Goal: Task Accomplishment & Management: Manage account settings

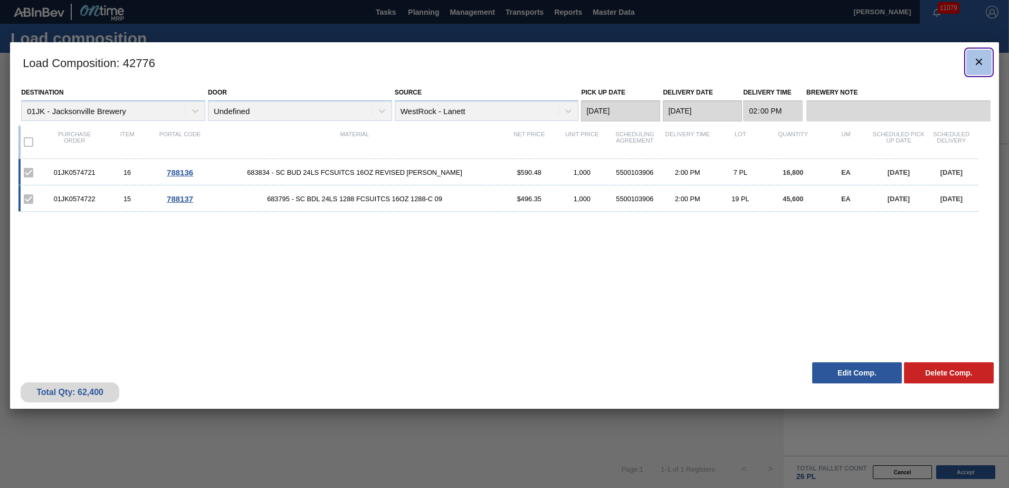
click at [979, 60] on icon "botão de ícone" at bounding box center [978, 61] width 13 height 13
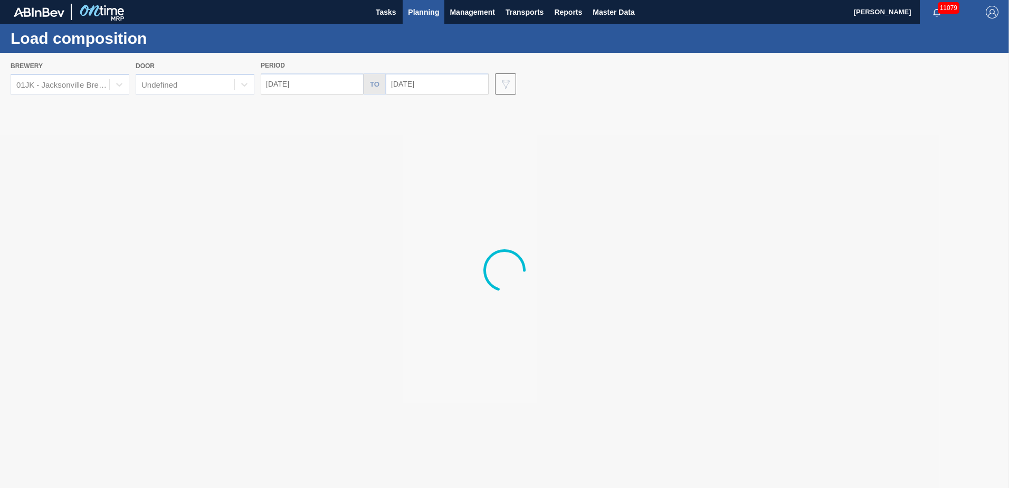
click at [89, 87] on div at bounding box center [504, 270] width 1009 height 435
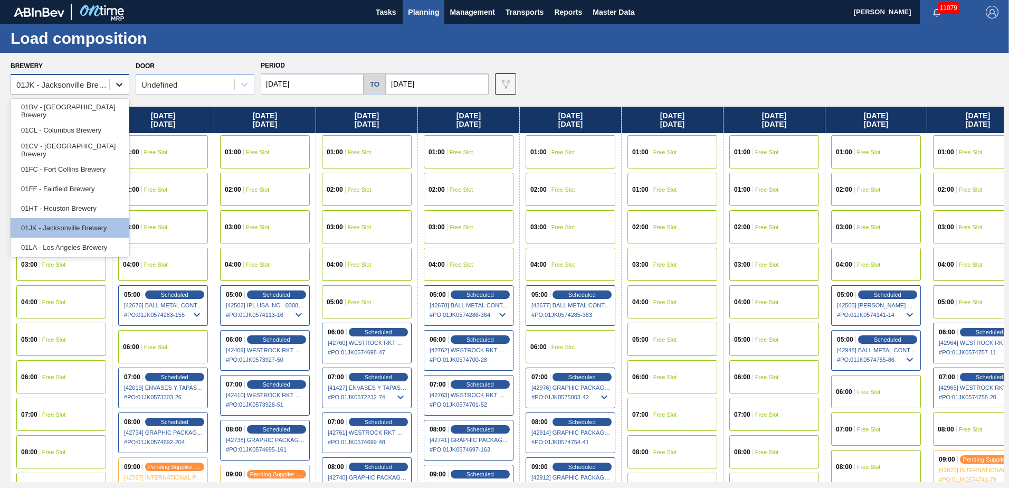
click at [120, 87] on icon at bounding box center [119, 84] width 11 height 11
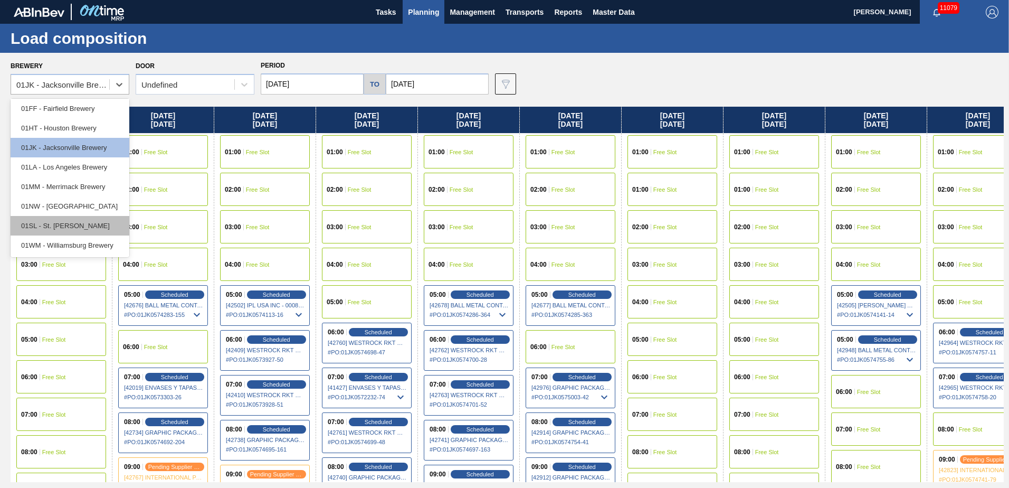
click at [91, 234] on div "01SL - St. [PERSON_NAME]" at bounding box center [70, 226] width 119 height 20
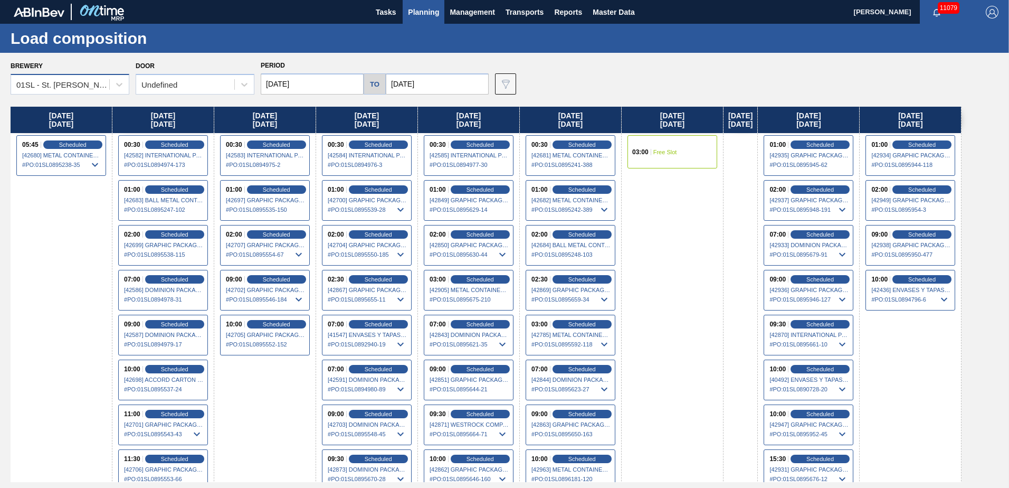
click at [108, 84] on div "01SL - St. [PERSON_NAME]" at bounding box center [60, 84] width 98 height 15
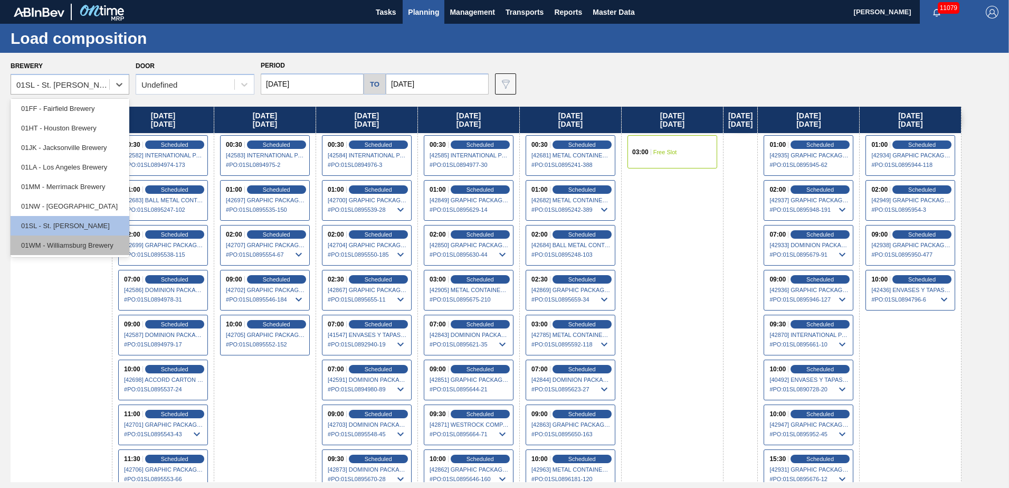
click at [89, 243] on div "01WM - Williamsburg Brewery" at bounding box center [70, 245] width 119 height 20
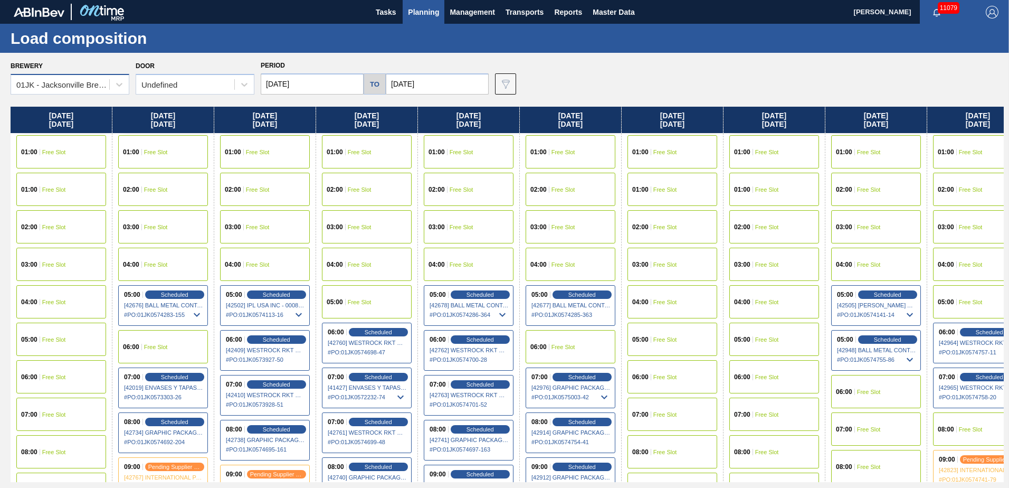
click at [91, 83] on div "01JK - Jacksonville Brewery" at bounding box center [63, 84] width 94 height 9
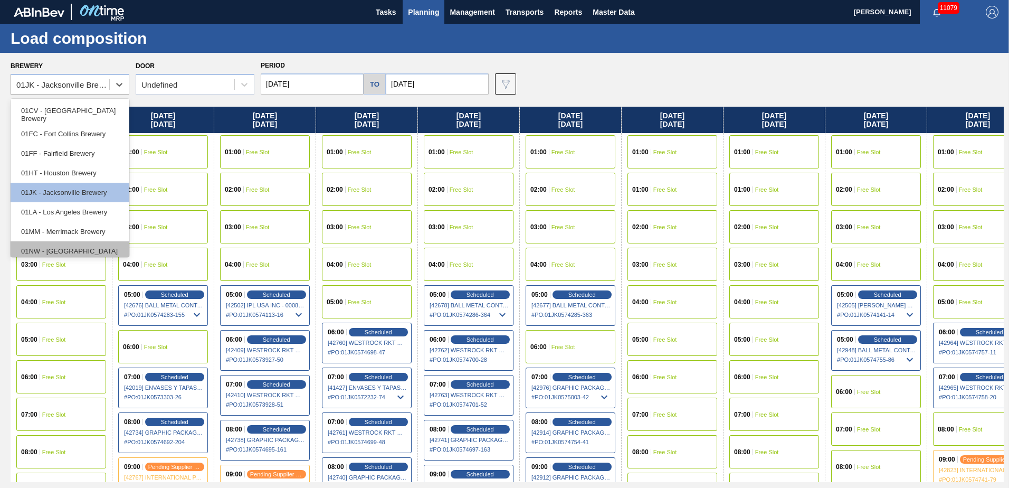
scroll to position [80, 0]
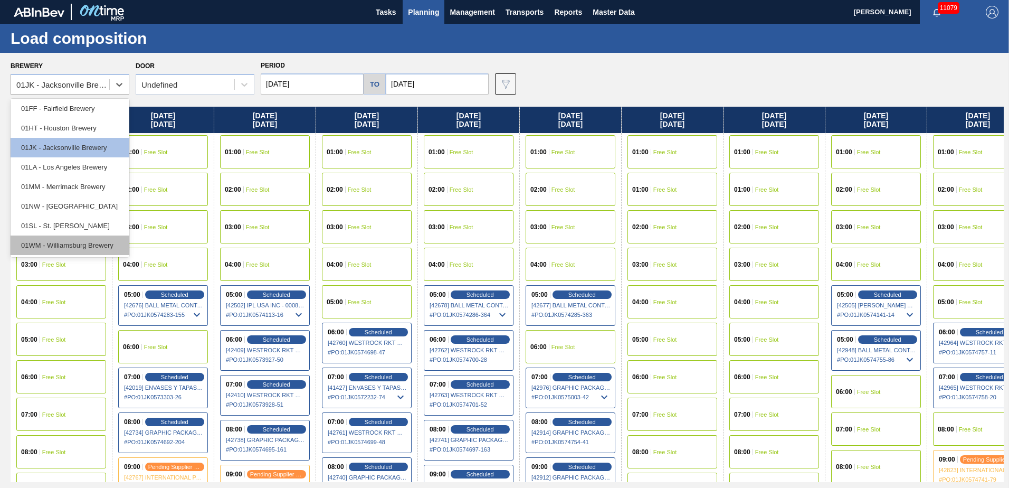
click at [92, 236] on div "01WM - Williamsburg Brewery" at bounding box center [70, 245] width 119 height 20
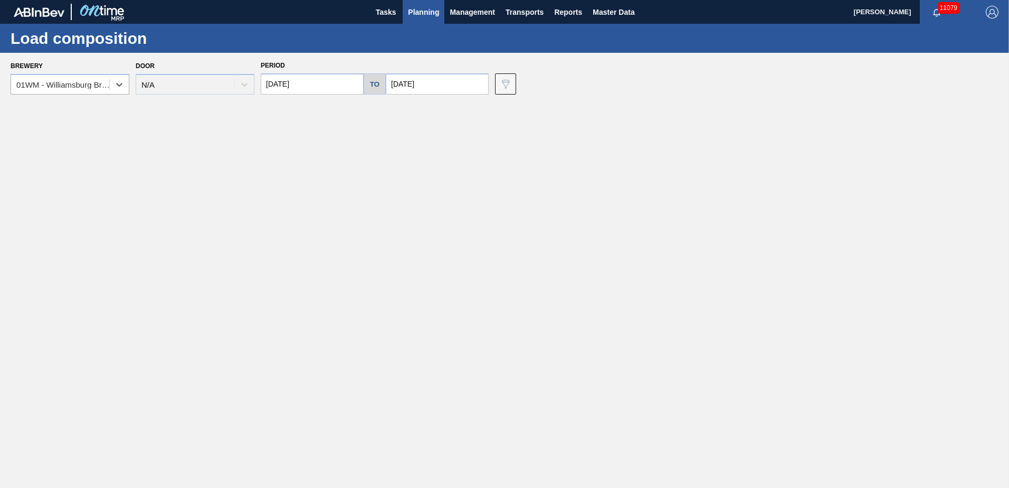
click at [342, 85] on input "[DATE]" at bounding box center [312, 83] width 103 height 21
click at [109, 89] on div "01WM - Williamsburg Brewery" at bounding box center [60, 84] width 98 height 15
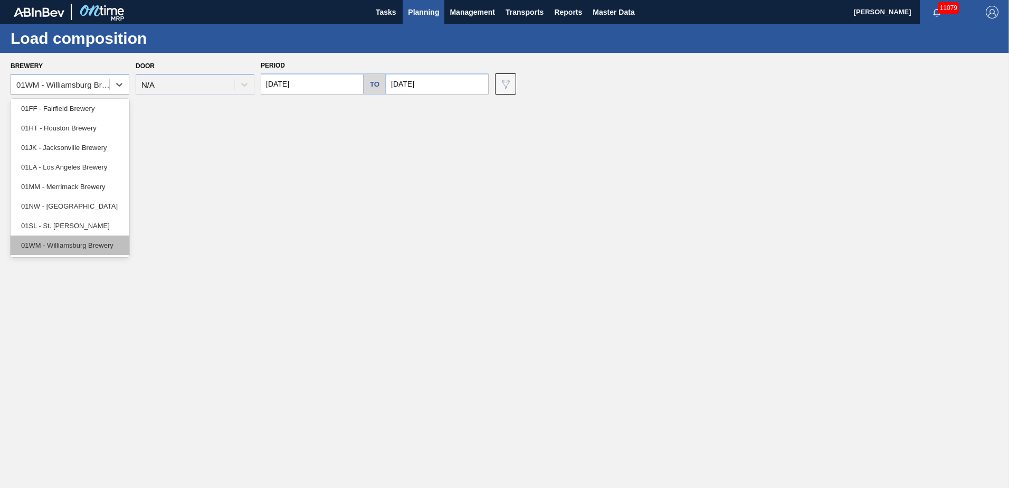
click at [66, 242] on div "01WM - Williamsburg Brewery" at bounding box center [70, 245] width 119 height 20
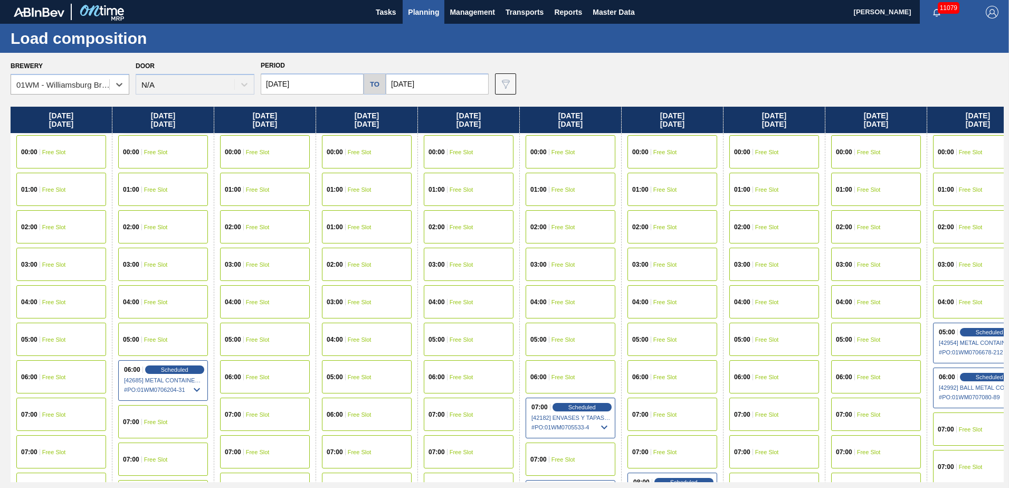
click at [360, 81] on input "[DATE]" at bounding box center [312, 83] width 103 height 21
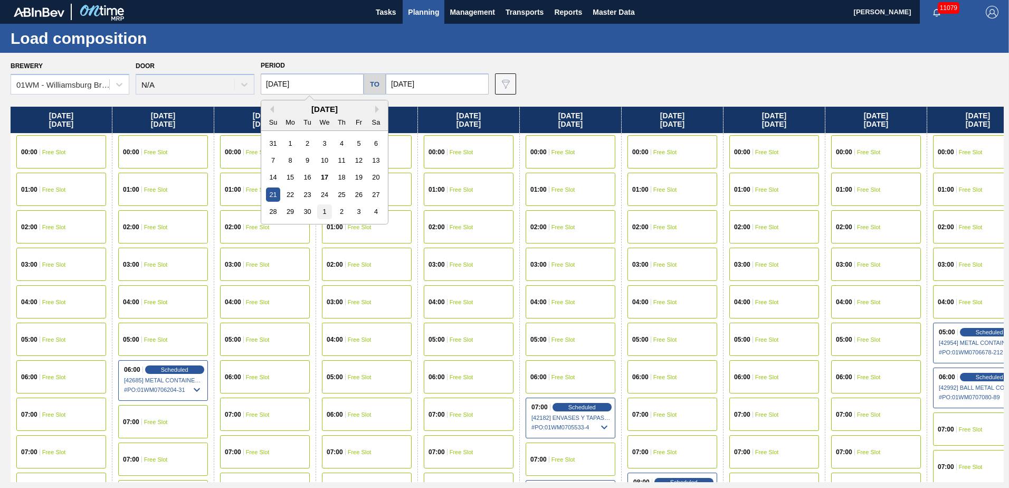
click at [329, 213] on div "1" at bounding box center [324, 211] width 14 height 14
type input "[DATE]"
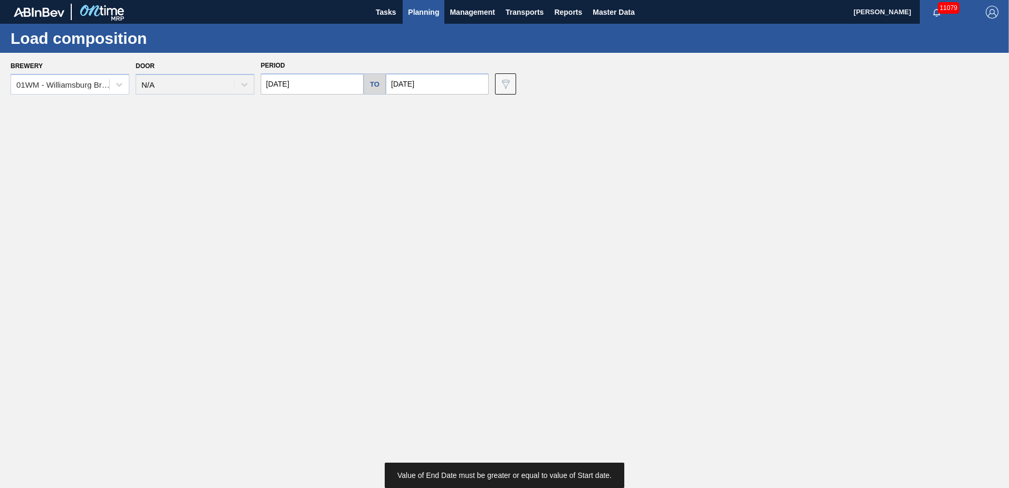
click at [410, 75] on input "[DATE]" at bounding box center [437, 83] width 103 height 21
click at [503, 109] on button "Next Month" at bounding box center [503, 109] width 7 height 7
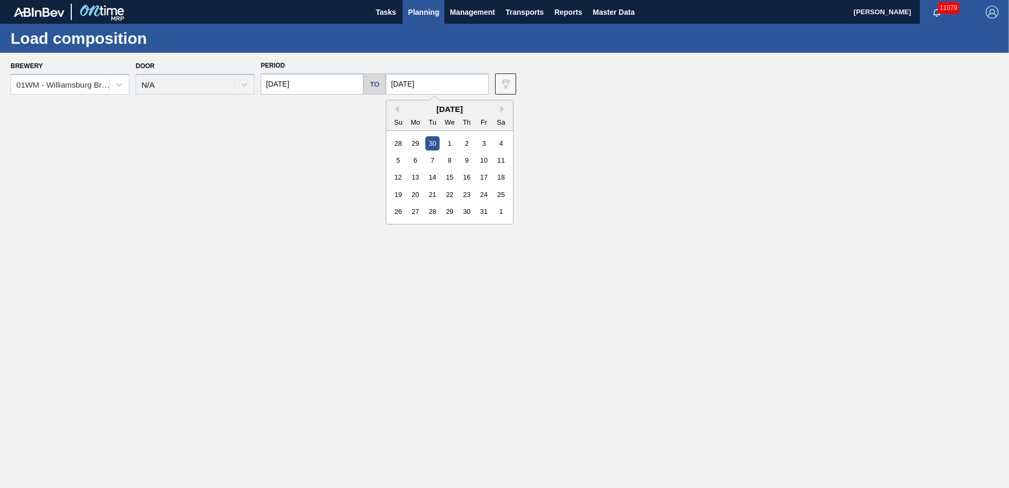
drag, startPoint x: 400, startPoint y: 208, endPoint x: 415, endPoint y: 184, distance: 28.7
click at [399, 207] on div "26" at bounding box center [398, 211] width 14 height 14
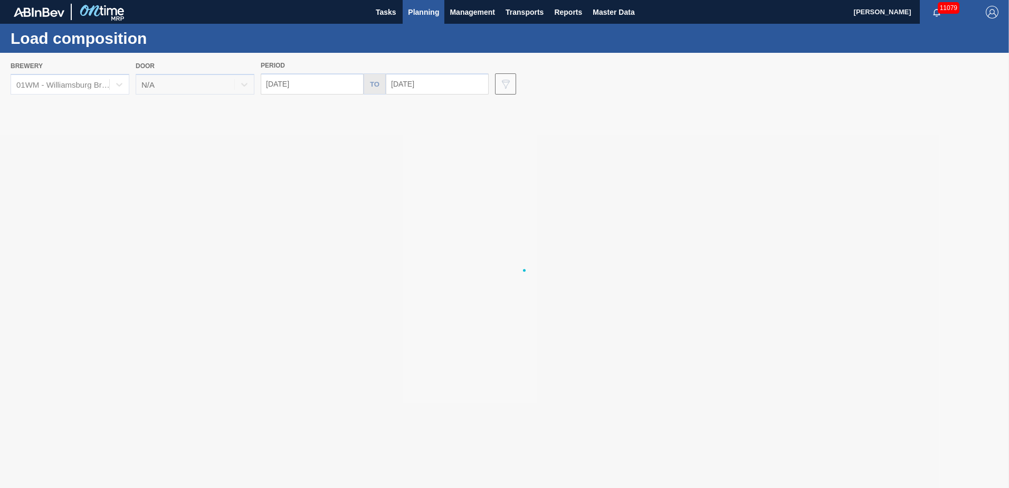
type input "[DATE]"
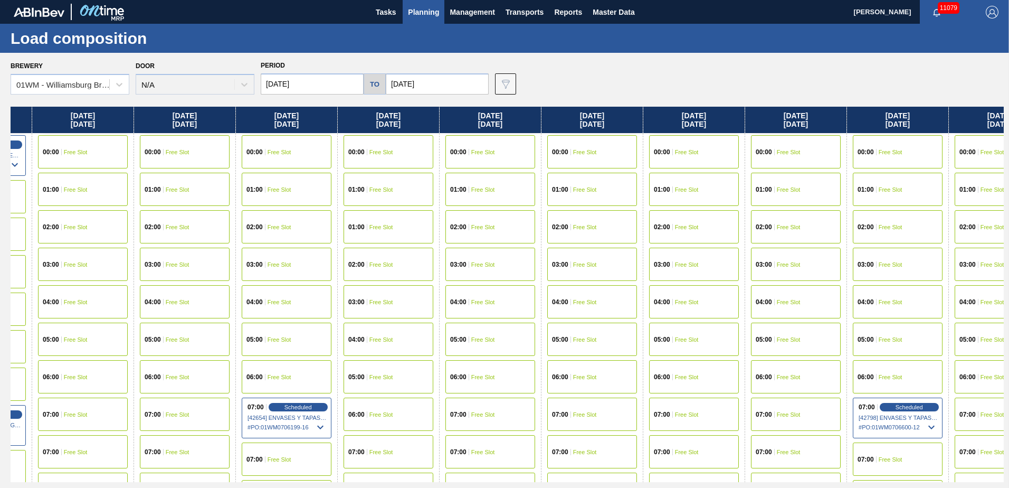
scroll to position [0, 389]
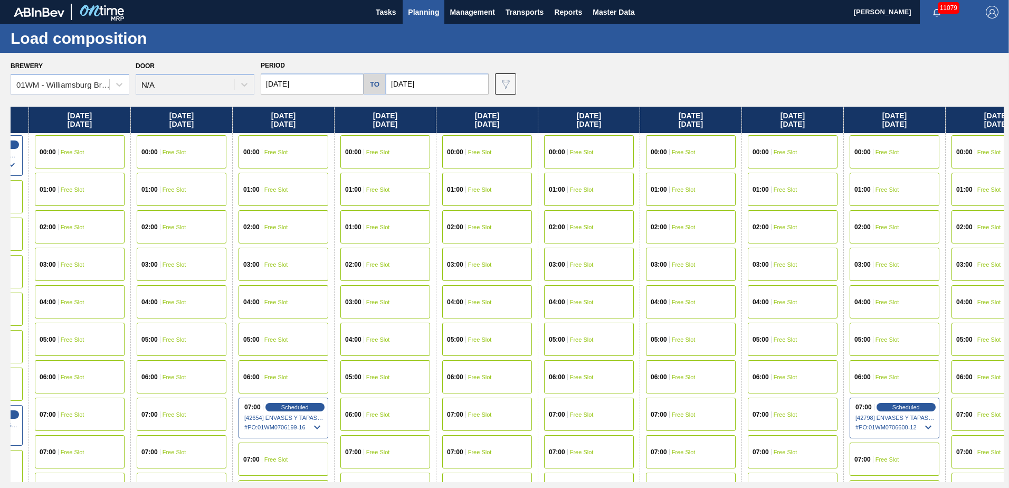
drag, startPoint x: 621, startPoint y: 236, endPoint x: 227, endPoint y: 249, distance: 393.8
click at [225, 250] on div "[DATE] 00:00 Free Slot 01:00 Free Slot 01:00 Free Slot 02:00 Free Slot 03:00 Fr…" at bounding box center [507, 294] width 993 height 375
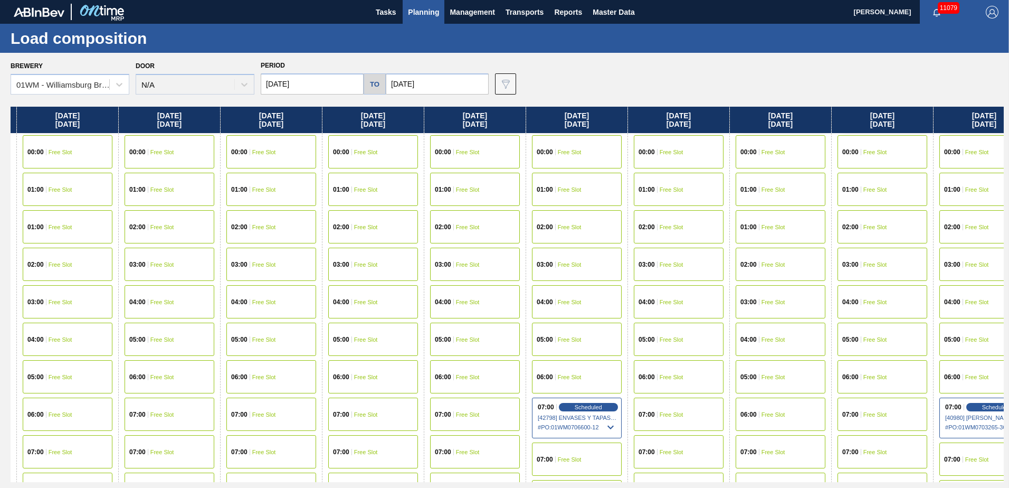
scroll to position [0, 709]
drag, startPoint x: 740, startPoint y: 268, endPoint x: 410, endPoint y: 273, distance: 330.3
click at [410, 273] on div "[DATE] 00:00 Free Slot 01:00 Free Slot 01:00 Free Slot 02:00 Free Slot 03:00 Fr…" at bounding box center [507, 294] width 993 height 375
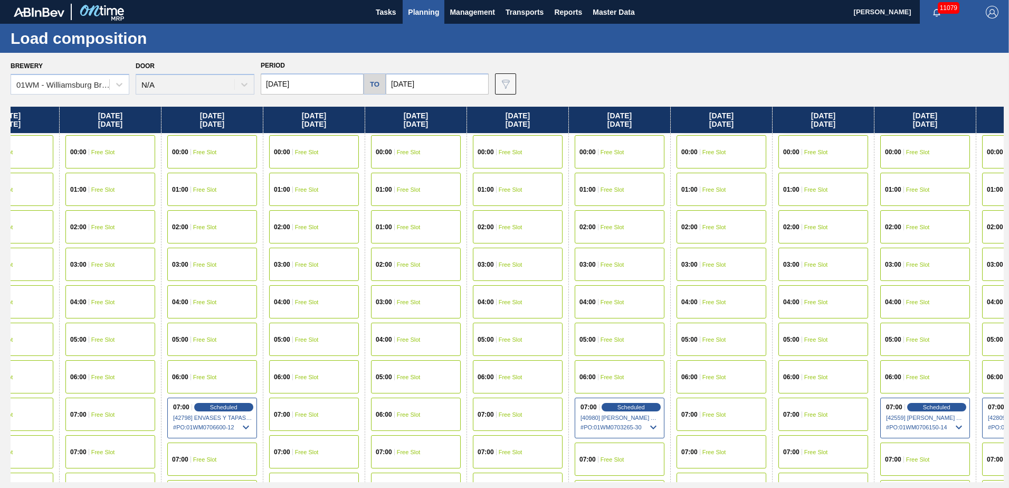
scroll to position [0, 1076]
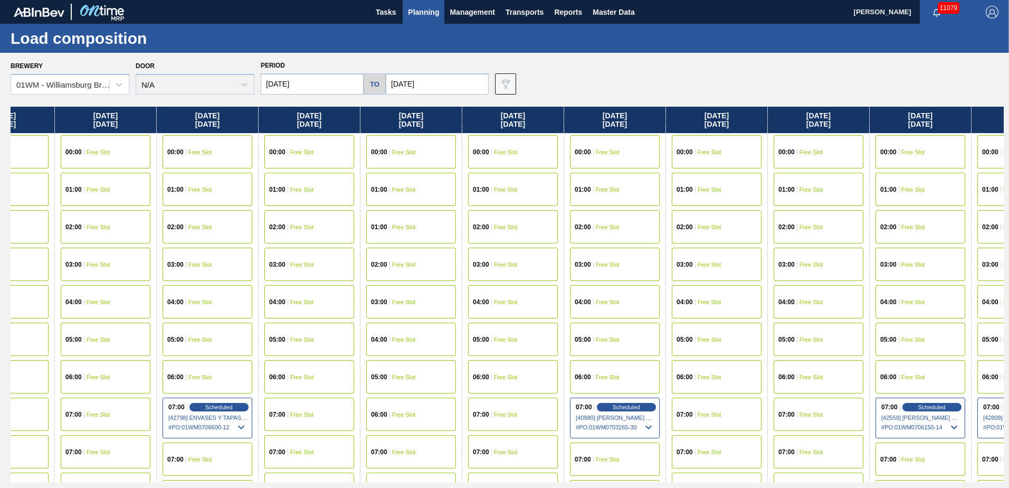
drag, startPoint x: 729, startPoint y: 312, endPoint x: 352, endPoint y: 312, distance: 376.7
click at [352, 312] on div "[DATE] 00:00 Free Slot 01:00 Free Slot 01:00 Free Slot 02:00 Free Slot 03:00 Fr…" at bounding box center [507, 294] width 993 height 375
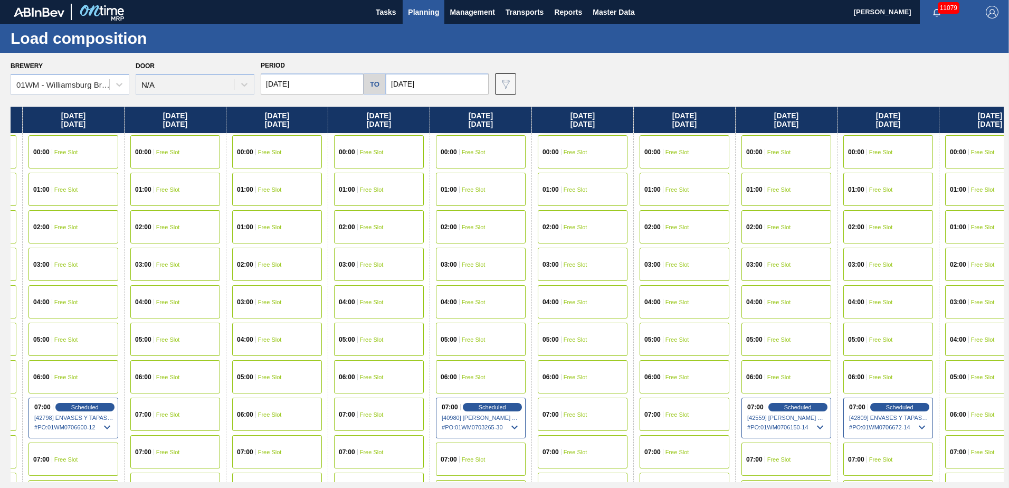
drag, startPoint x: 844, startPoint y: 278, endPoint x: 681, endPoint y: 284, distance: 162.6
click at [681, 284] on div "[DATE] 00:00 Free Slot 01:00 Free Slot 01:00 Free Slot 02:00 Free Slot 03:00 Fr…" at bounding box center [507, 294] width 993 height 375
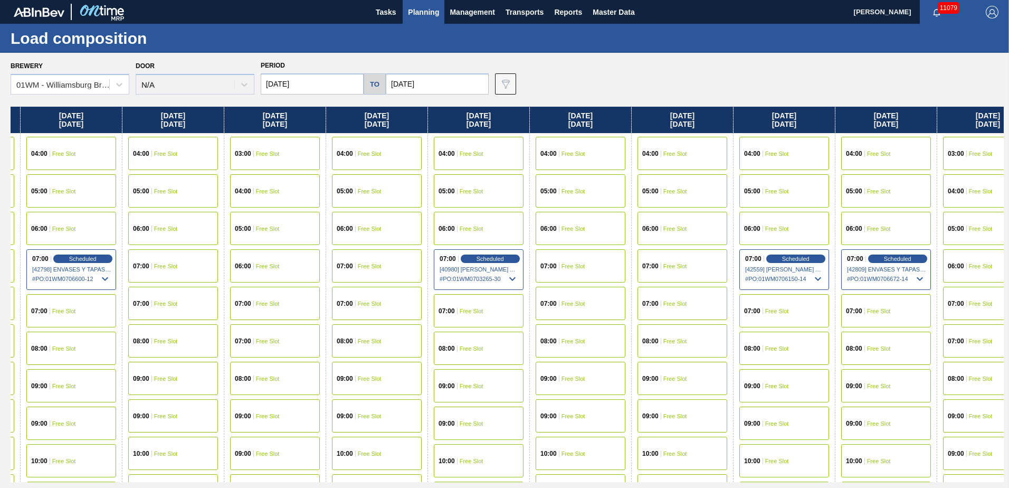
scroll to position [158, 1212]
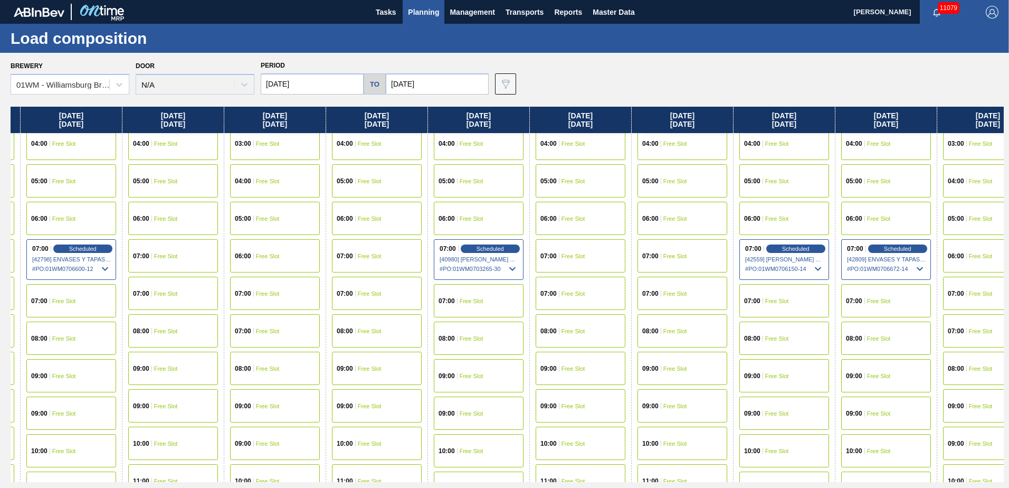
click at [779, 304] on div "07:00 Free Slot" at bounding box center [784, 300] width 90 height 33
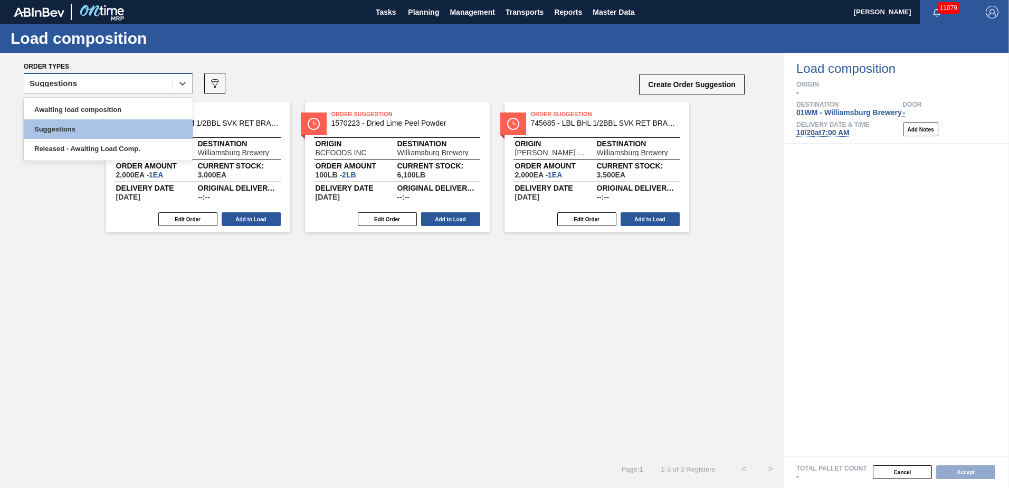
click at [146, 81] on div "Suggestions" at bounding box center [98, 83] width 148 height 15
click at [152, 110] on div "Awaiting load composition" at bounding box center [108, 110] width 169 height 20
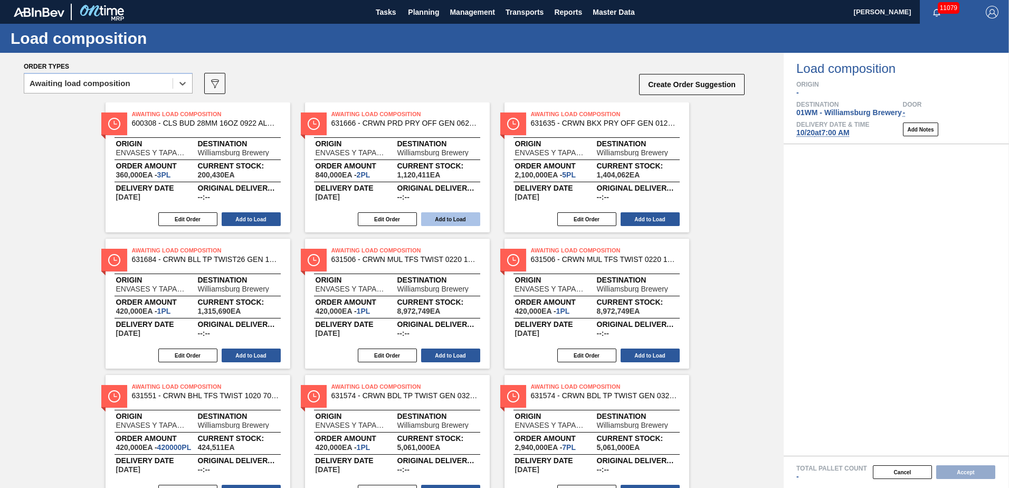
click at [452, 219] on button "Add to Load" at bounding box center [450, 219] width 59 height 14
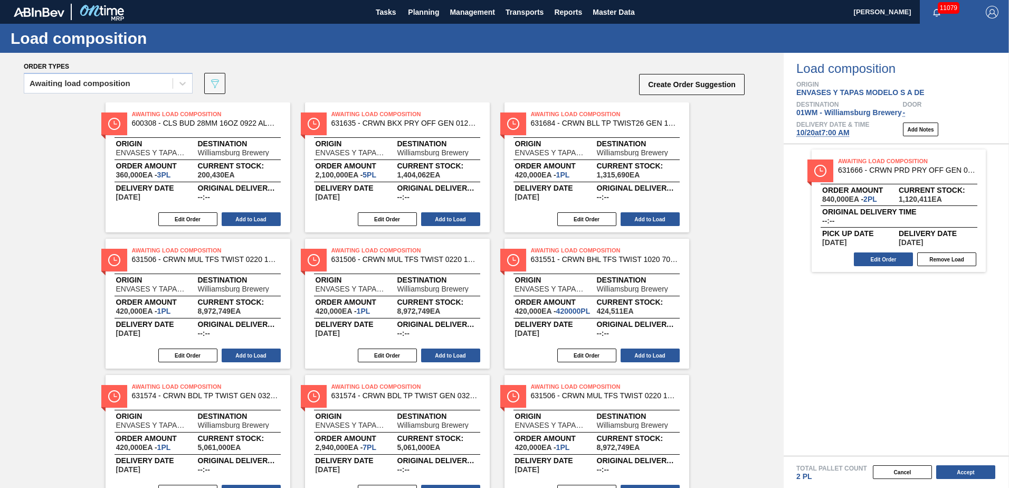
click at [452, 219] on button "Add to Load" at bounding box center [450, 219] width 59 height 14
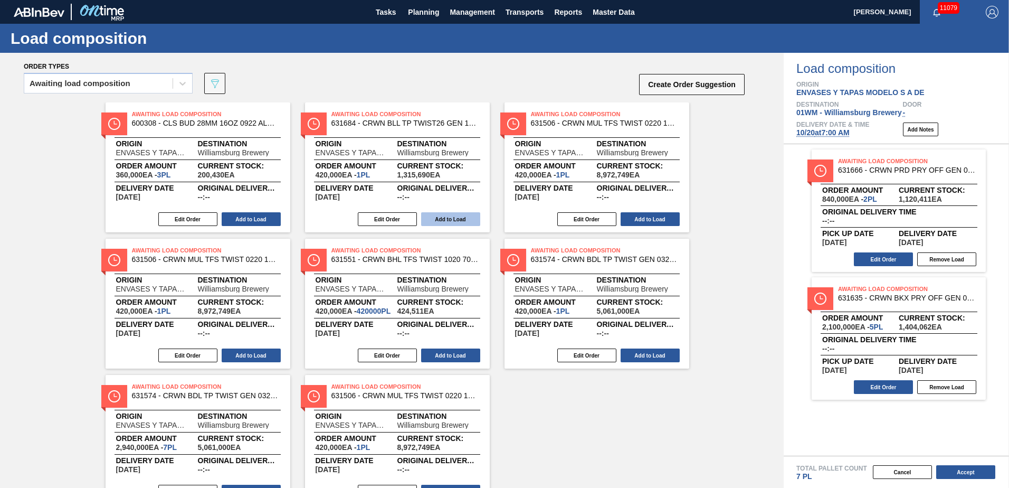
click at [445, 223] on button "Add to Load" at bounding box center [450, 219] width 59 height 14
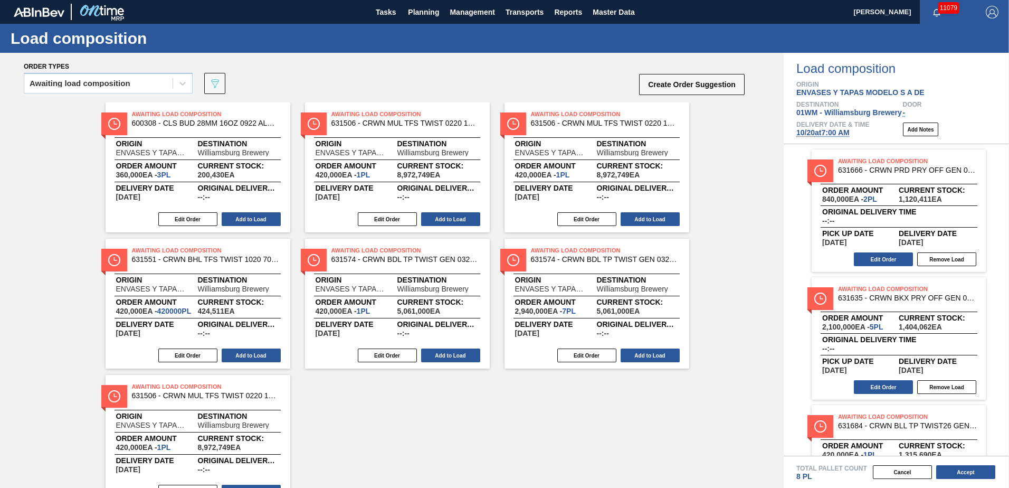
click at [445, 223] on button "Add to Load" at bounding box center [450, 219] width 59 height 14
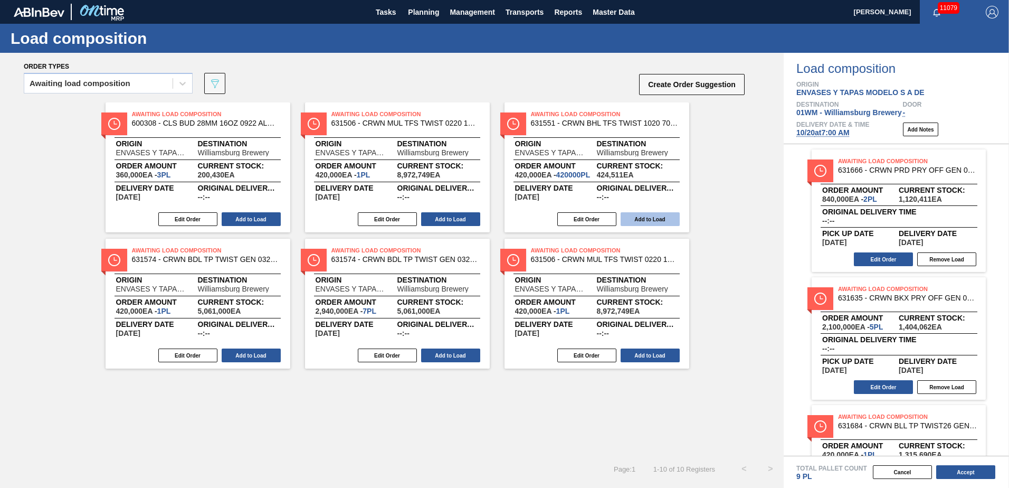
click at [445, 222] on button "Add to Load" at bounding box center [450, 219] width 59 height 14
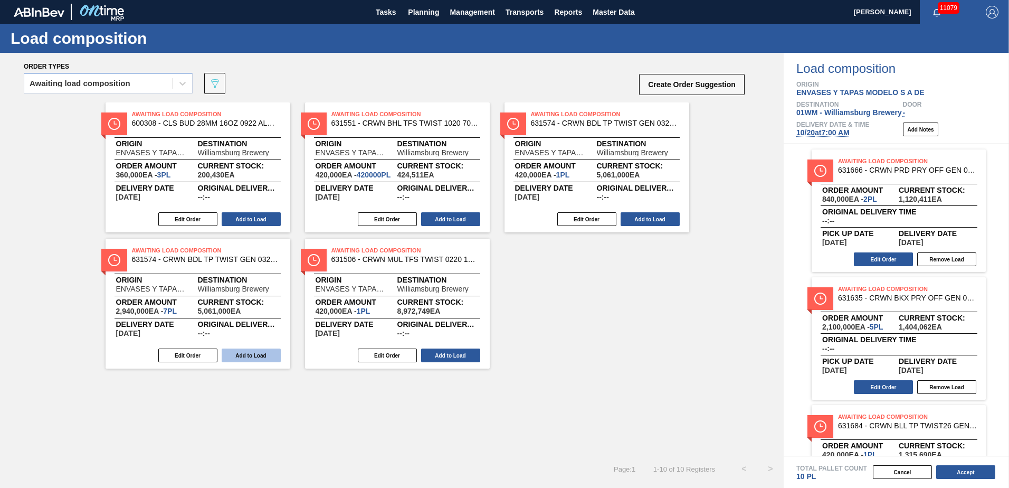
click at [664, 225] on button "Add to Load" at bounding box center [649, 219] width 59 height 14
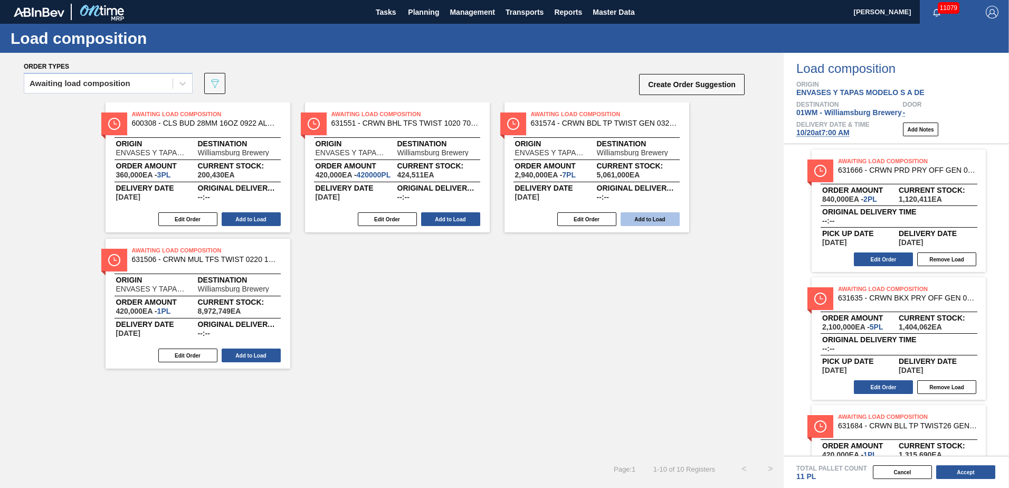
click at [646, 224] on button "Add to Load" at bounding box center [649, 219] width 59 height 14
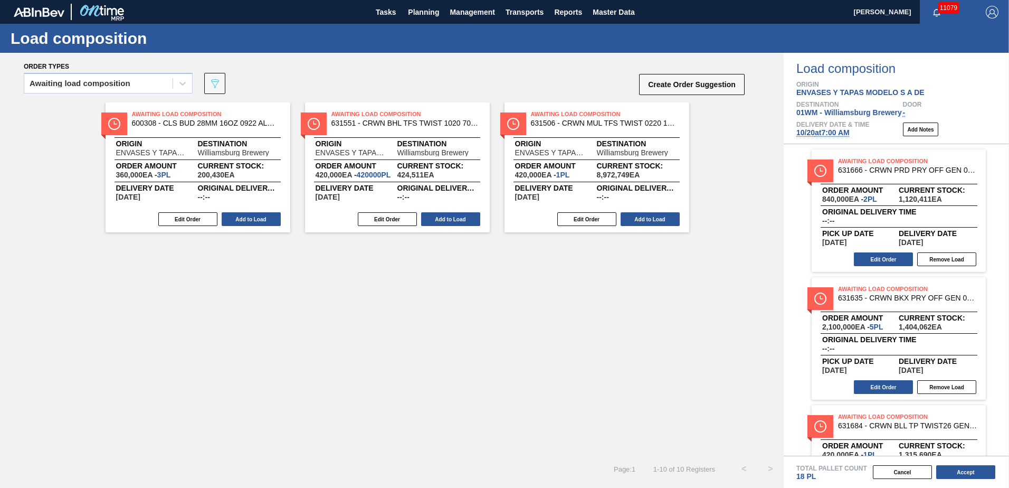
click at [646, 224] on button "Add to Load" at bounding box center [649, 219] width 59 height 14
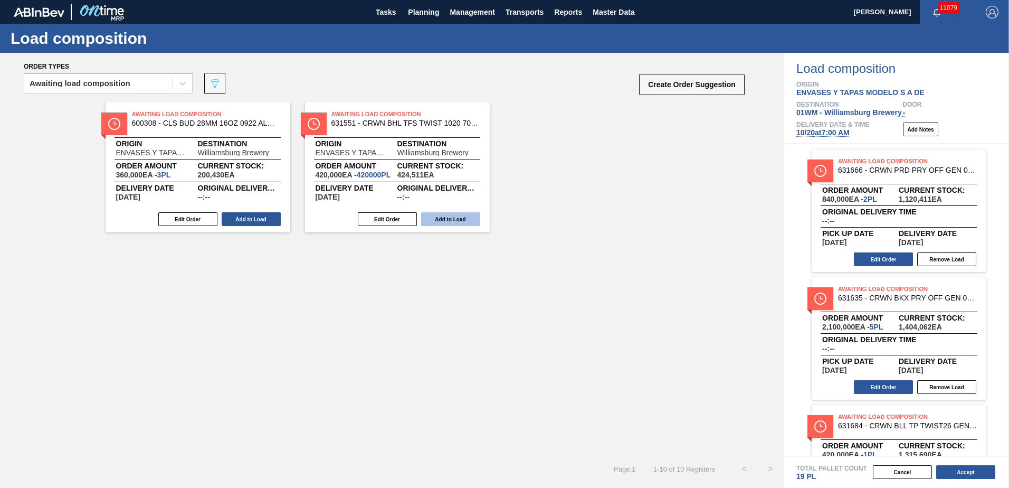
click at [253, 214] on button "Add to Load" at bounding box center [251, 219] width 59 height 14
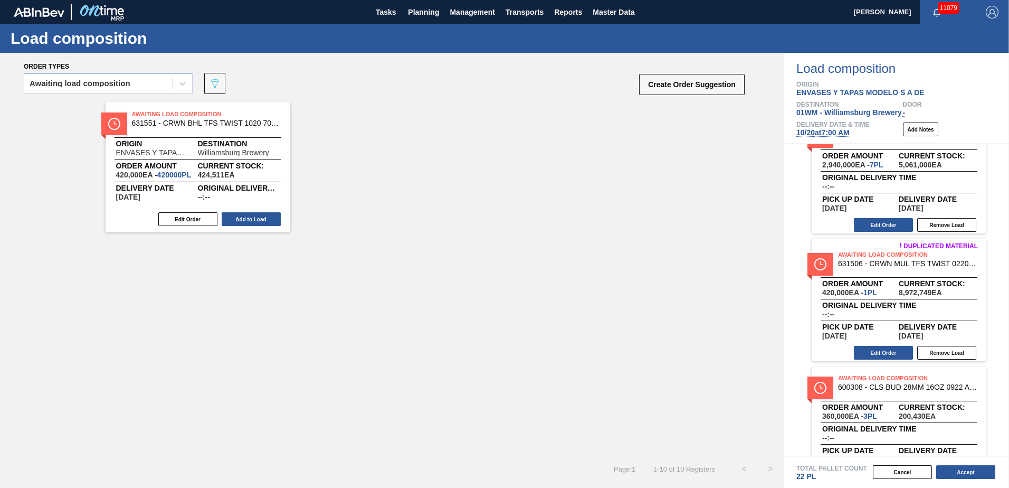
scroll to position [843, 0]
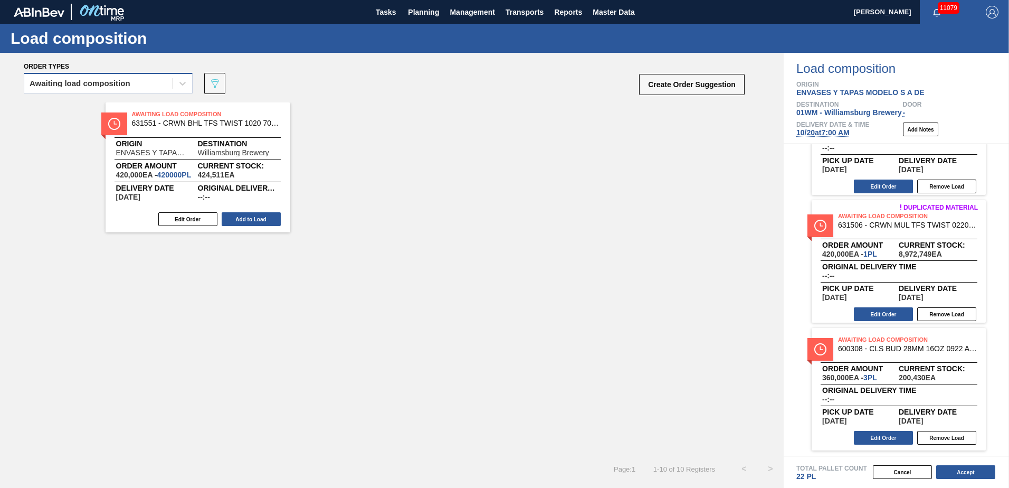
click at [121, 85] on div "Awaiting load composition" at bounding box center [80, 83] width 101 height 7
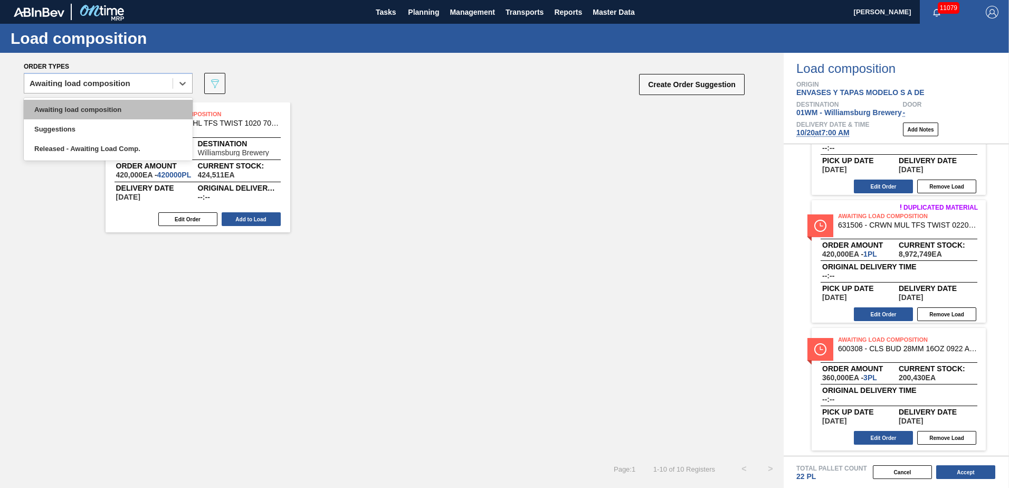
click at [111, 102] on div "Awaiting load composition" at bounding box center [108, 110] width 169 height 20
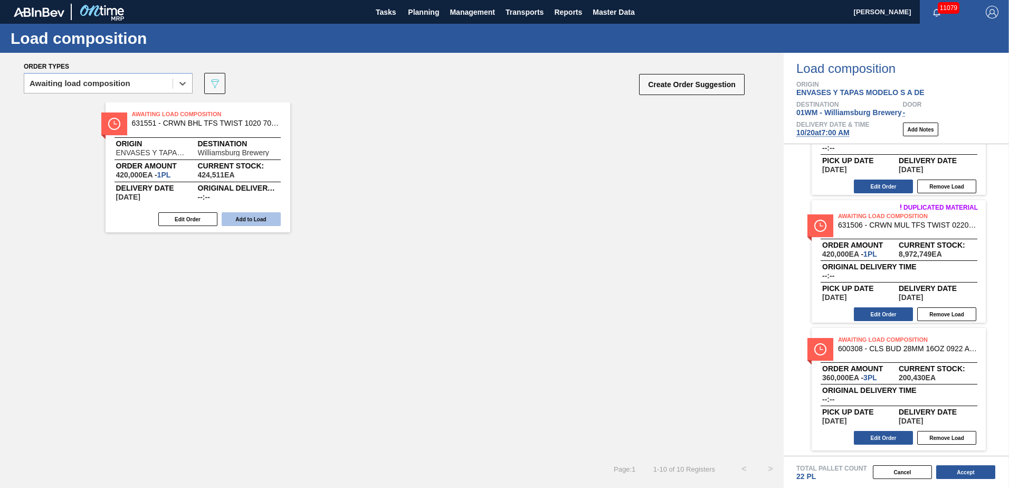
click at [236, 223] on button "Add to Load" at bounding box center [251, 219] width 59 height 14
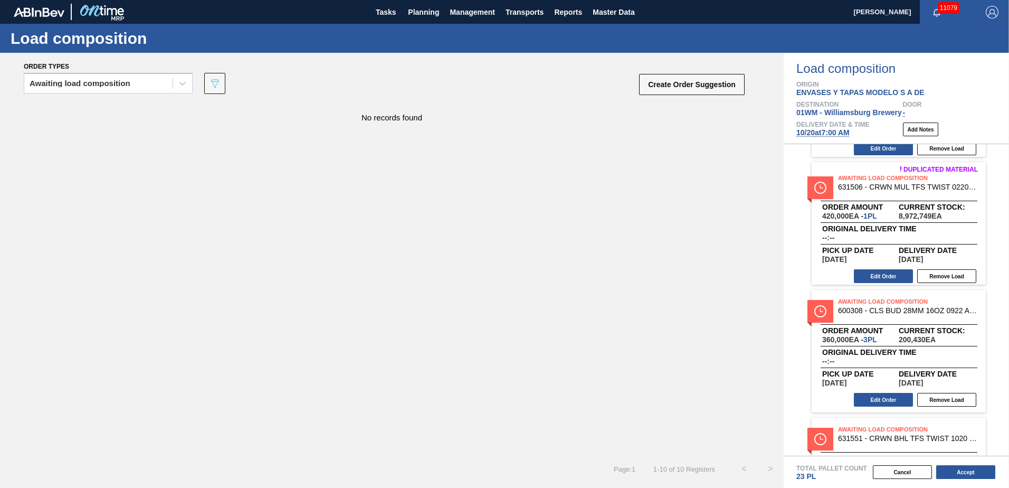
scroll to position [971, 0]
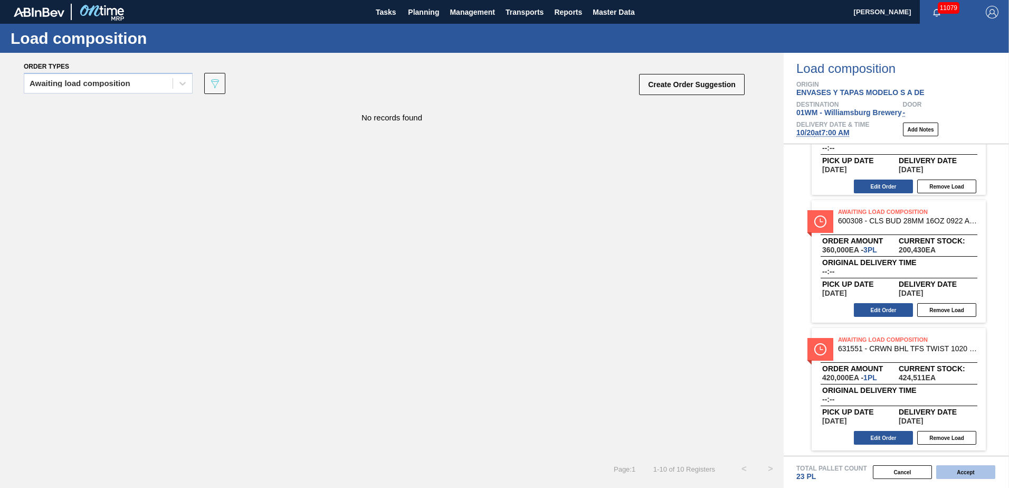
click at [959, 466] on button "Accept" at bounding box center [965, 472] width 59 height 14
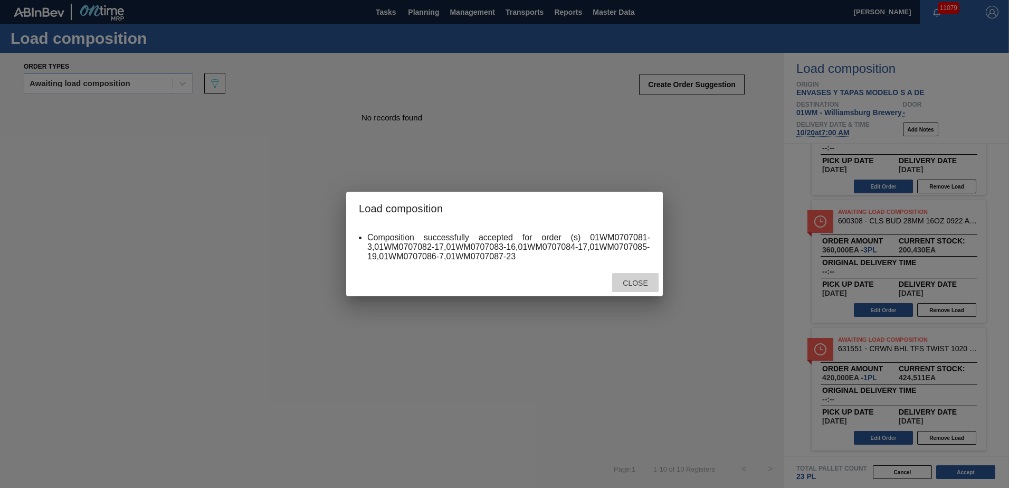
click at [638, 280] on span "Close" at bounding box center [635, 283] width 42 height 8
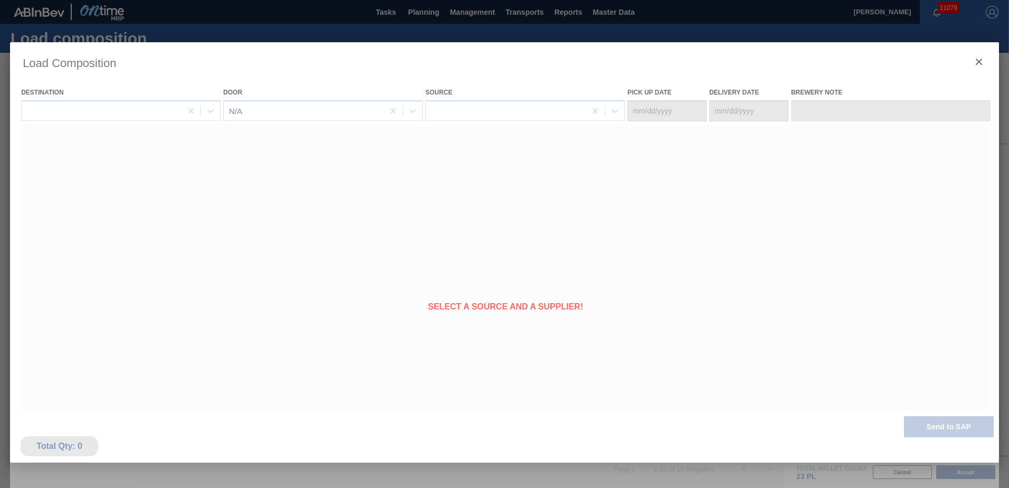
type Date "[DATE]"
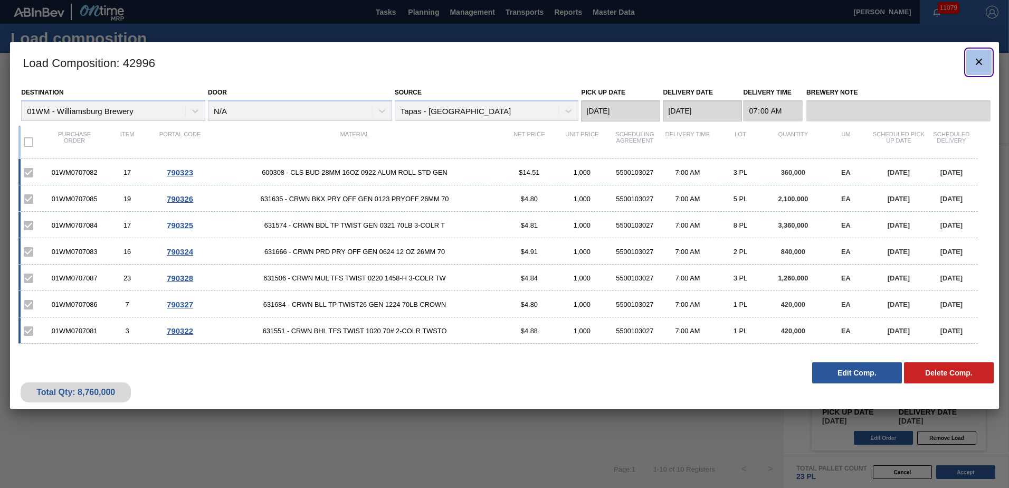
click at [977, 65] on icon "botão de ícone" at bounding box center [978, 61] width 13 height 13
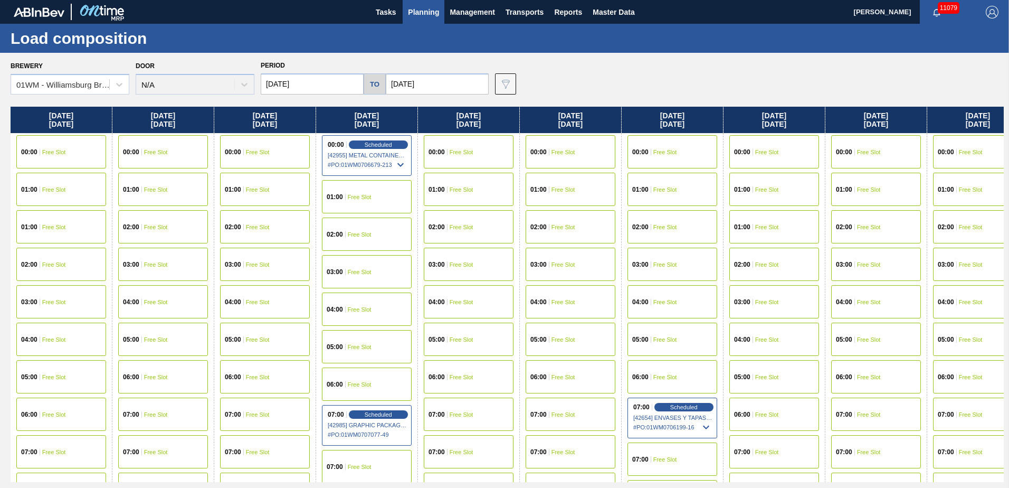
click at [418, 13] on span "Planning" at bounding box center [423, 12] width 31 height 13
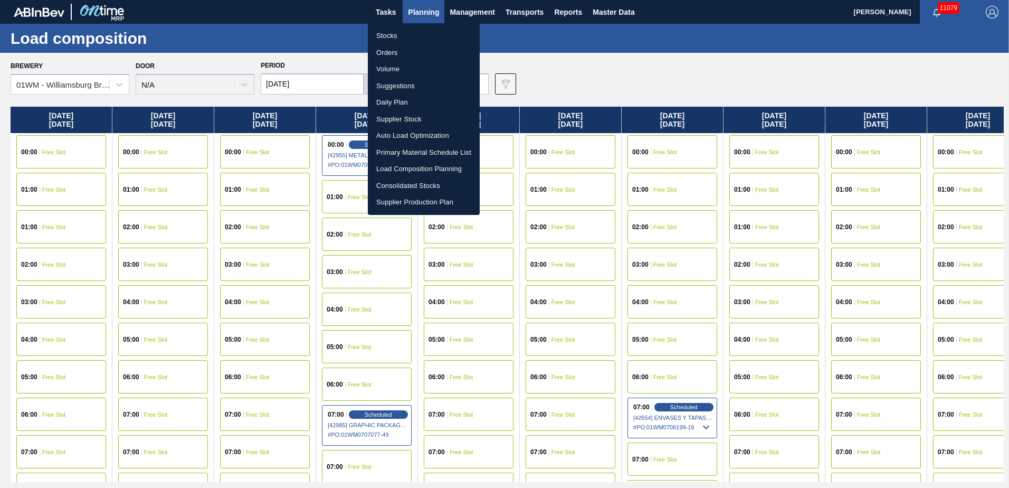
click at [291, 60] on div at bounding box center [504, 244] width 1009 height 488
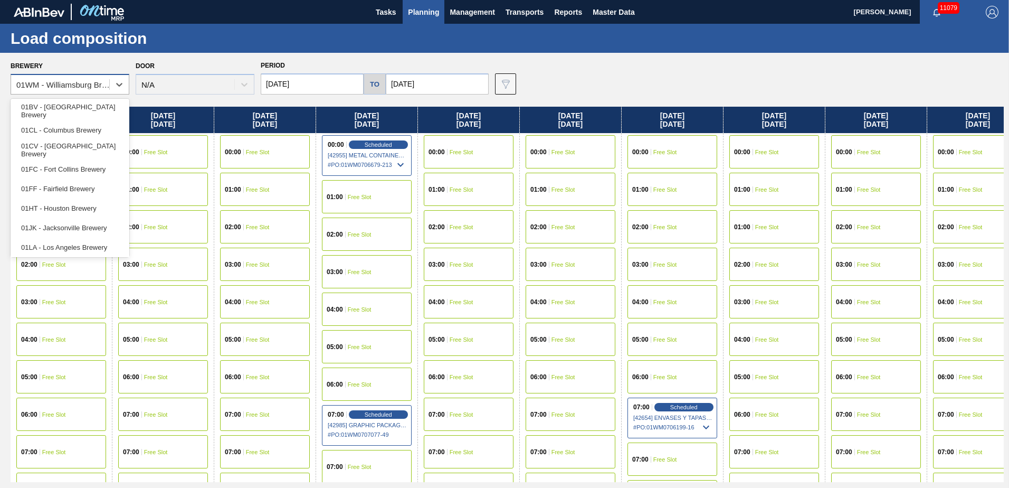
click at [108, 84] on div "01WM - Williamsburg Brewery" at bounding box center [63, 84] width 94 height 9
click at [79, 133] on div "01CL - Columbus Brewery" at bounding box center [70, 130] width 119 height 20
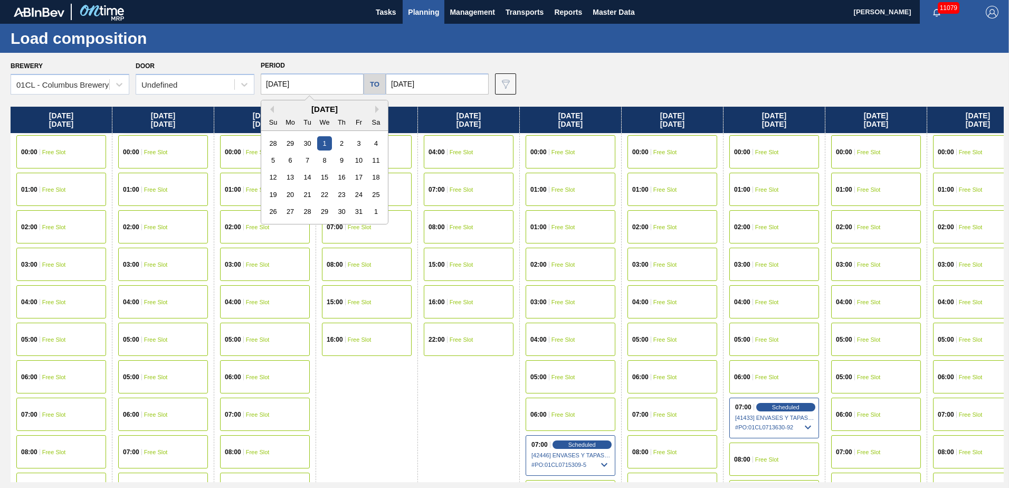
click at [320, 78] on input "[DATE]" at bounding box center [312, 83] width 103 height 21
click at [273, 112] on div "Previous Month Next Month [DATE] Su Mo Tu We Th Fr Sa 28 29 30 1 2 3 4 5 6 7 8 …" at bounding box center [325, 162] width 128 height 125
click at [273, 111] on button "Previous Month" at bounding box center [269, 109] width 7 height 7
click at [339, 180] on div "18" at bounding box center [341, 177] width 14 height 14
type input "[DATE]"
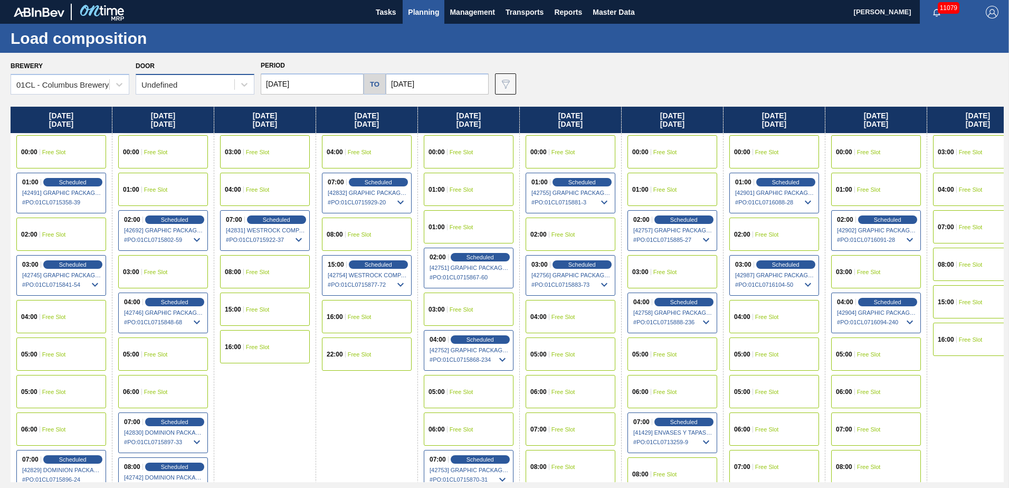
click at [224, 83] on div "Undefined" at bounding box center [185, 84] width 98 height 15
click at [221, 38] on div "Load composition" at bounding box center [504, 38] width 1009 height 29
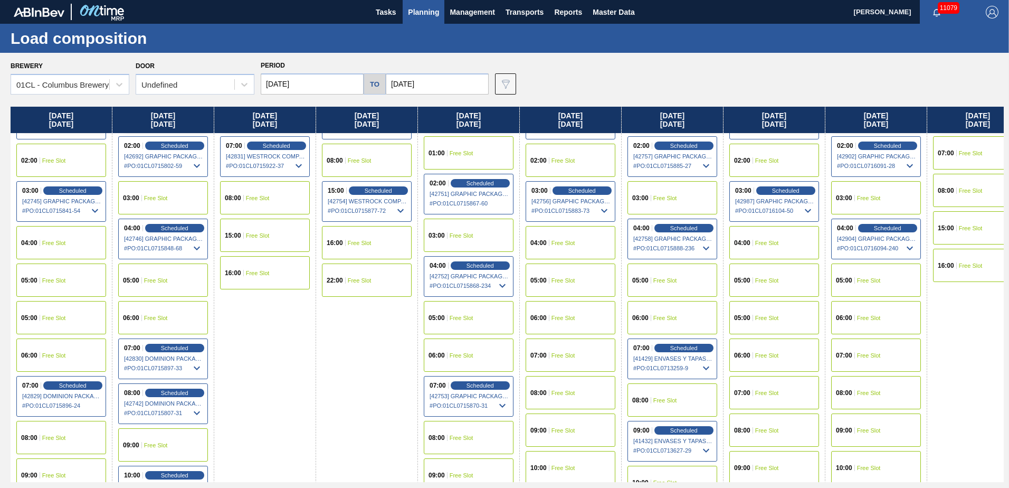
scroll to position [158, 0]
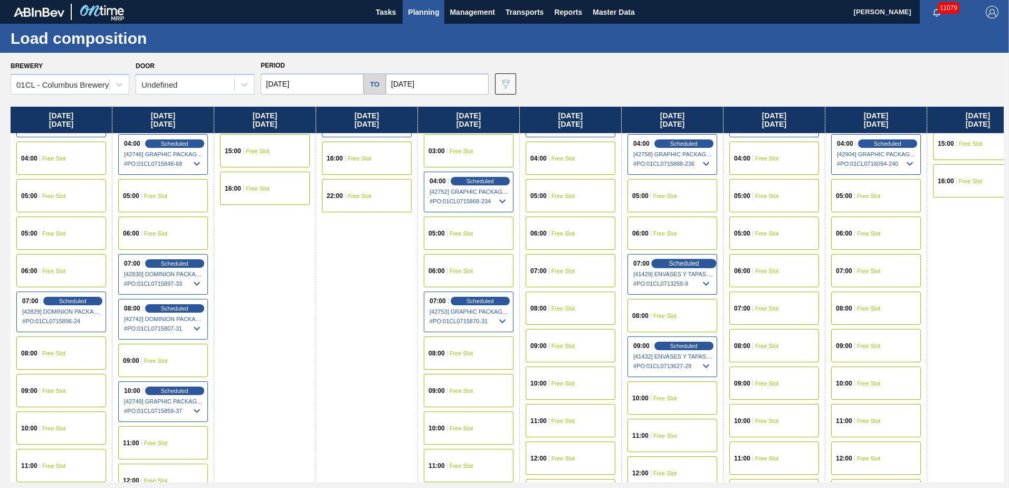
click at [687, 260] on span "Scheduled" at bounding box center [683, 263] width 30 height 7
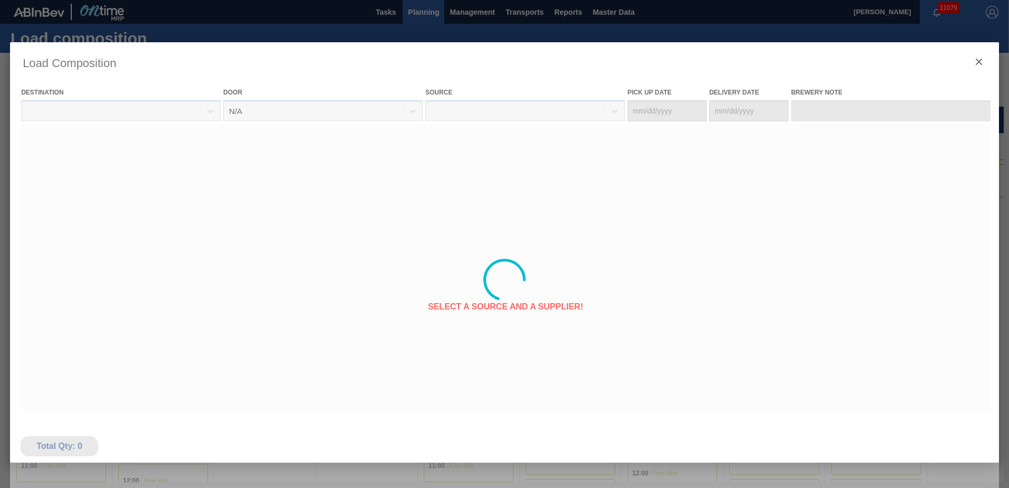
type Date "[DATE]"
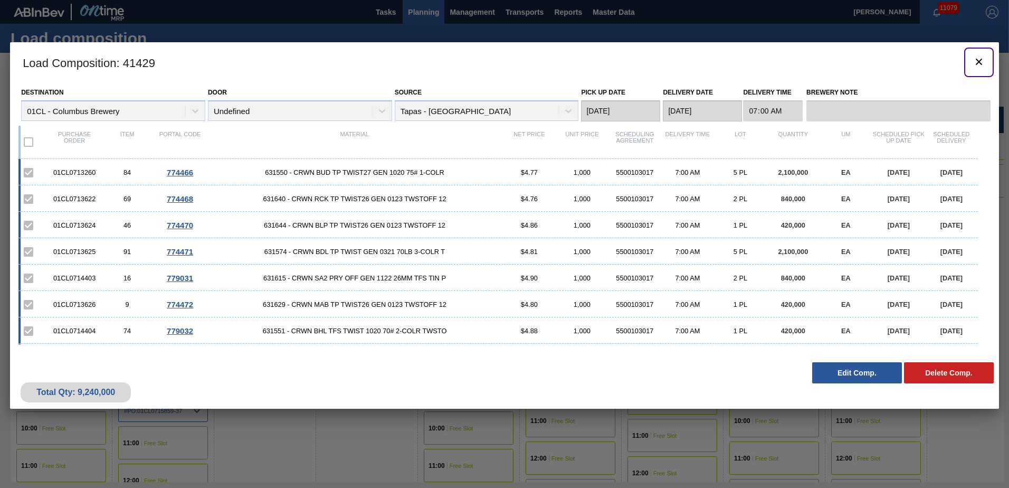
click at [982, 52] on button "botão de ícone" at bounding box center [978, 62] width 25 height 25
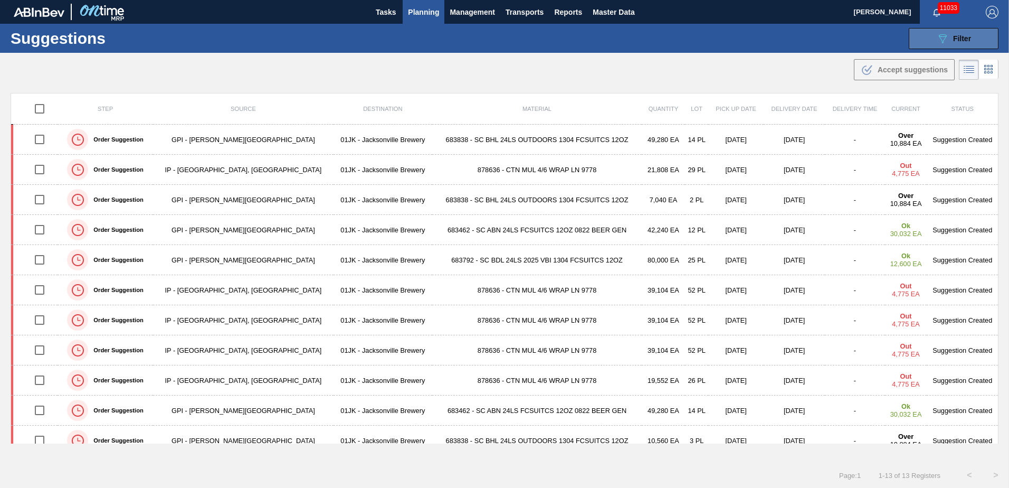
click at [958, 38] on span "Filter" at bounding box center [962, 38] width 18 height 8
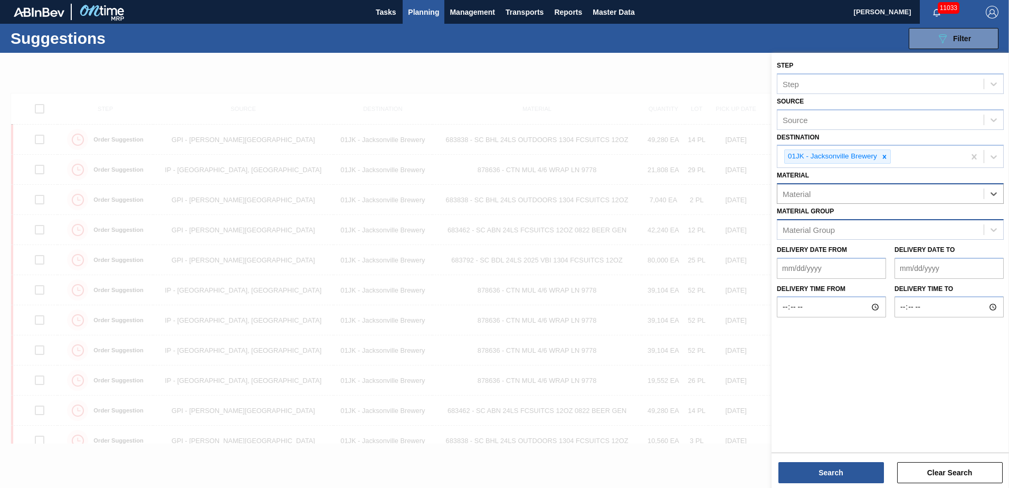
drag, startPoint x: 977, startPoint y: 250, endPoint x: 973, endPoint y: 225, distance: 24.5
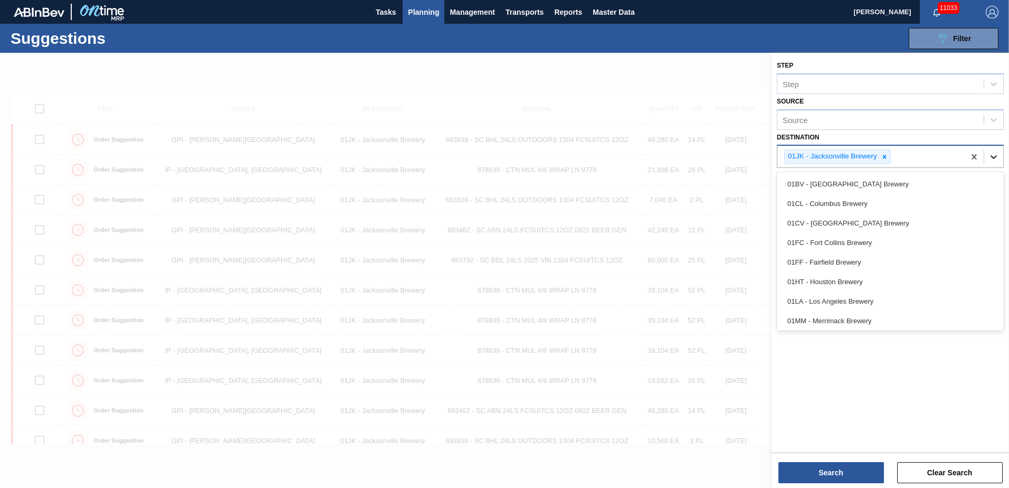
click at [988, 156] on div at bounding box center [993, 156] width 19 height 19
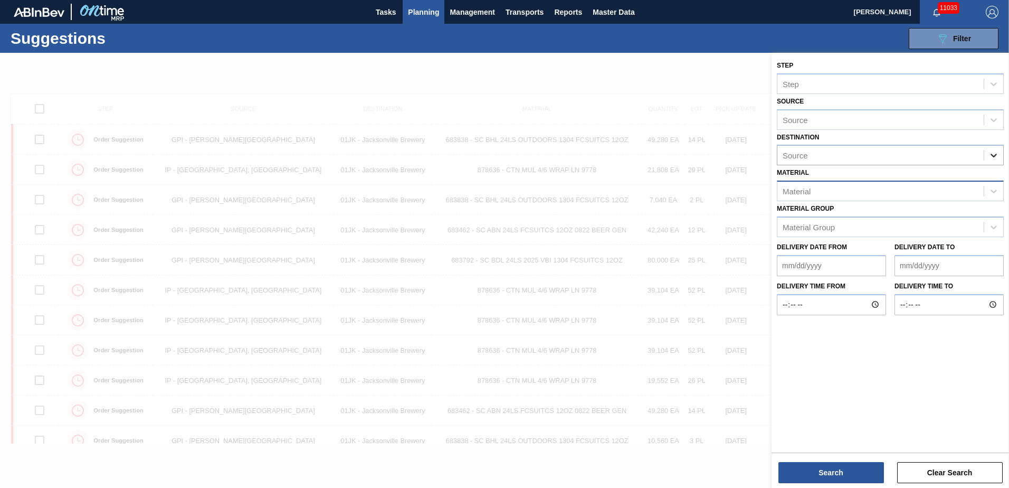
click at [983, 158] on div "Source" at bounding box center [890, 155] width 227 height 21
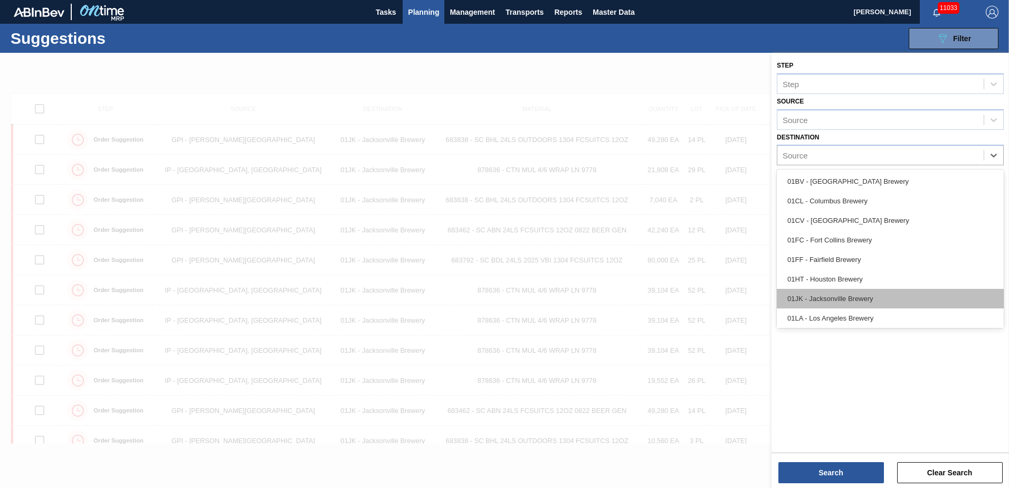
scroll to position [80, 0]
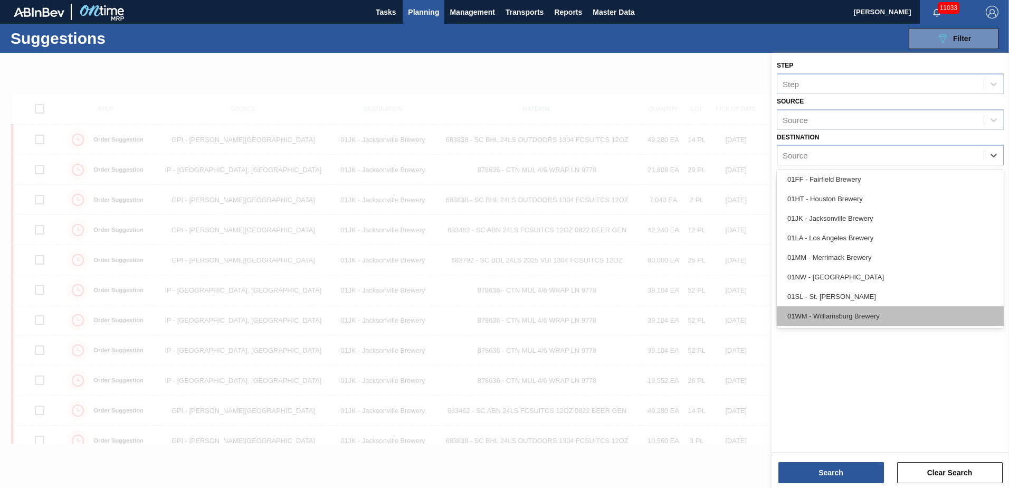
click at [854, 317] on div "01WM - Williamsburg Brewery" at bounding box center [890, 316] width 227 height 20
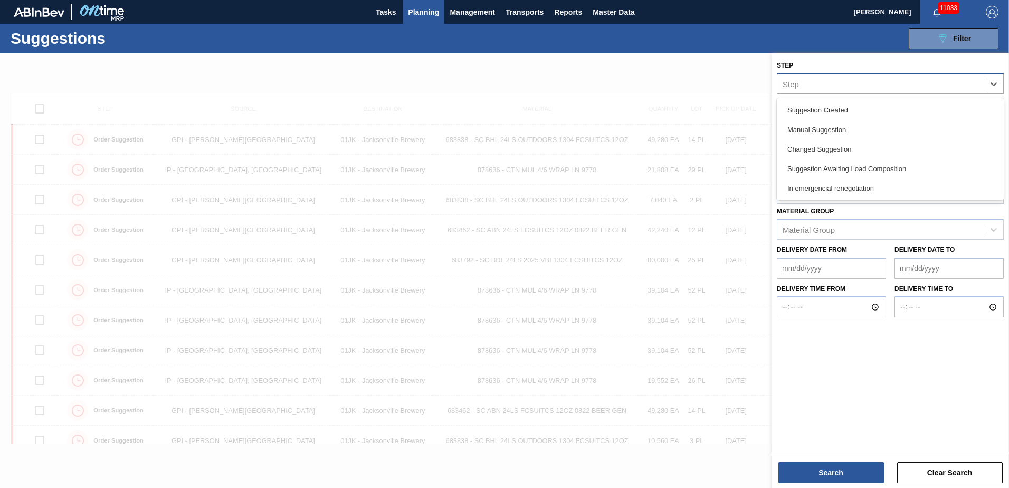
click at [897, 93] on div "Step" at bounding box center [890, 83] width 227 height 21
click at [844, 110] on div "Suggestion Created" at bounding box center [890, 110] width 227 height 20
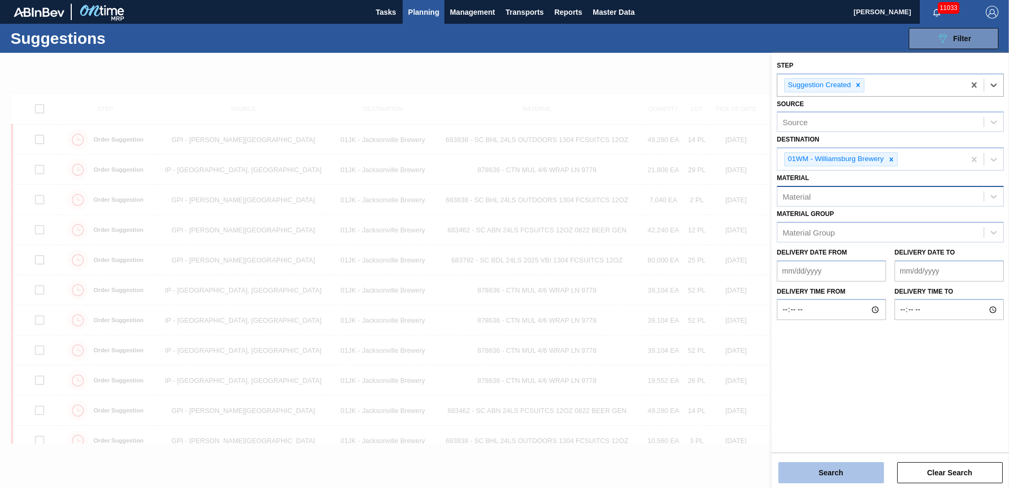
click at [856, 473] on button "Search" at bounding box center [831, 472] width 106 height 21
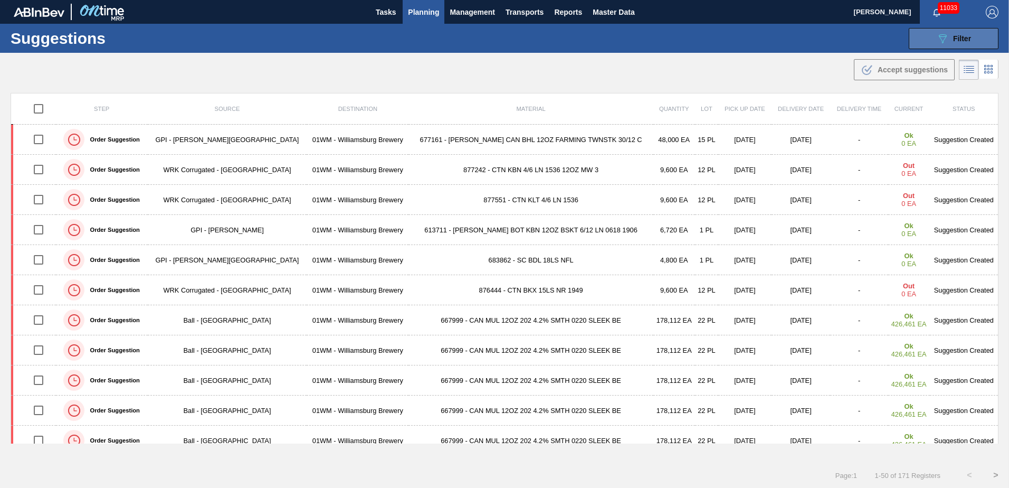
click at [935, 46] on button "089F7B8B-B2A5-4AFE-B5C0-19BA573D28AC Filter" at bounding box center [954, 38] width 90 height 21
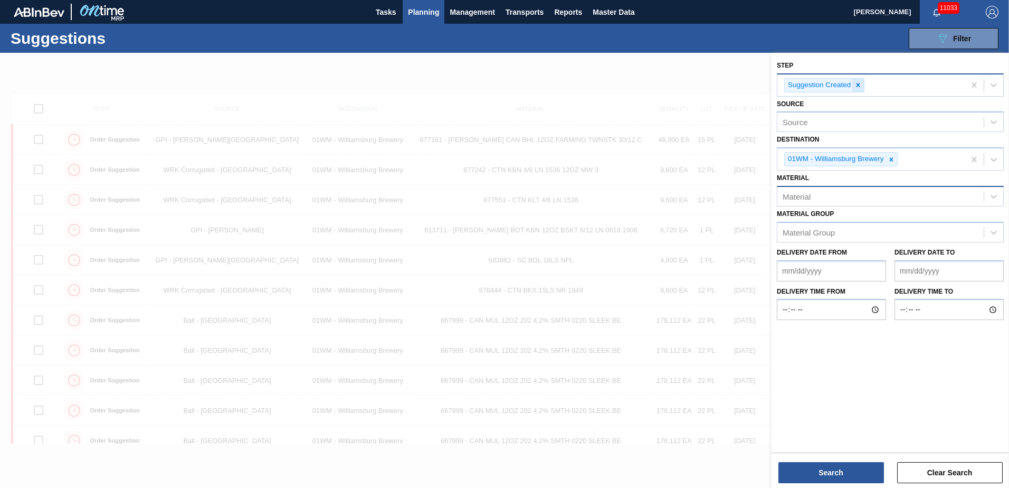
click at [860, 85] on icon at bounding box center [857, 84] width 7 height 7
click at [997, 84] on icon at bounding box center [993, 84] width 11 height 11
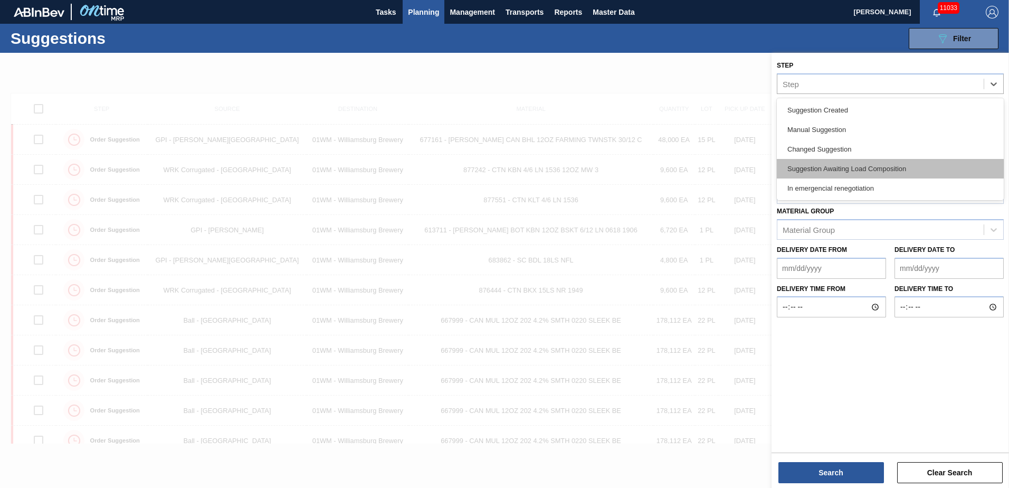
click at [843, 171] on div "Suggestion Awaiting Load Composition" at bounding box center [890, 169] width 227 height 20
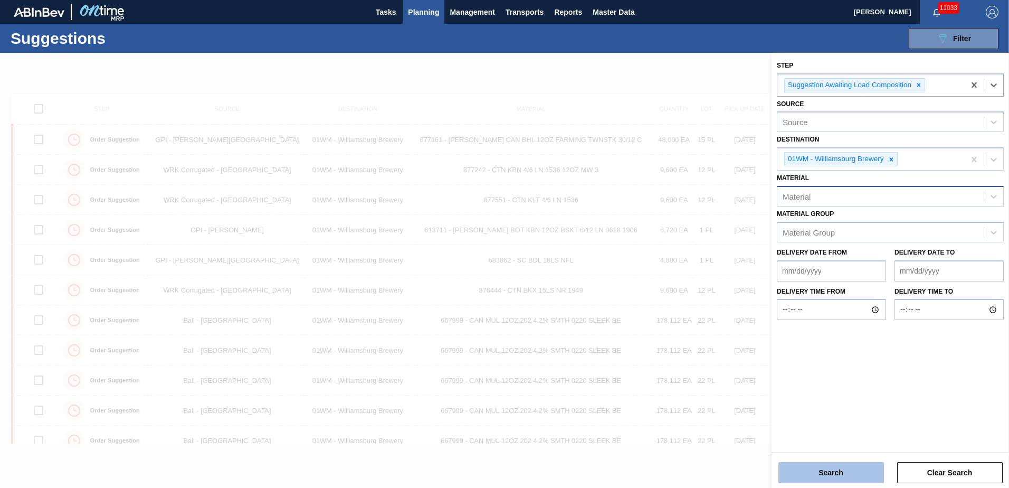
click at [868, 481] on button "Search" at bounding box center [831, 472] width 106 height 21
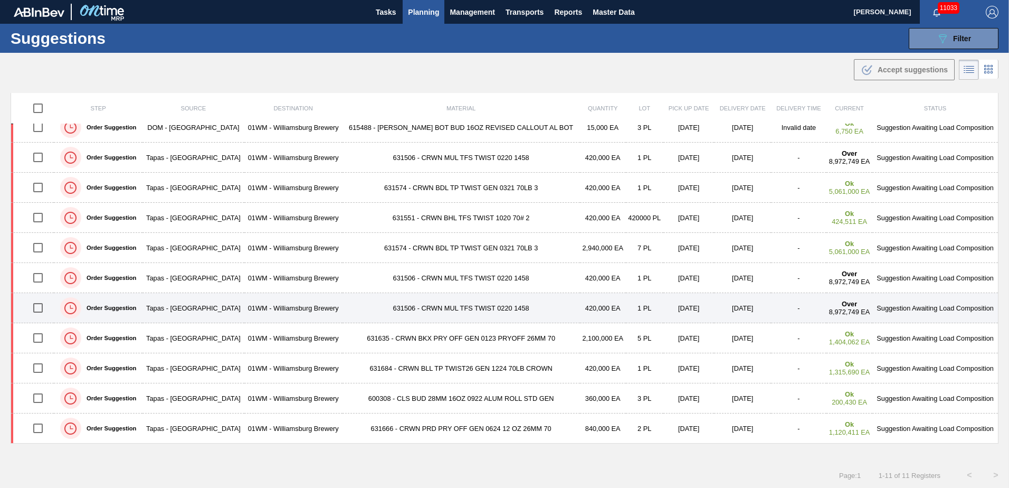
scroll to position [1, 0]
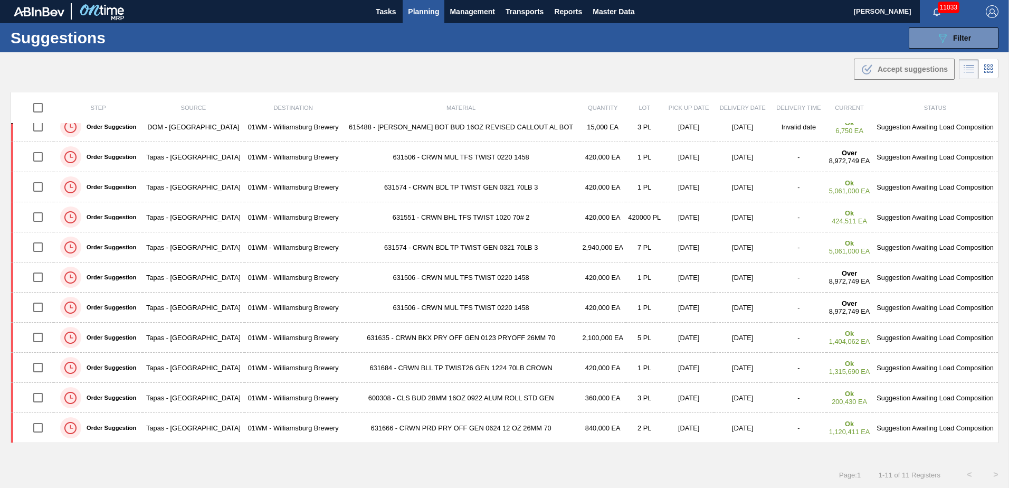
click at [971, 25] on div "Suggestions 089F7B8B-B2A5-4AFE-B5C0-19BA573D28AC Filter Step Suggestion Awaitin…" at bounding box center [504, 37] width 1009 height 29
click at [970, 35] on button "089F7B8B-B2A5-4AFE-B5C0-19BA573D28AC Filter" at bounding box center [954, 37] width 90 height 21
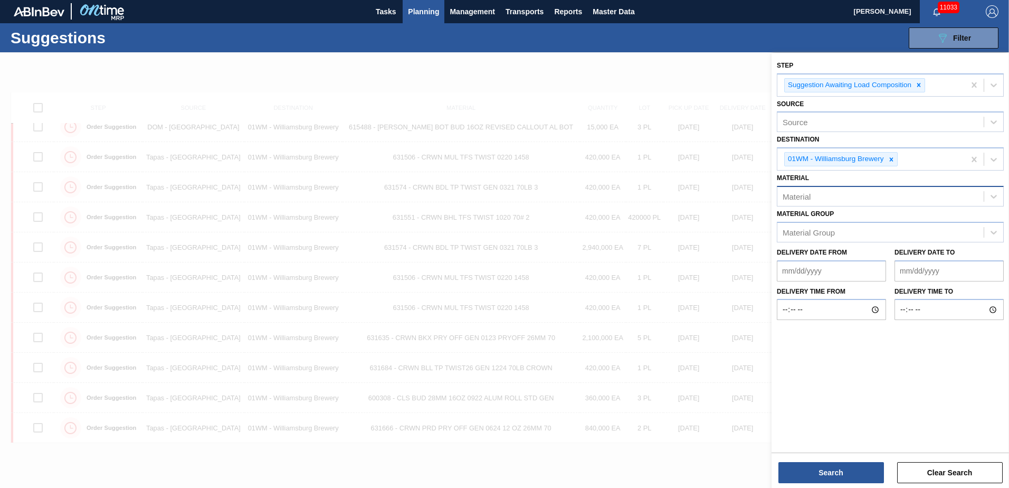
click at [721, 82] on div at bounding box center [504, 297] width 1009 height 488
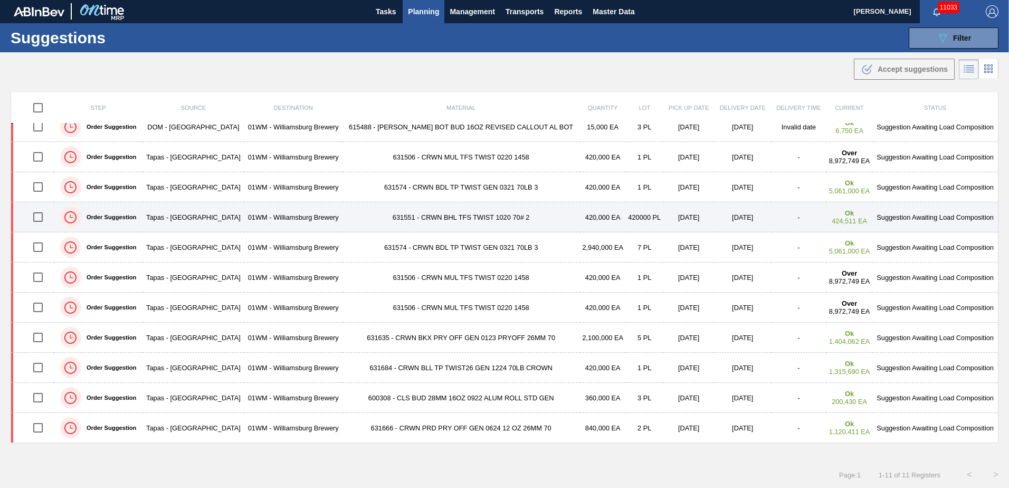
click at [626, 219] on td "420000 PL" at bounding box center [644, 217] width 37 height 30
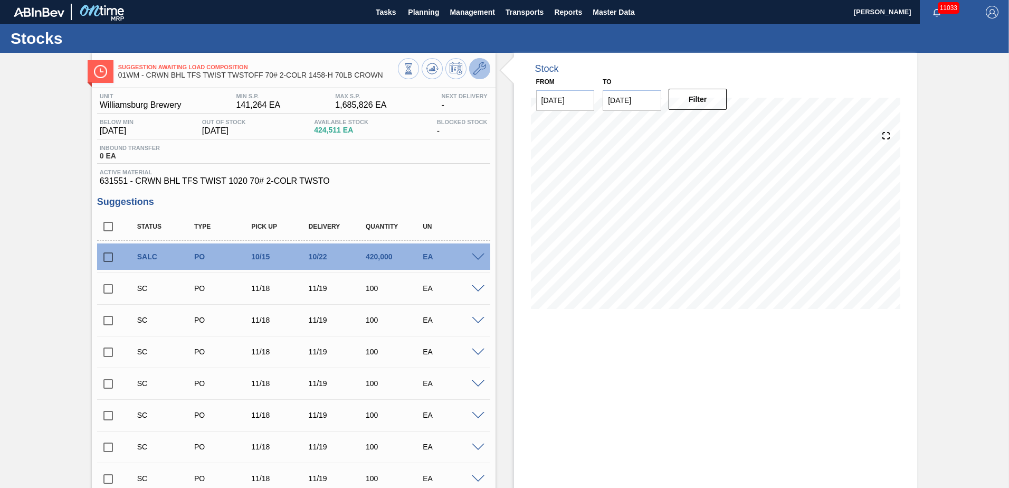
drag, startPoint x: 467, startPoint y: 133, endPoint x: 477, endPoint y: 71, distance: 63.6
click at [477, 71] on icon at bounding box center [479, 68] width 13 height 13
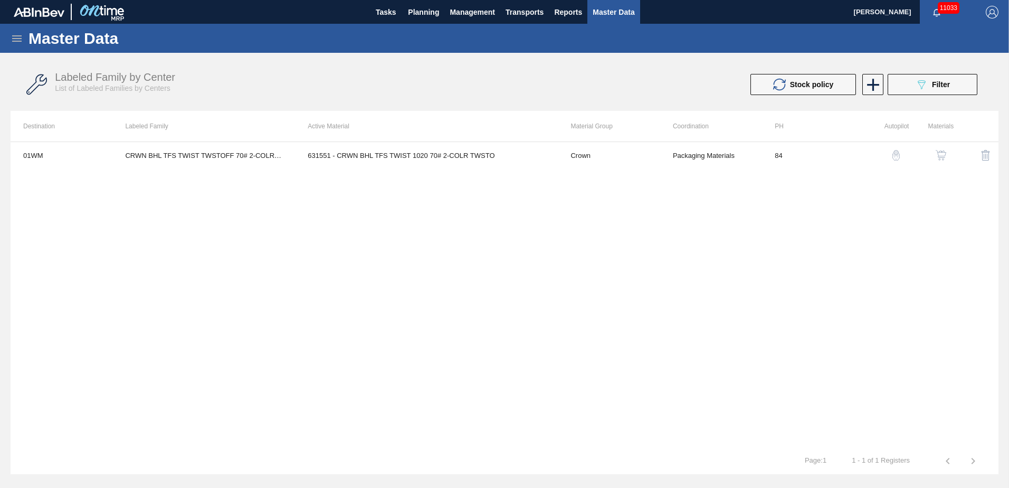
click at [945, 152] on img "button" at bounding box center [940, 155] width 11 height 11
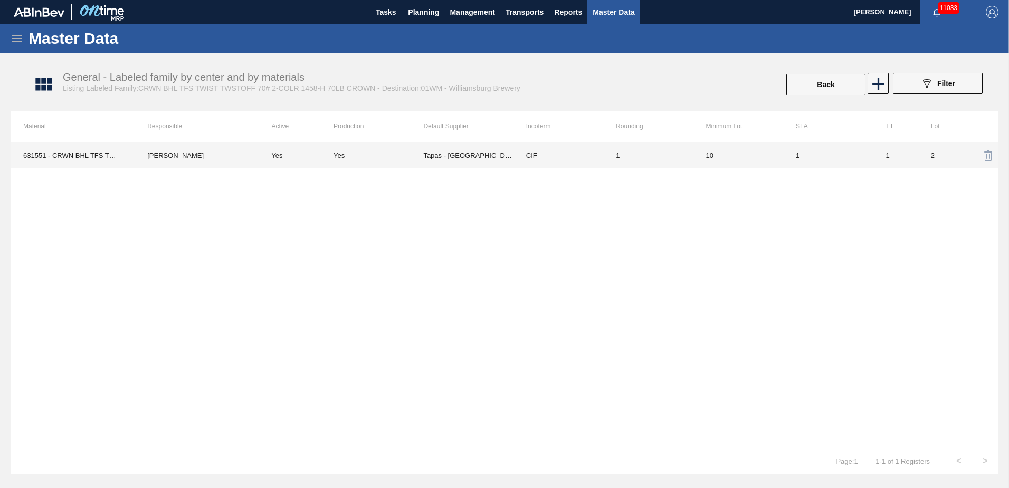
click at [600, 154] on td "CIF" at bounding box center [558, 155] width 90 height 26
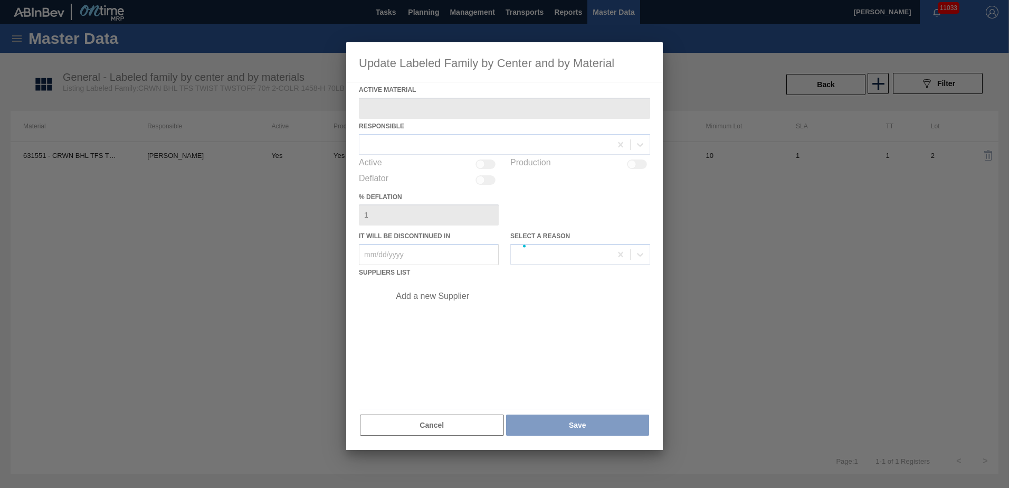
type Material "631551 - CRWN BHL TFS TWIST 1020 70# 2-COLR TWSTO"
checkbox input "true"
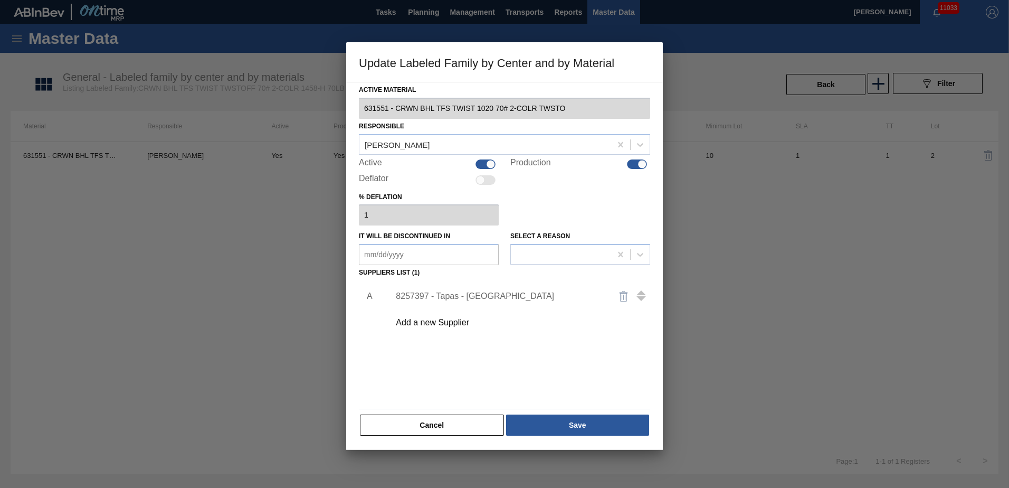
click at [470, 294] on div "8257397 - Tapas - Zacatecas" at bounding box center [499, 295] width 207 height 9
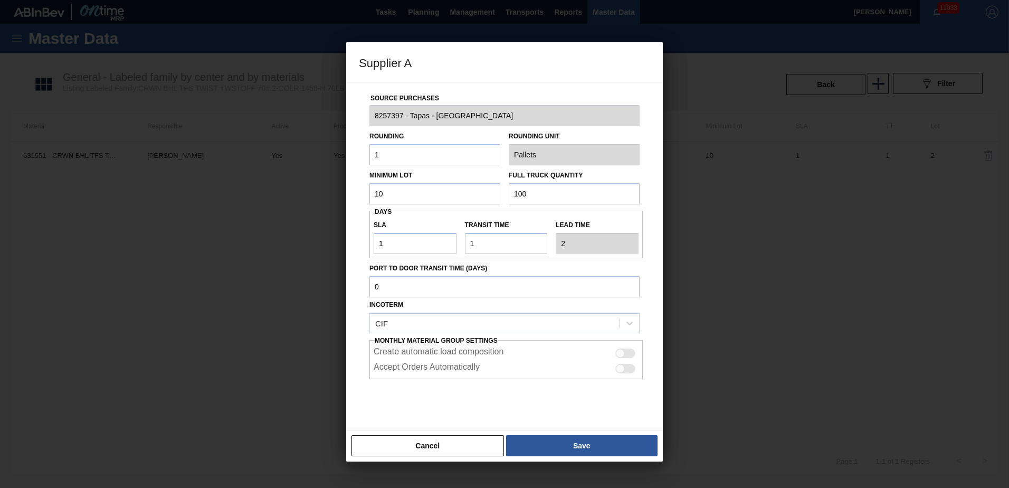
click at [451, 151] on input "1" at bounding box center [434, 154] width 131 height 21
type input "420,000"
click at [436, 200] on input "10" at bounding box center [434, 193] width 131 height 21
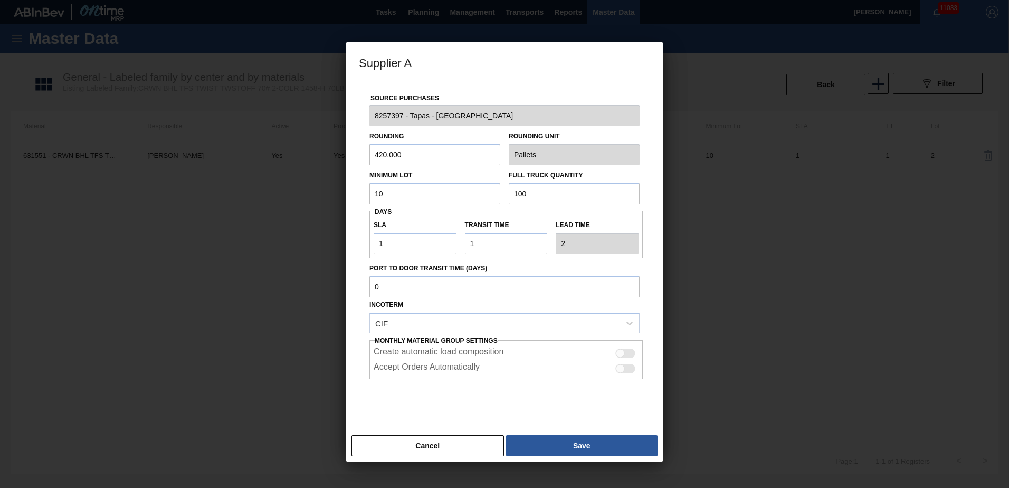
click at [436, 200] on input "10" at bounding box center [434, 193] width 131 height 21
type input "420,000"
click at [454, 437] on button "Cancel" at bounding box center [427, 445] width 152 height 21
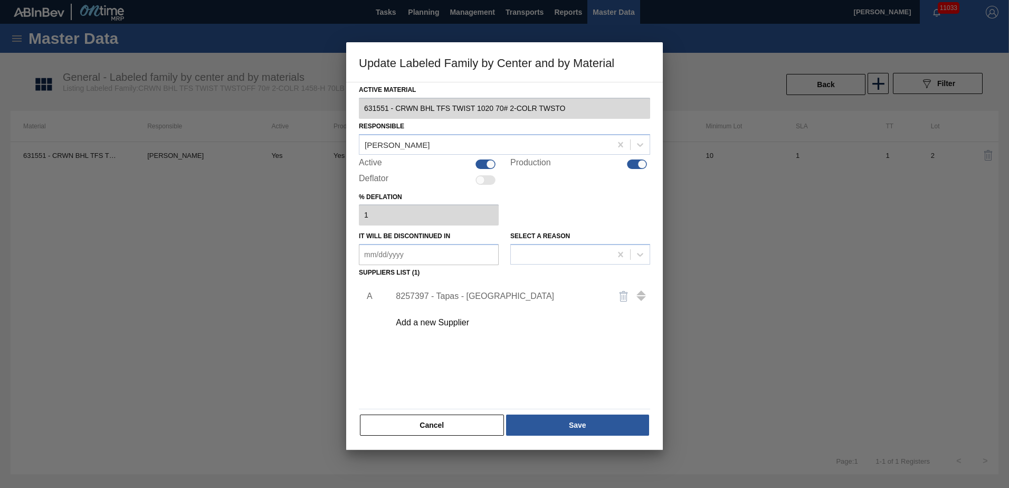
click at [463, 293] on div "8257397 - Tapas - Zacatecas" at bounding box center [499, 295] width 207 height 9
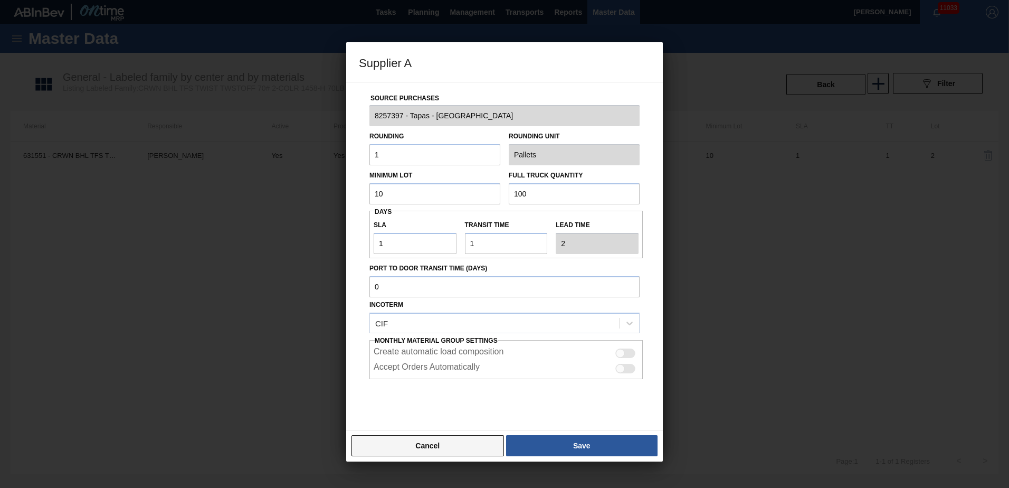
click at [457, 451] on button "Cancel" at bounding box center [427, 445] width 152 height 21
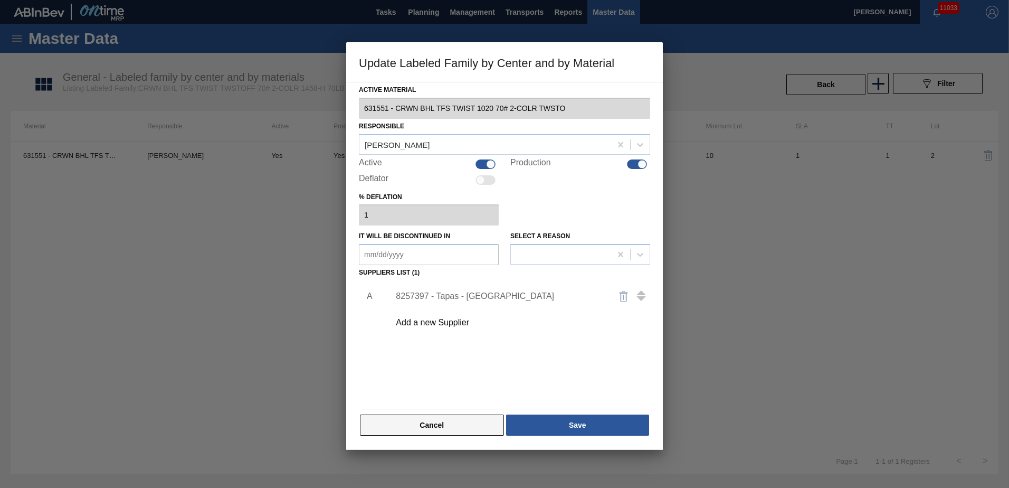
click at [469, 427] on button "Cancel" at bounding box center [432, 424] width 144 height 21
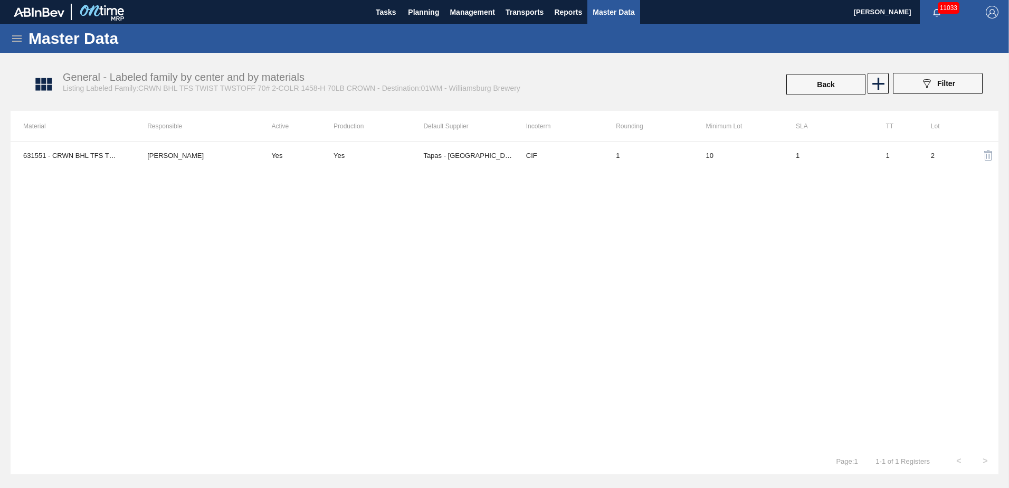
click at [18, 37] on icon at bounding box center [17, 38] width 13 height 13
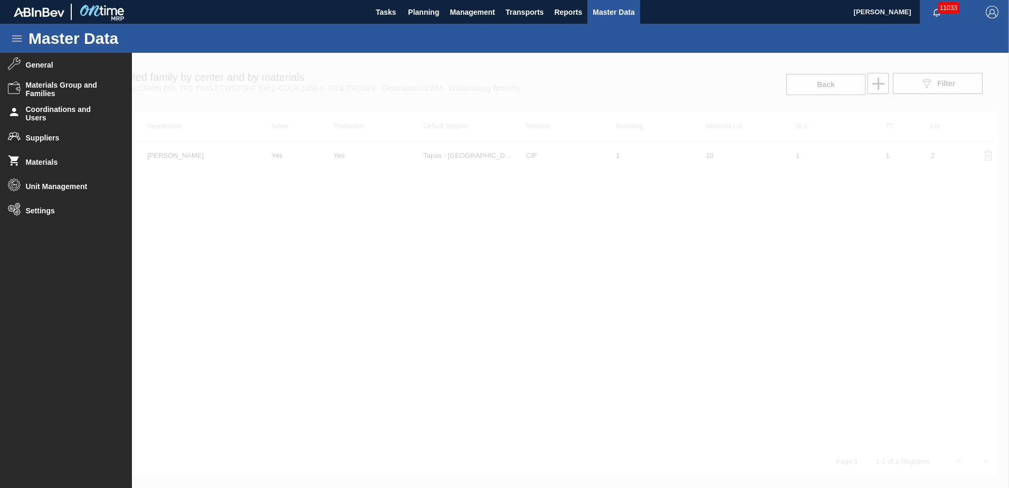
click at [260, 265] on div at bounding box center [504, 270] width 1009 height 435
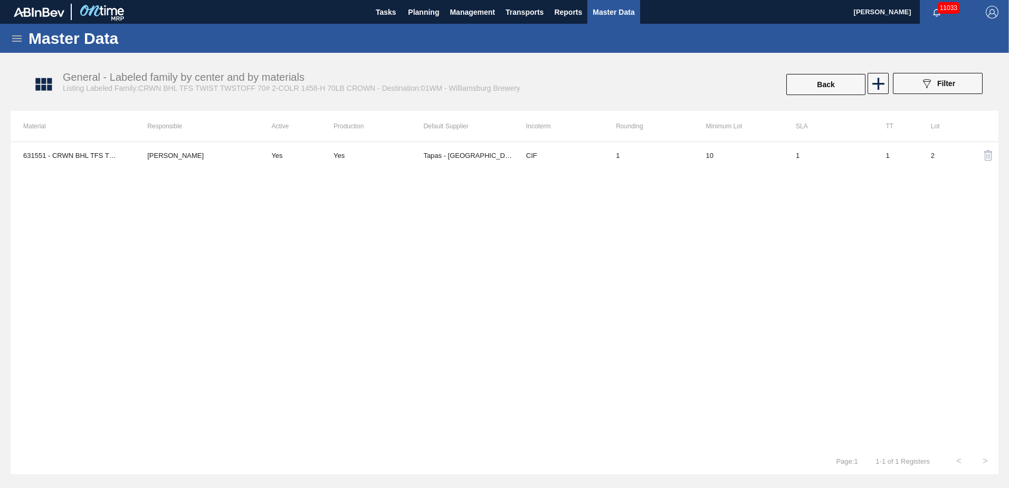
click at [7, 40] on div "Master Data" at bounding box center [504, 38] width 1009 height 29
click at [13, 38] on icon at bounding box center [16, 38] width 9 height 6
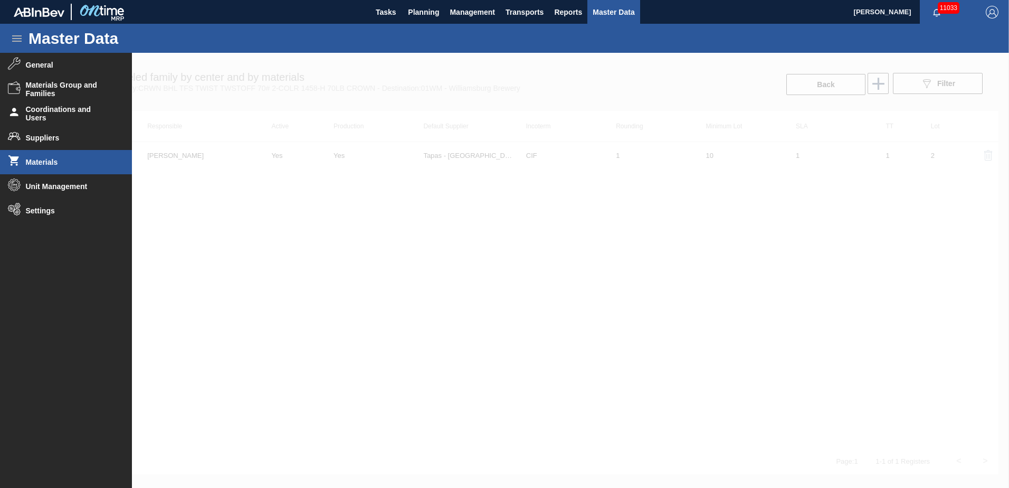
click at [41, 161] on span "Materials" at bounding box center [69, 162] width 87 height 8
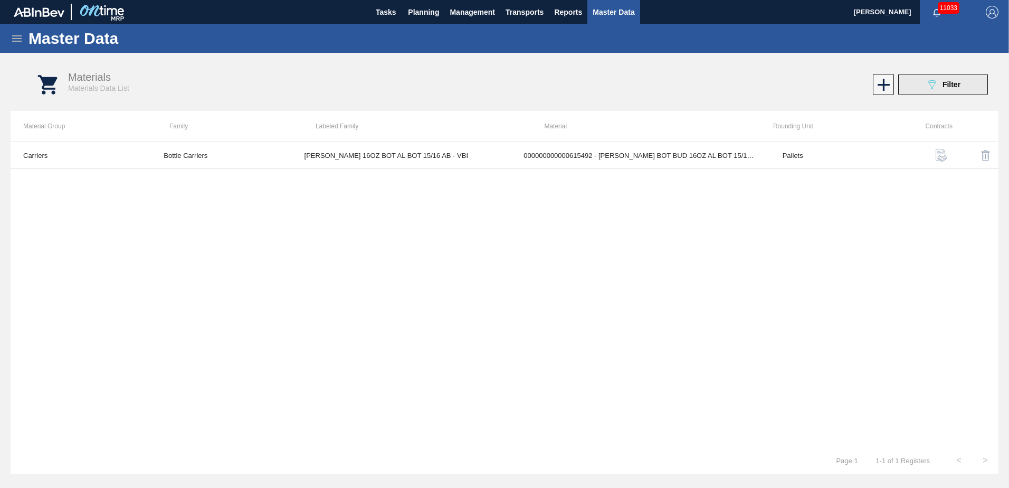
click at [944, 87] on span "Filter" at bounding box center [951, 84] width 18 height 8
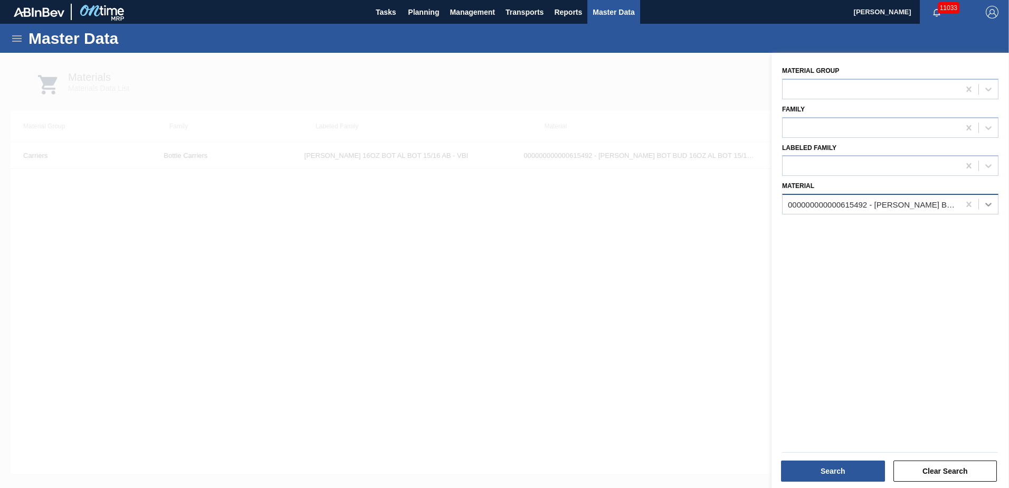
click at [992, 204] on div at bounding box center [988, 204] width 19 height 19
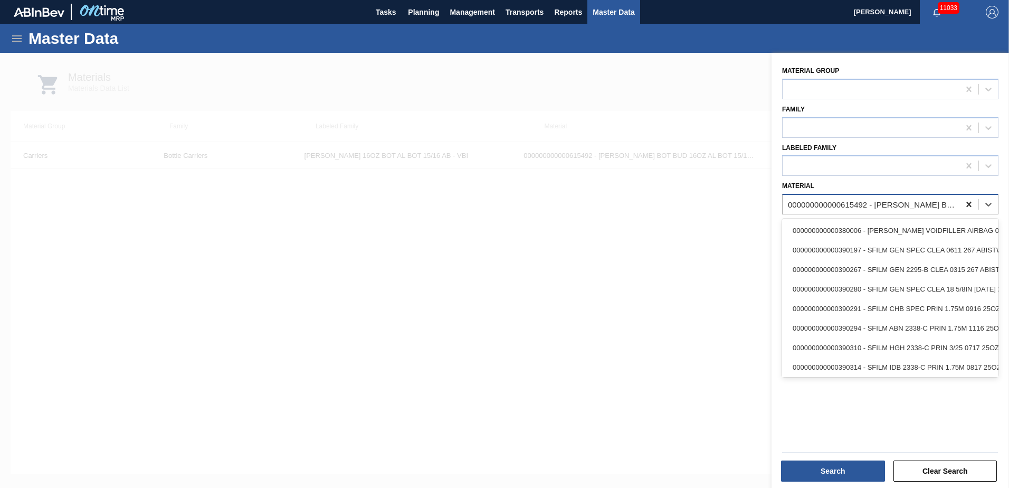
click at [968, 203] on icon at bounding box center [968, 204] width 11 height 11
type input "631551"
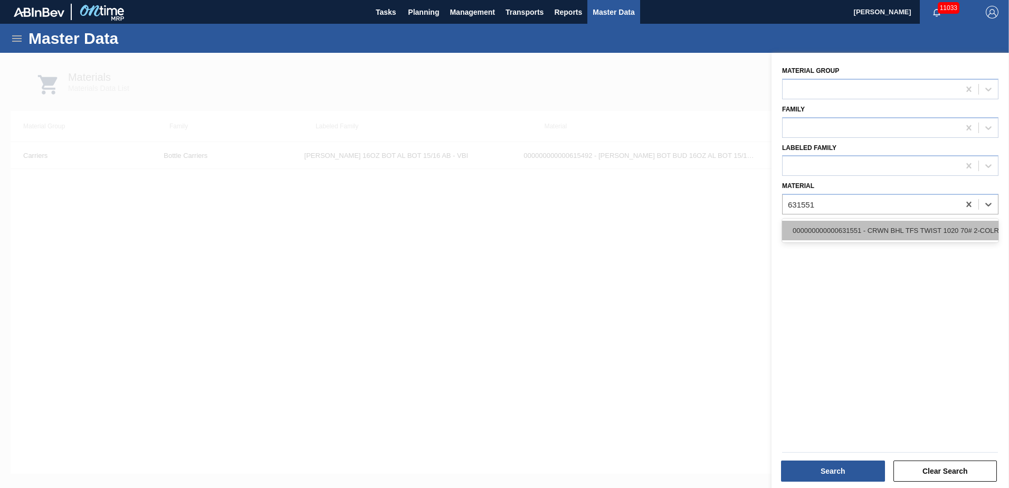
click at [943, 235] on div "000000000000631551 - CRWN BHL TFS TWIST 1020 70# 2-COLR TWSTO" at bounding box center [890, 231] width 216 height 20
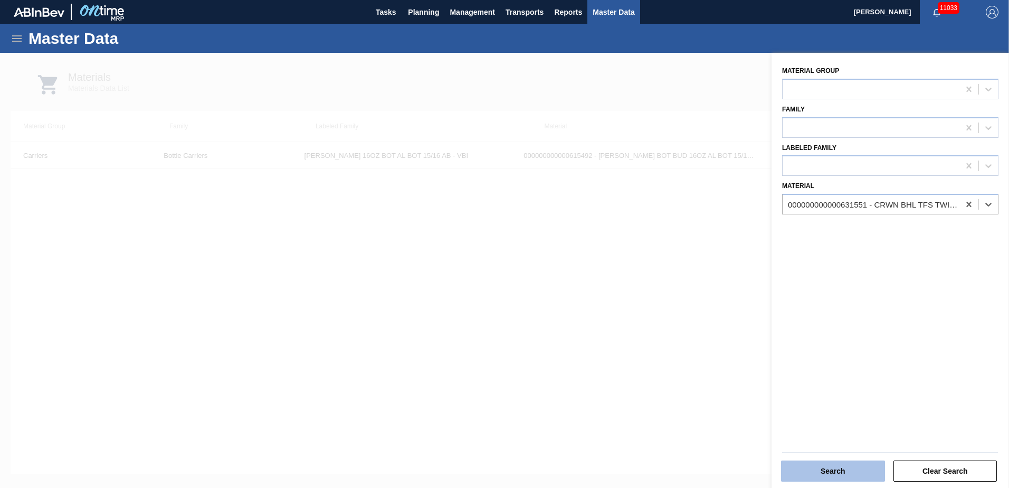
click at [831, 463] on button "Search" at bounding box center [833, 470] width 104 height 21
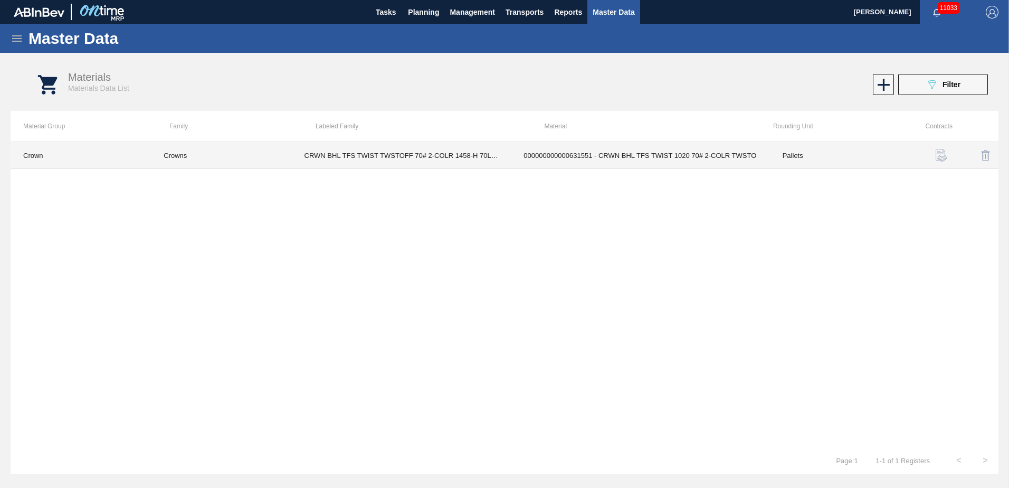
click at [801, 159] on td "Pallets" at bounding box center [840, 155] width 140 height 27
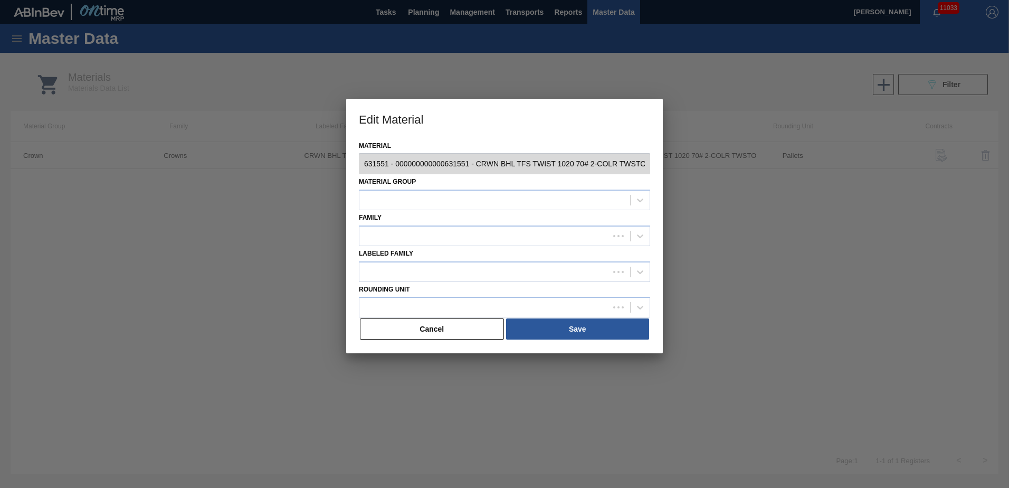
type input "631551 - 000000000000631551 - CRWN BHL TFS TWIST 1020 70# 2-COLR TWSTO"
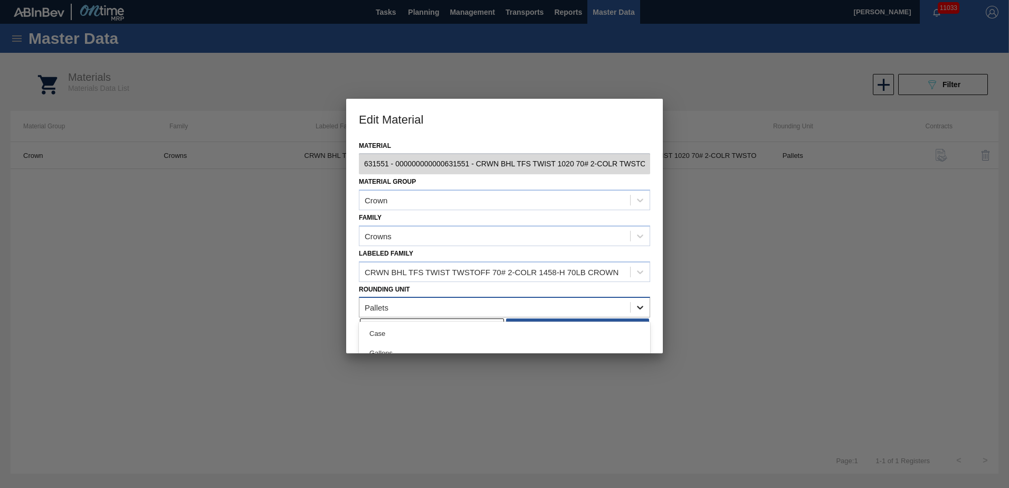
click at [644, 300] on div at bounding box center [639, 307] width 19 height 19
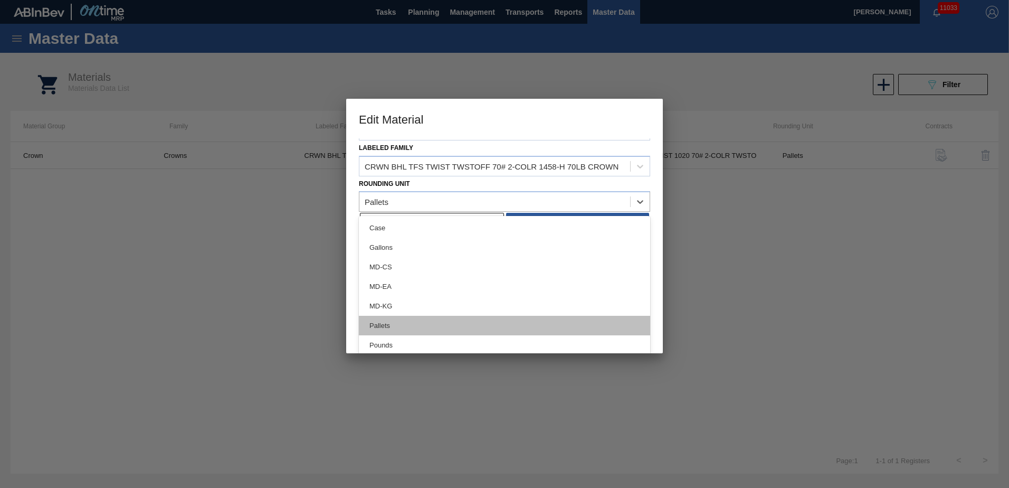
scroll to position [22, 0]
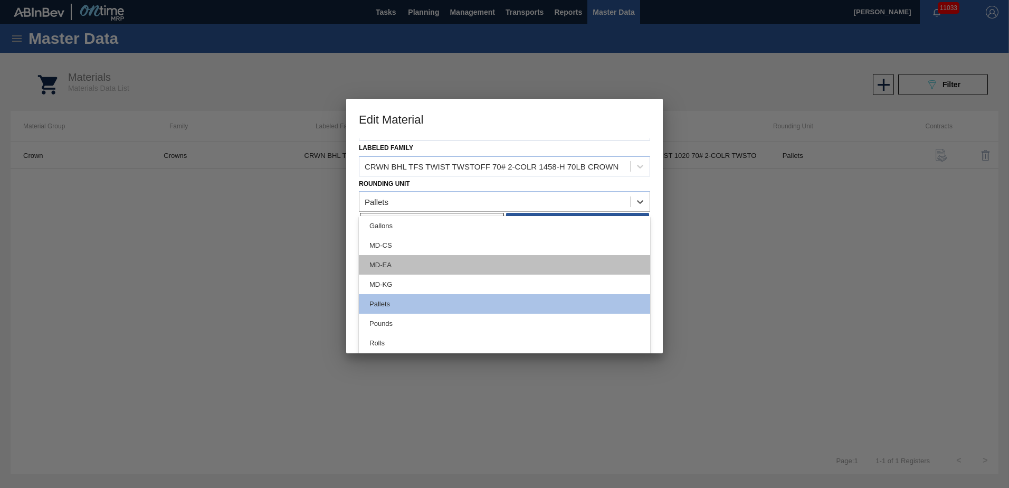
click at [422, 266] on div "MD-EA" at bounding box center [504, 265] width 291 height 20
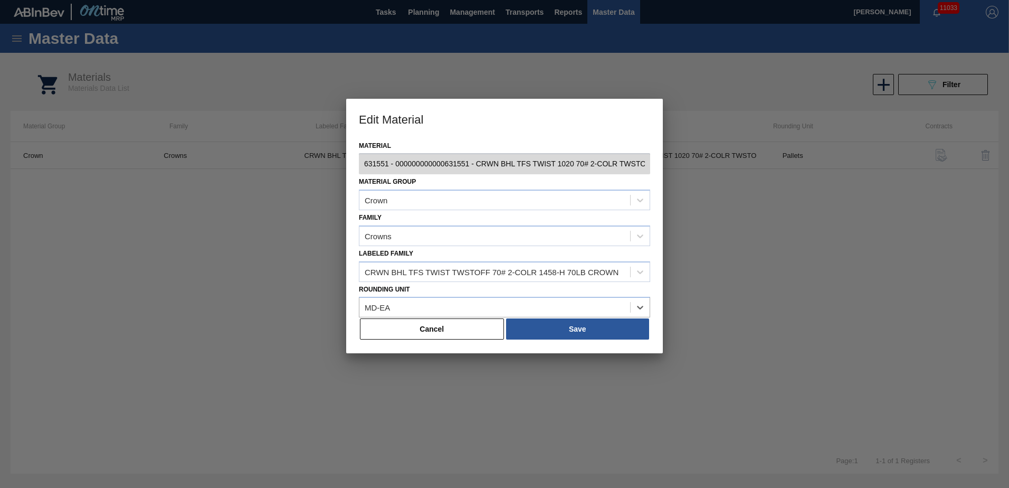
scroll to position [0, 0]
click at [590, 329] on button "Save" at bounding box center [577, 328] width 143 height 21
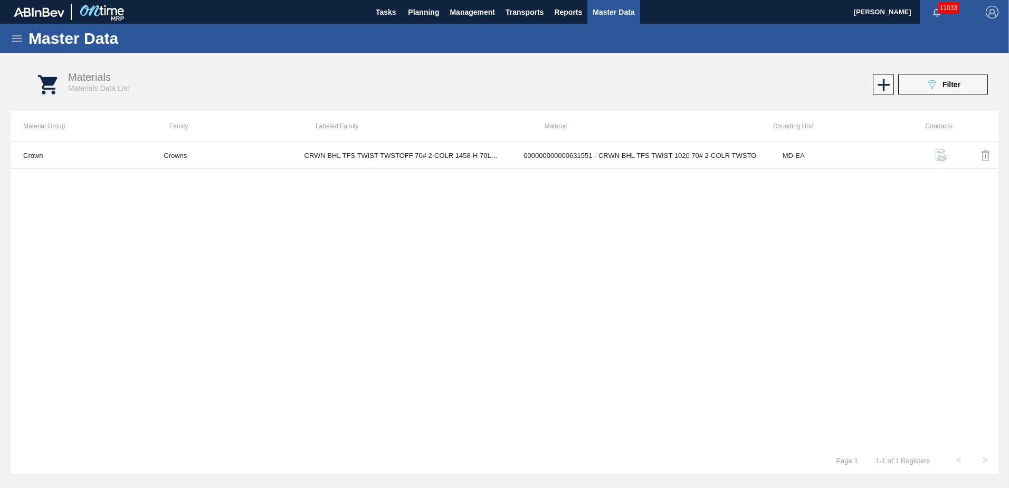
click at [626, 9] on span "Master Data" at bounding box center [613, 12] width 42 height 13
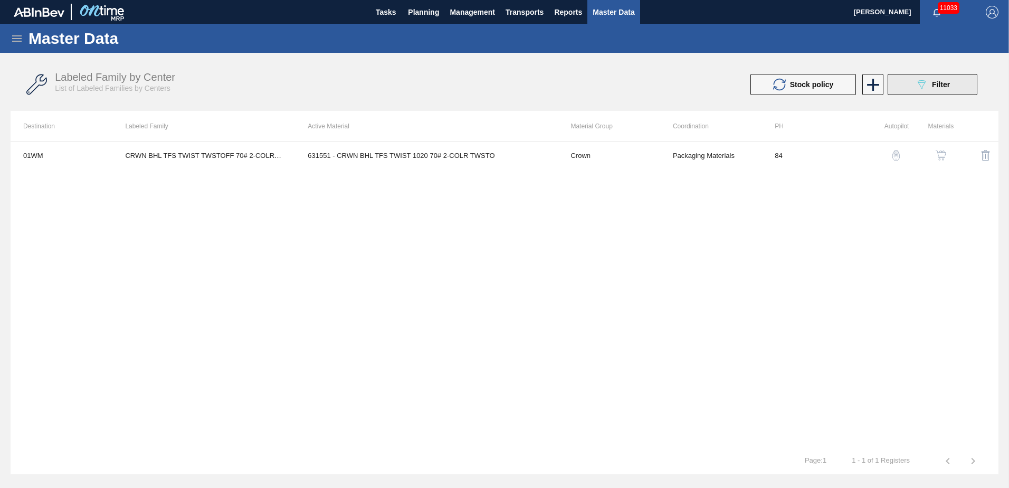
click at [938, 79] on div "089F7B8B-B2A5-4AFE-B5C0-19BA573D28AC Filter" at bounding box center [932, 84] width 35 height 13
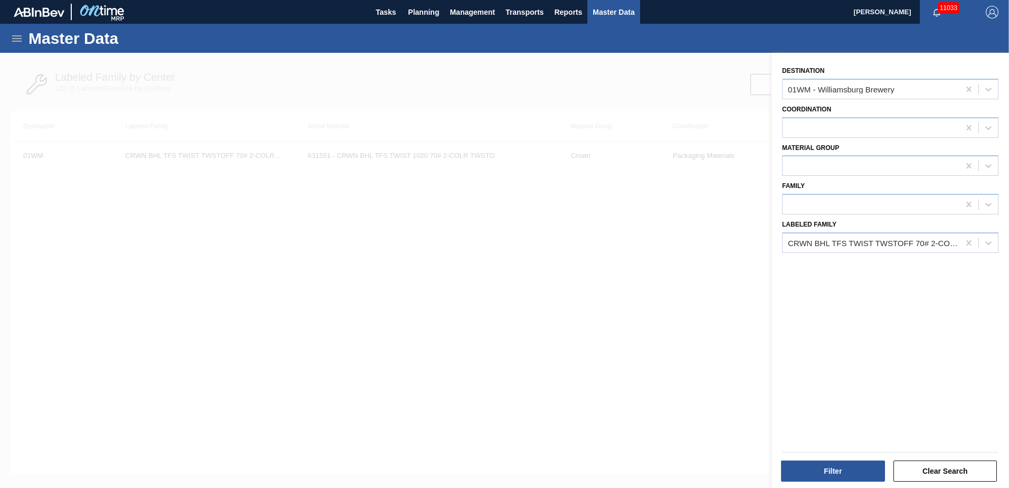
click at [557, 273] on div at bounding box center [504, 297] width 1009 height 488
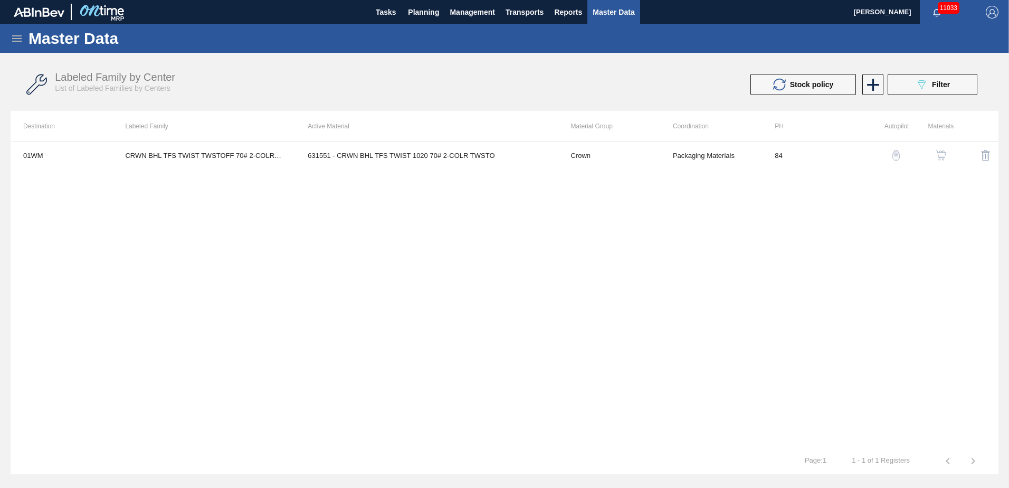
click at [940, 155] on img "button" at bounding box center [940, 155] width 11 height 11
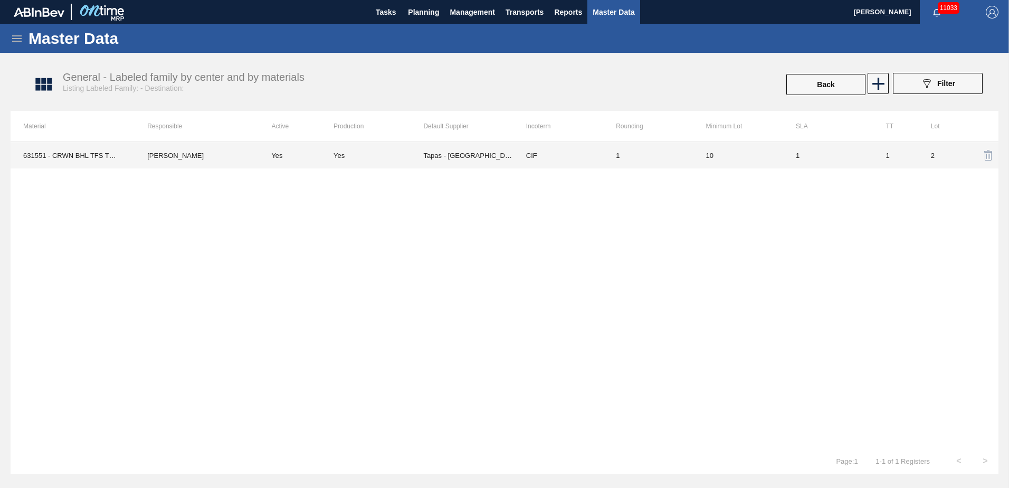
click at [565, 159] on td "CIF" at bounding box center [558, 155] width 90 height 26
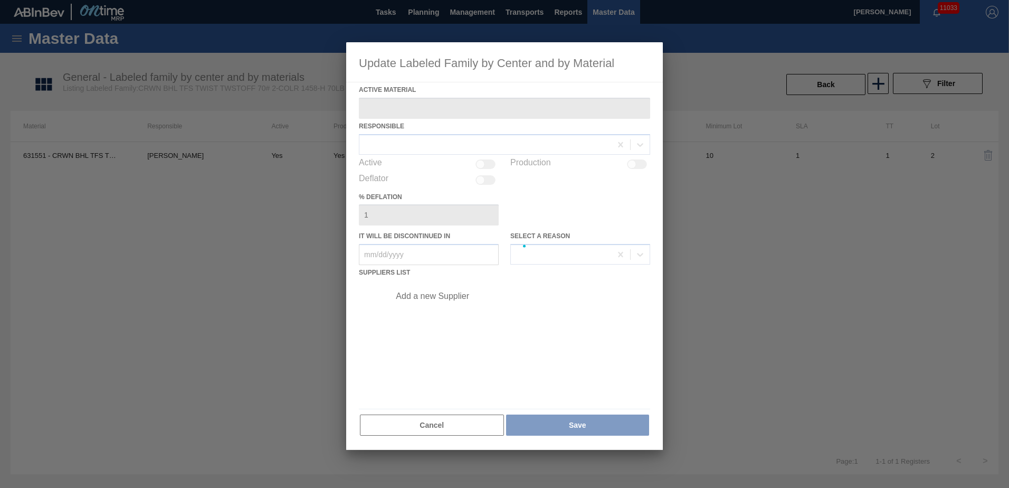
type Material "631551 - CRWN BHL TFS TWIST 1020 70# 2-COLR TWSTO"
checkbox input "true"
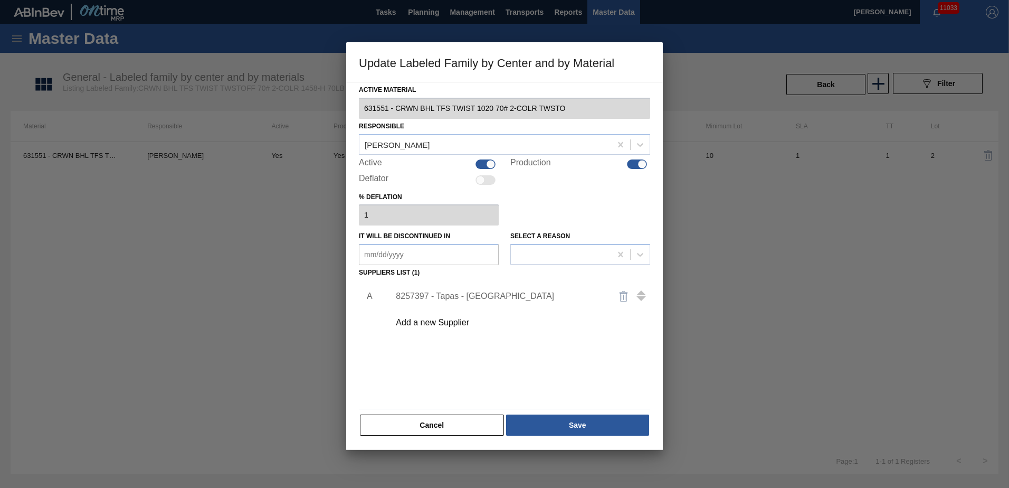
click at [500, 292] on div "8257397 - Tapas - Zacatecas" at bounding box center [499, 295] width 207 height 9
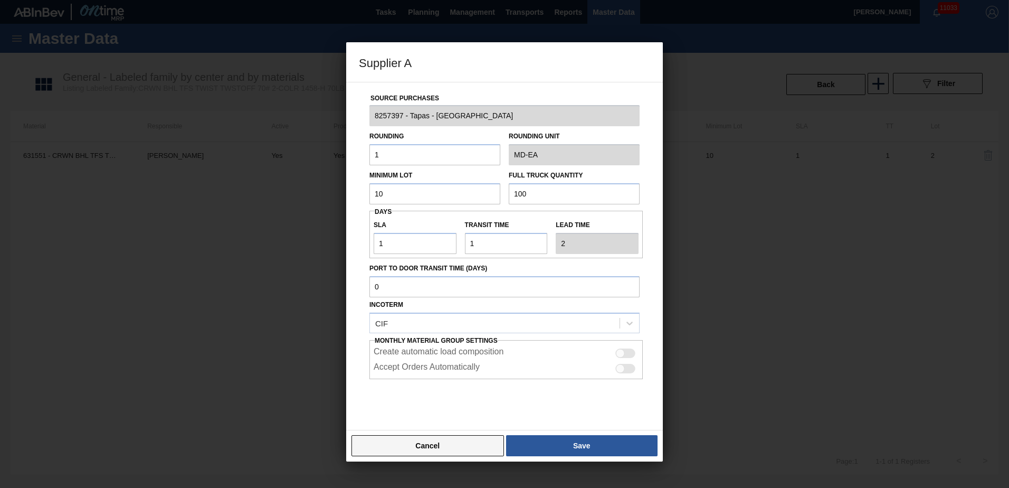
click at [384, 446] on button "Cancel" at bounding box center [427, 445] width 152 height 21
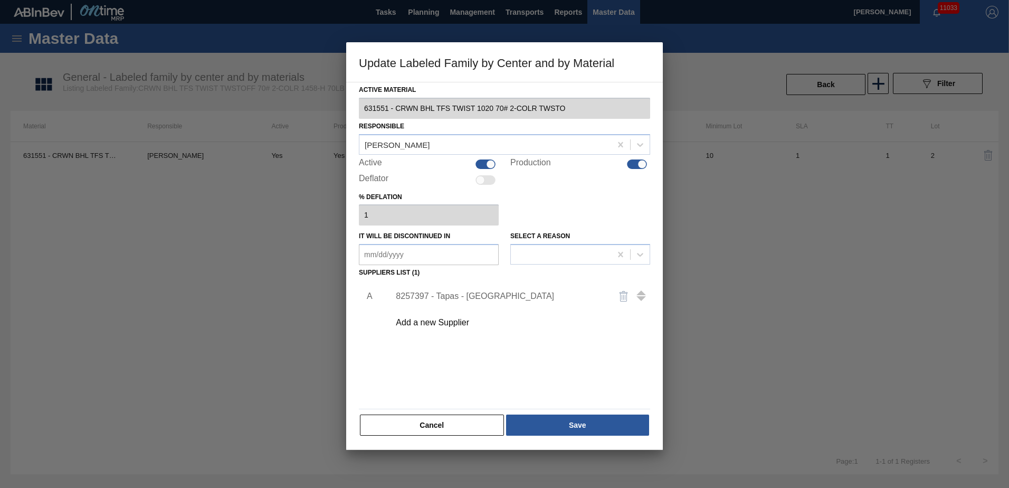
click at [418, 415] on button "Cancel" at bounding box center [432, 424] width 144 height 21
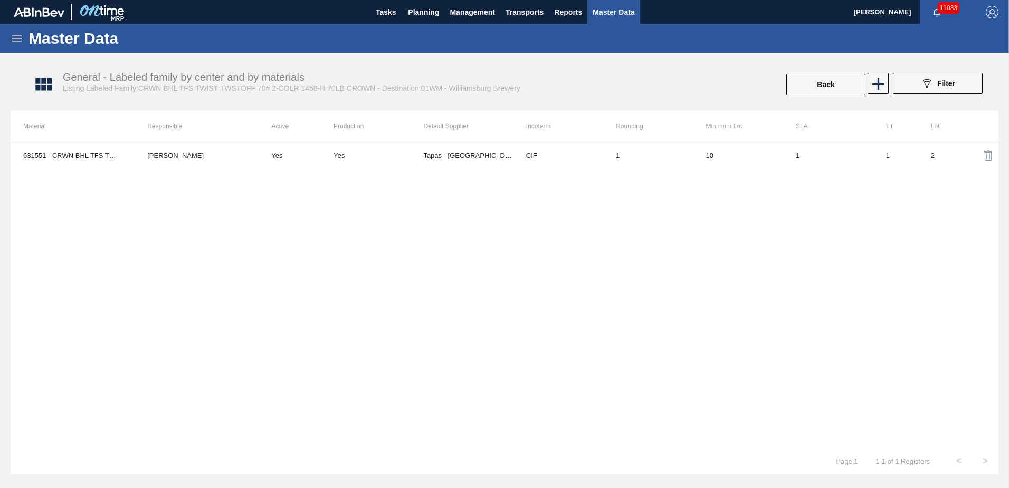
drag, startPoint x: 4, startPoint y: 35, endPoint x: 12, endPoint y: 36, distance: 7.6
click at [6, 36] on div "Master Data" at bounding box center [504, 38] width 1009 height 29
click at [16, 36] on icon at bounding box center [17, 38] width 13 height 13
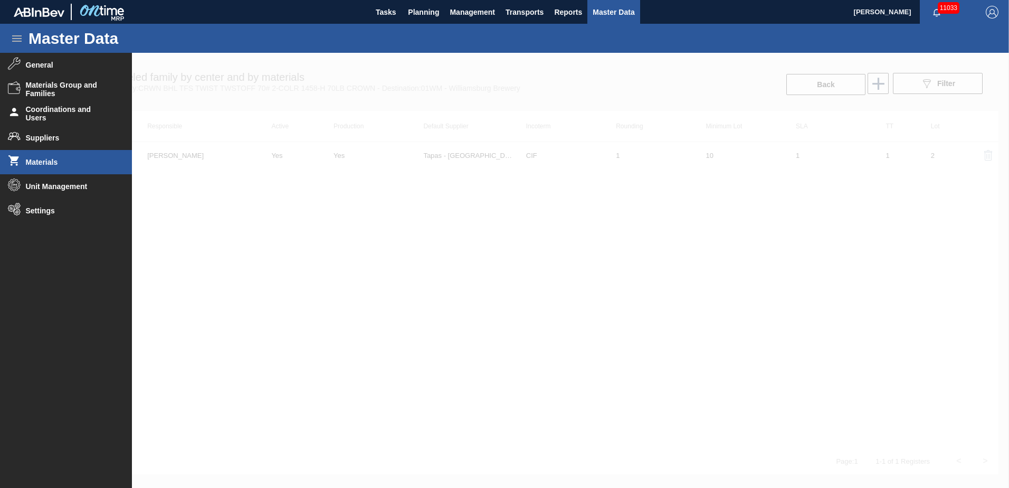
click at [64, 158] on span "Materials" at bounding box center [69, 162] width 87 height 8
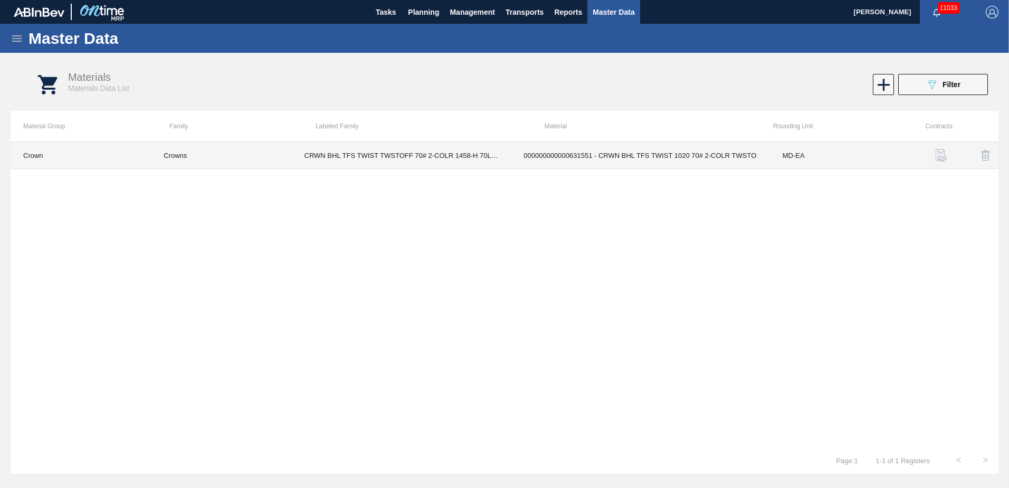
click at [596, 159] on td "000000000000631551 - CRWN BHL TFS TWIST 1020 70# 2-COLR TWSTO" at bounding box center [640, 155] width 259 height 27
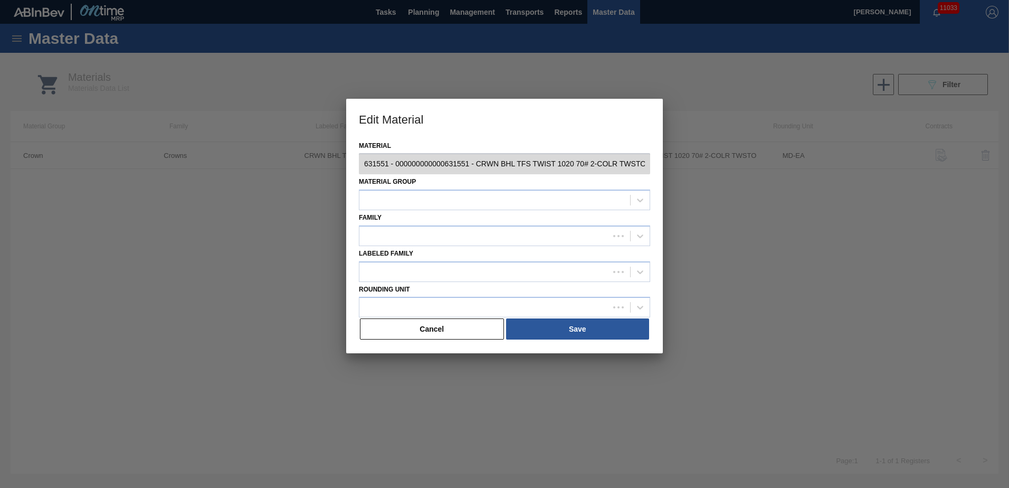
type input "631551 - 000000000000631551 - CRWN BHL TFS TWIST 1020 70# 2-COLR TWSTO"
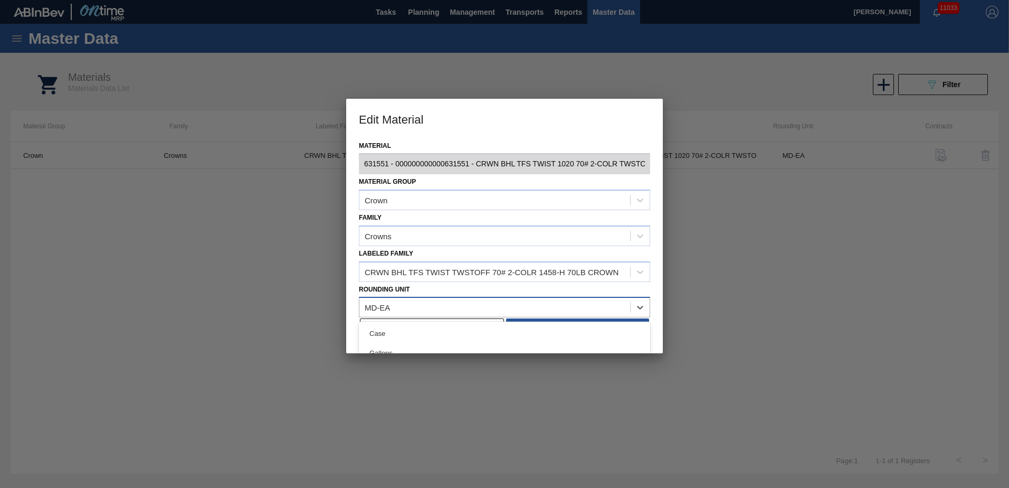
click at [610, 307] on div "MD-EA" at bounding box center [494, 307] width 271 height 15
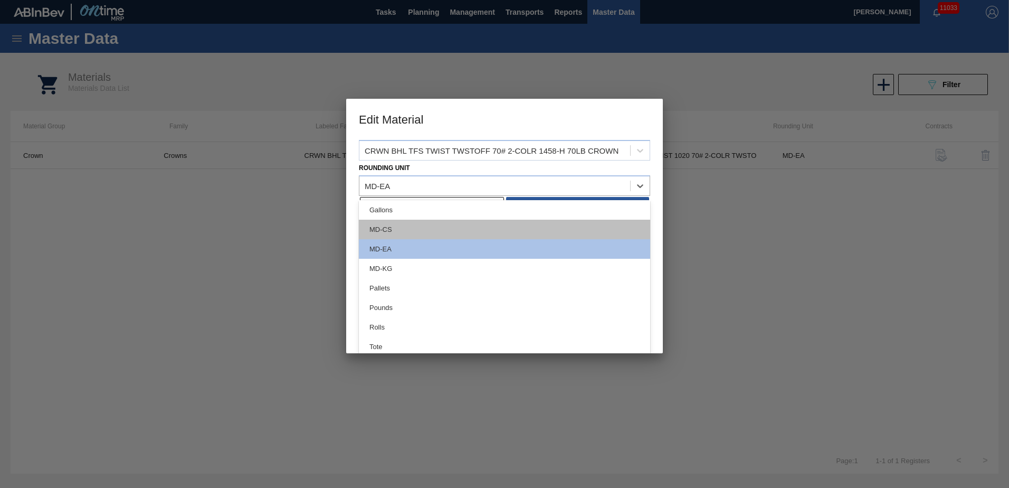
scroll to position [127, 0]
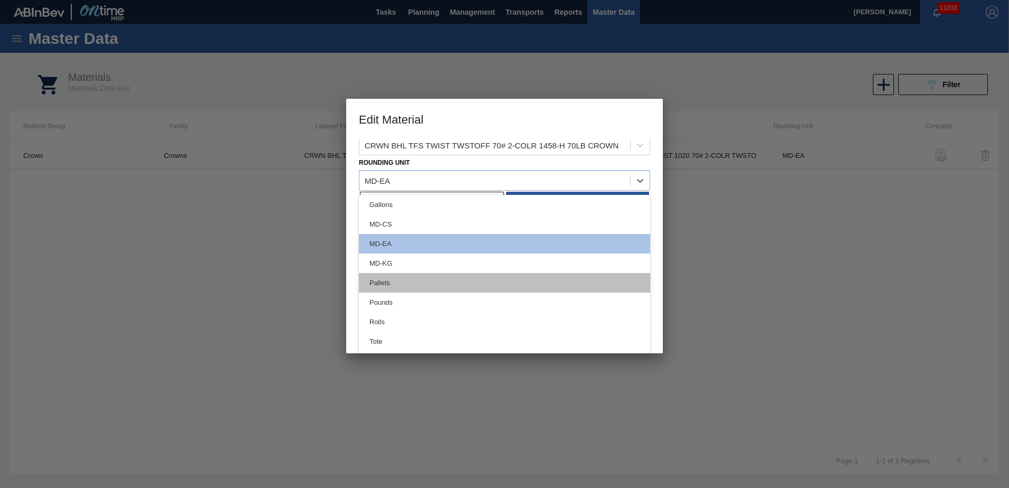
click at [412, 285] on div "Pallets" at bounding box center [504, 283] width 291 height 20
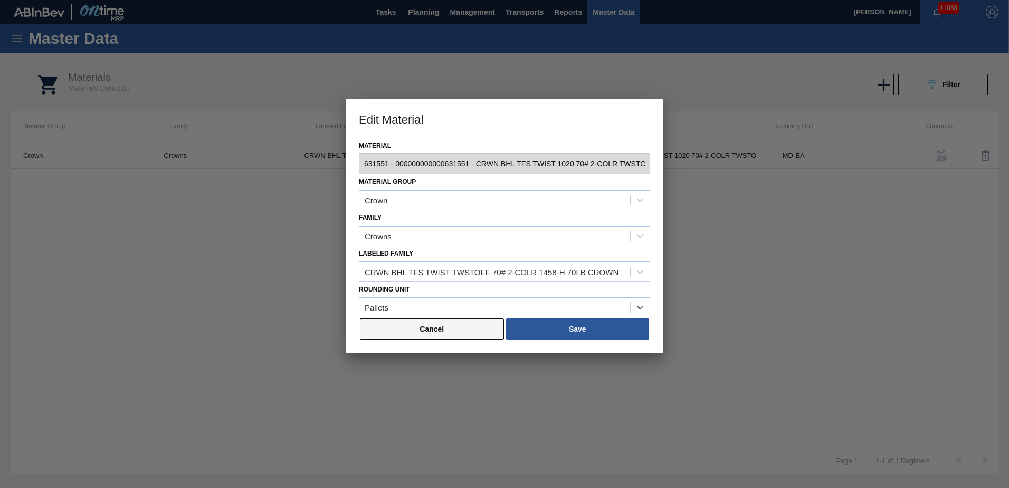
scroll to position [0, 0]
click at [558, 331] on button "Save" at bounding box center [577, 328] width 143 height 21
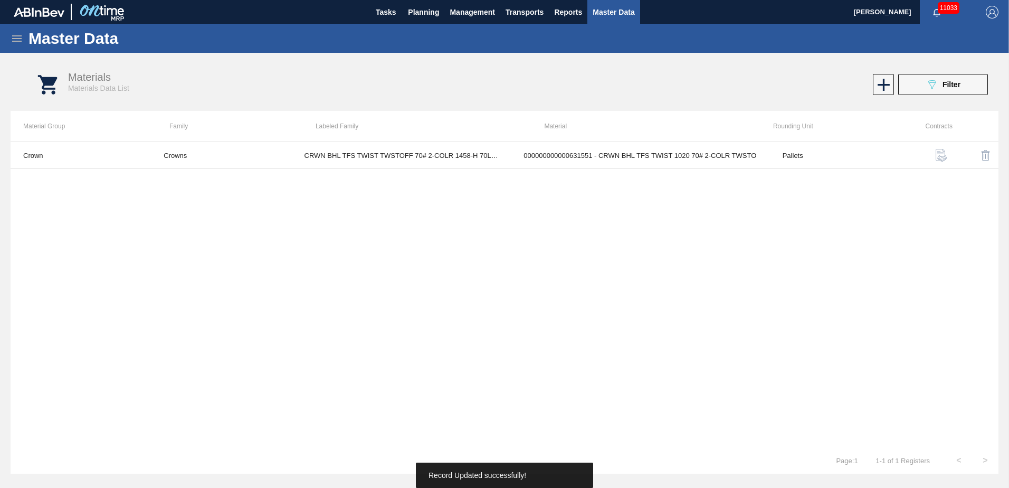
click at [626, 266] on div "Crown Crowns CRWN BHL TFS TWIST TWSTOFF 70# 2-COLR 1458-H 70LB CROWN 0000000000…" at bounding box center [505, 293] width 988 height 305
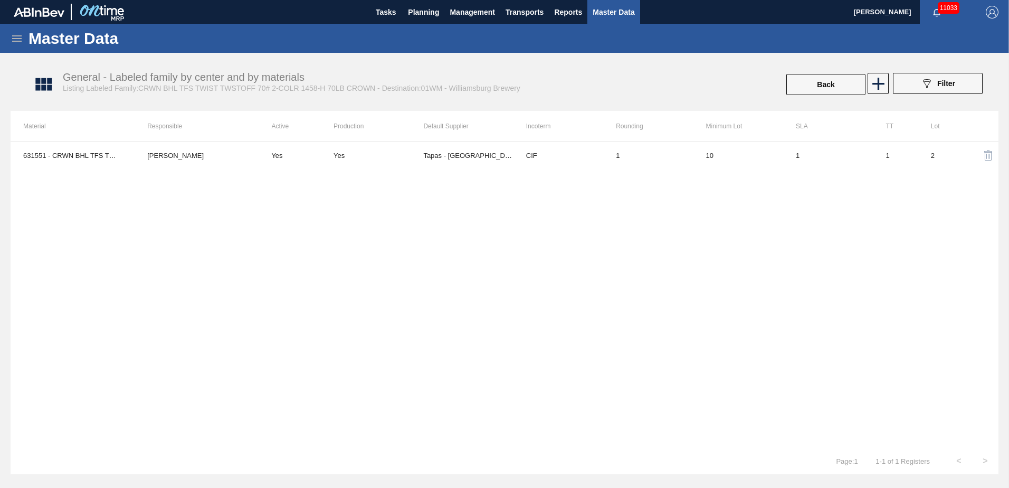
click at [11, 42] on icon at bounding box center [17, 38] width 13 height 13
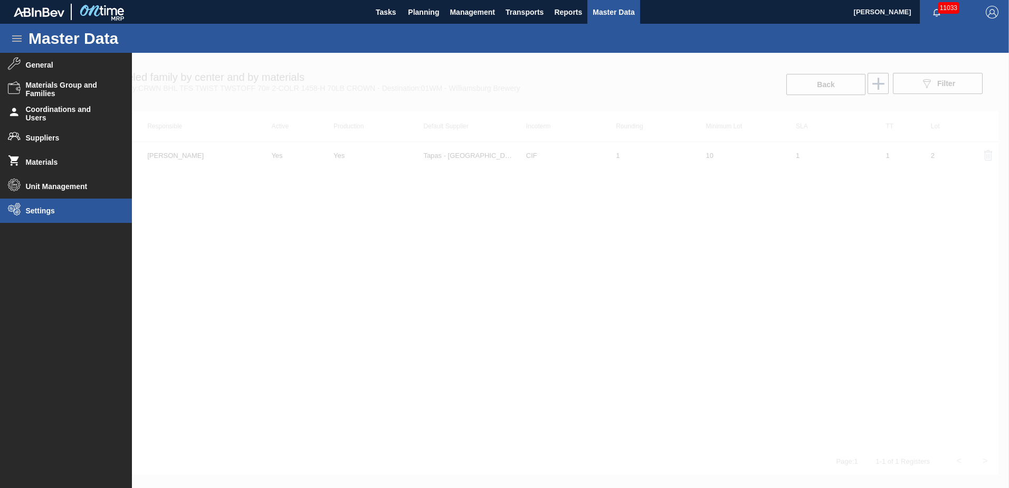
click at [58, 203] on li "Settings" at bounding box center [66, 210] width 132 height 24
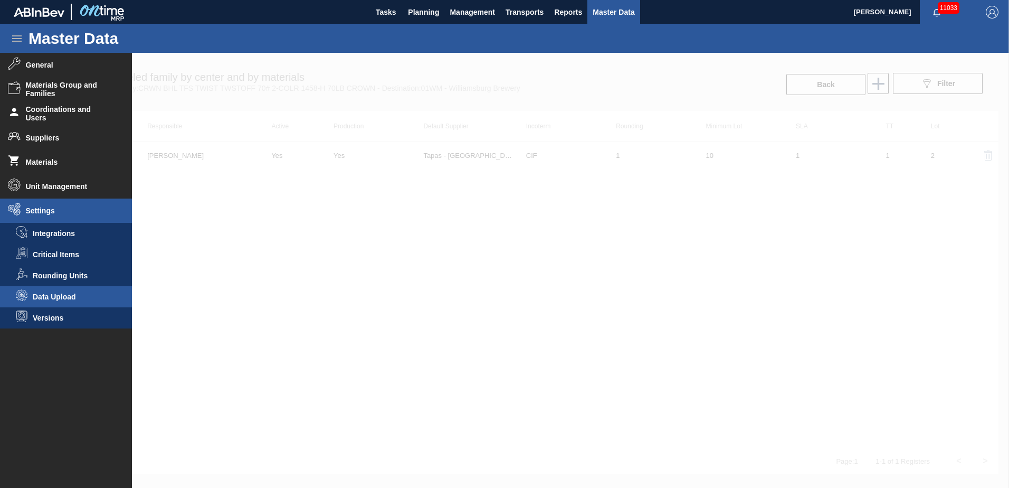
click at [60, 291] on li "Data Upload" at bounding box center [66, 296] width 132 height 21
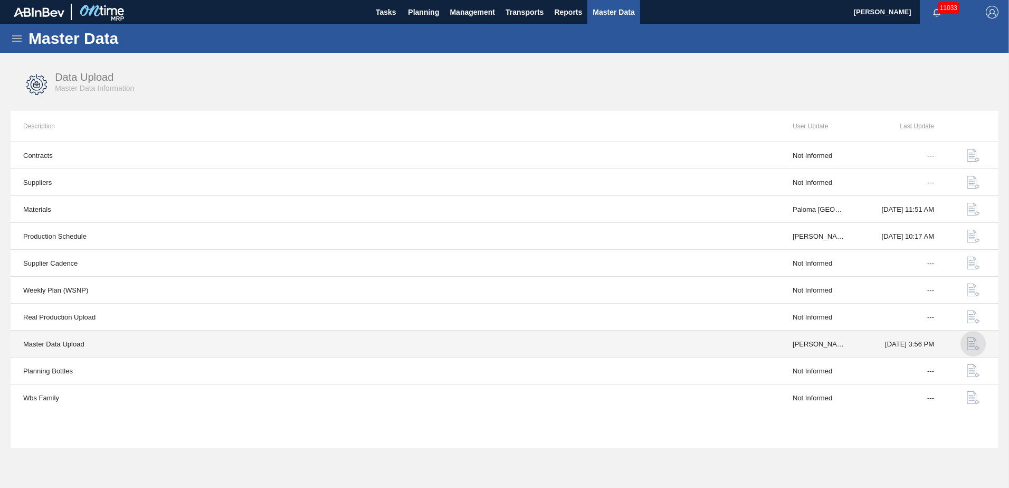
click at [971, 342] on img "button" at bounding box center [973, 343] width 13 height 13
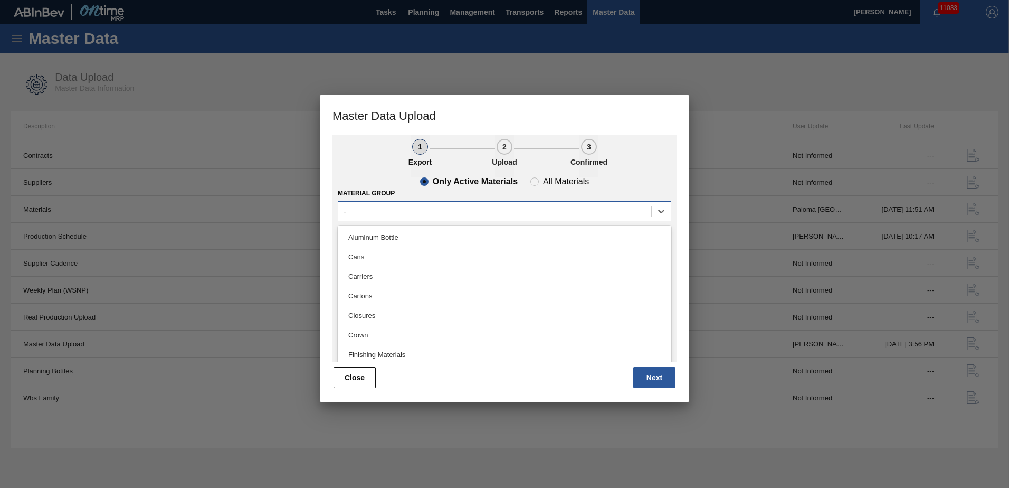
click at [417, 214] on div "-" at bounding box center [494, 211] width 313 height 15
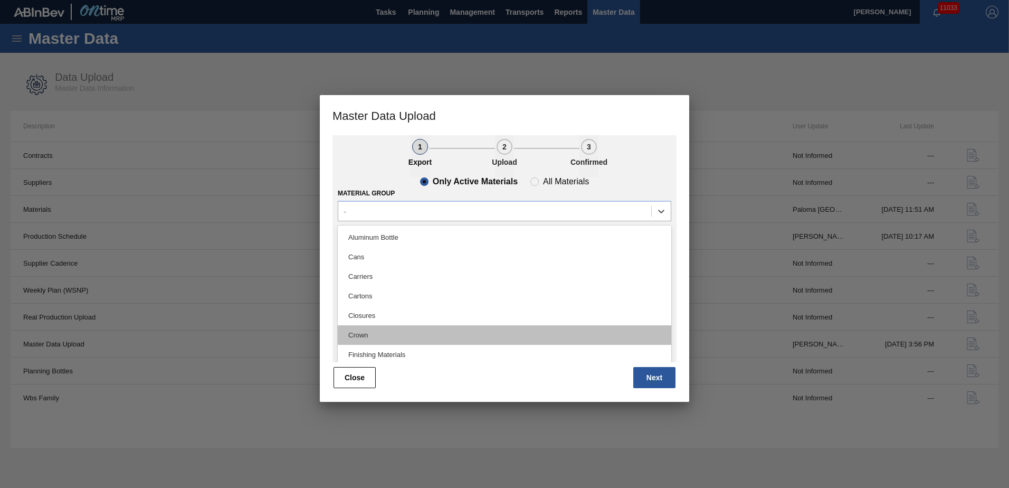
click at [380, 332] on div "Crown" at bounding box center [504, 335] width 333 height 20
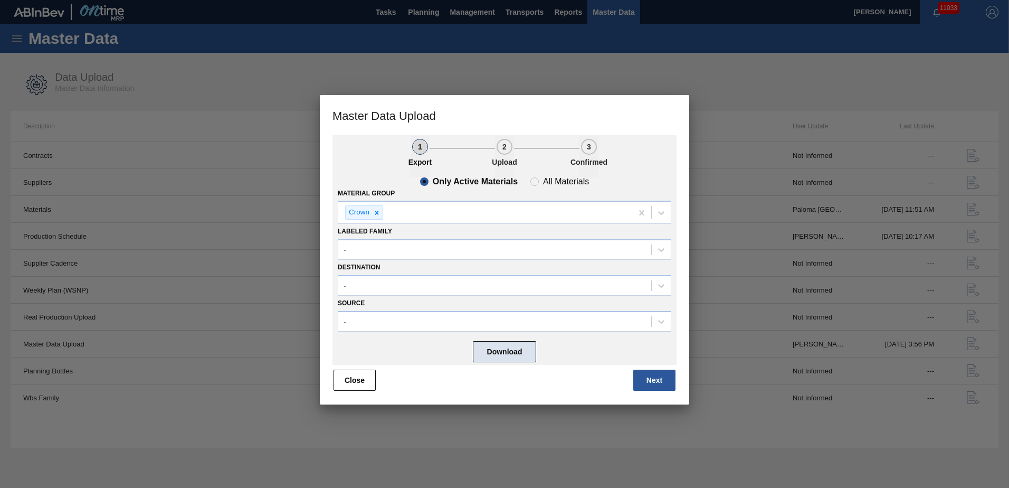
click at [524, 349] on button "Download" at bounding box center [504, 351] width 63 height 21
click at [371, 378] on button "Close" at bounding box center [354, 379] width 42 height 21
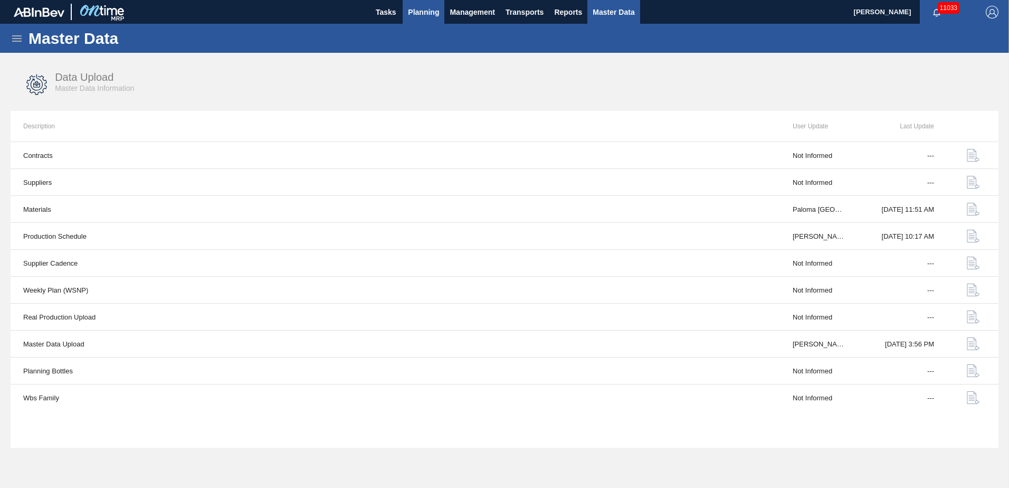
click at [422, 20] on button "Planning" at bounding box center [424, 12] width 42 height 24
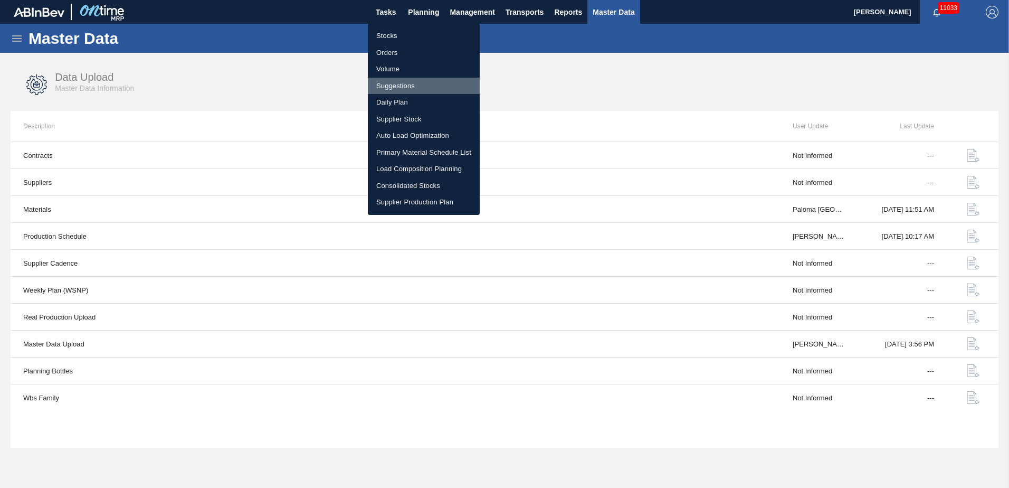
click at [398, 83] on li "Suggestions" at bounding box center [424, 86] width 112 height 17
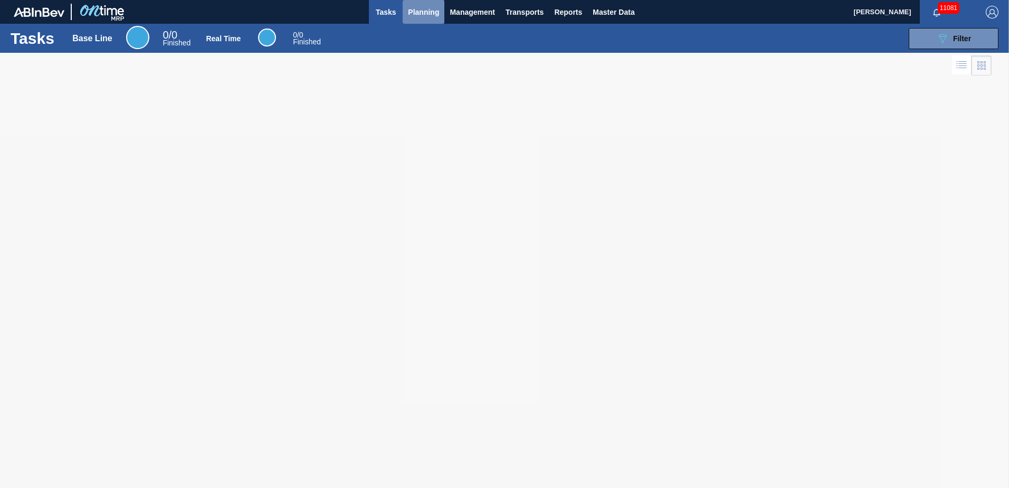
click at [423, 12] on span "Planning" at bounding box center [423, 12] width 31 height 13
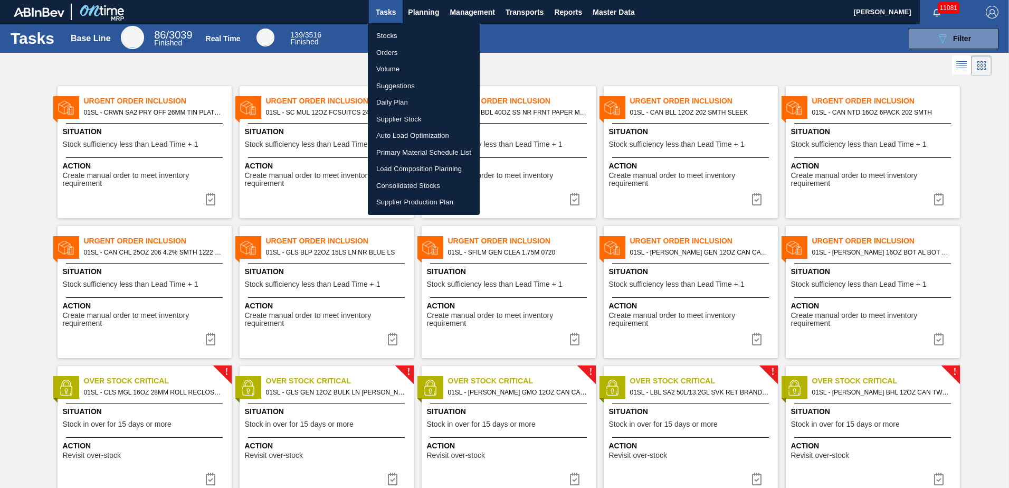
drag, startPoint x: 391, startPoint y: 37, endPoint x: 904, endPoint y: 173, distance: 531.1
click at [391, 37] on li "Stocks" at bounding box center [424, 35] width 112 height 17
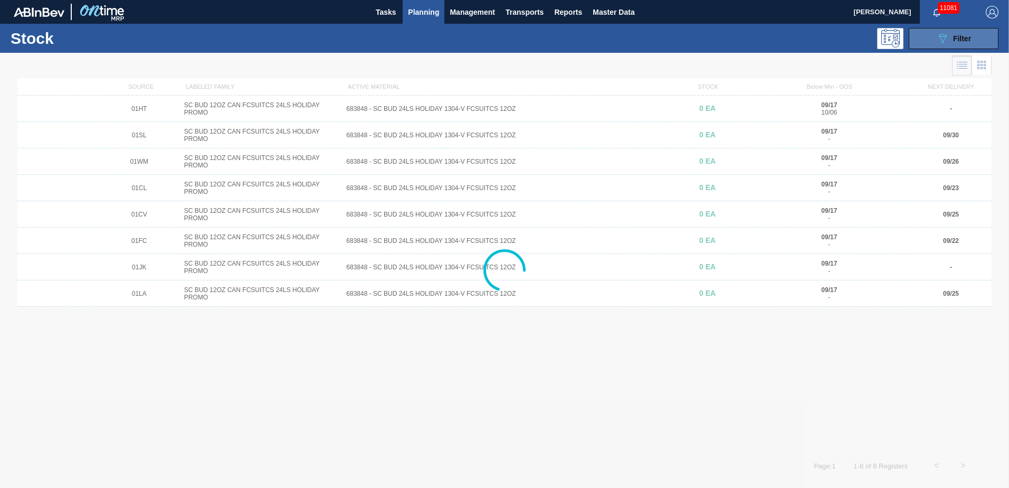
click at [996, 39] on button "089F7B8B-B2A5-4AFE-B5C0-19BA573D28AC Filter" at bounding box center [954, 38] width 90 height 21
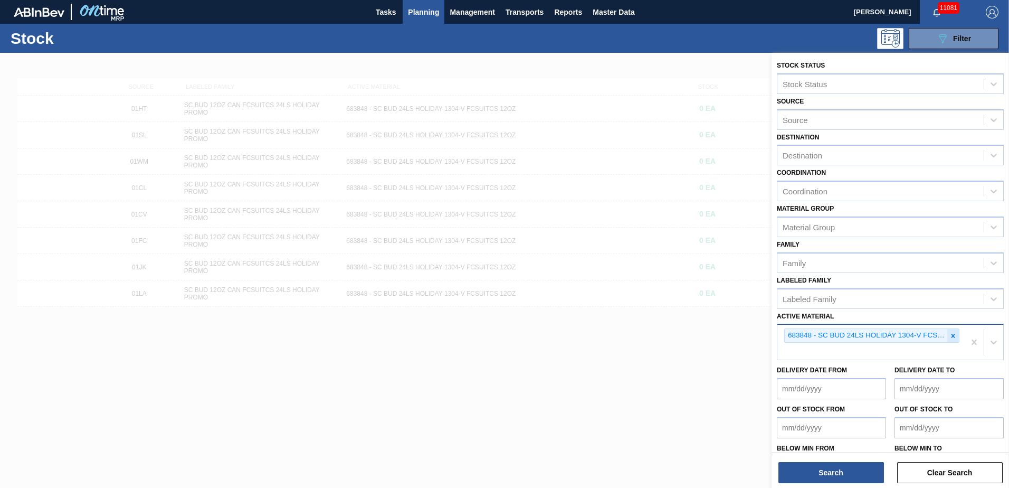
click at [956, 330] on div at bounding box center [953, 335] width 12 height 13
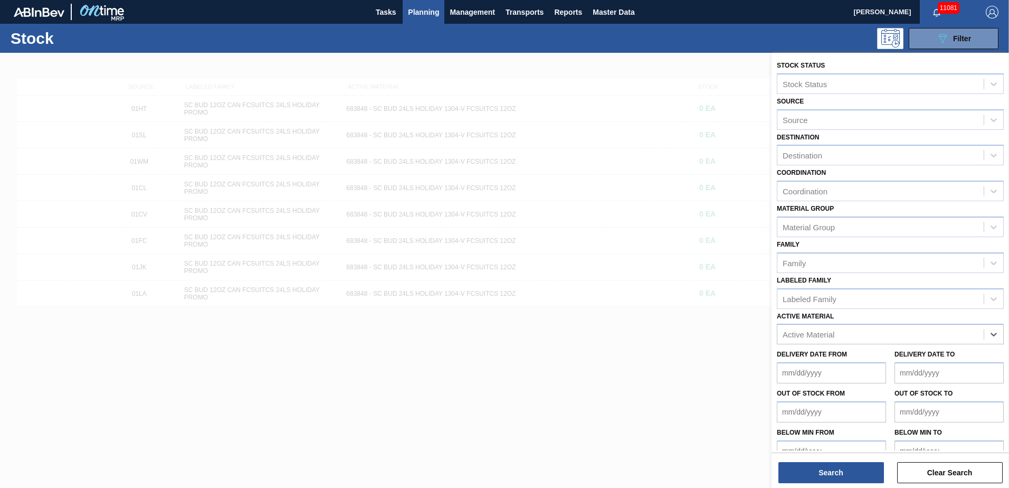
drag, startPoint x: 941, startPoint y: 335, endPoint x: 956, endPoint y: 322, distance: 19.9
click at [941, 334] on div "Active Material" at bounding box center [880, 334] width 206 height 15
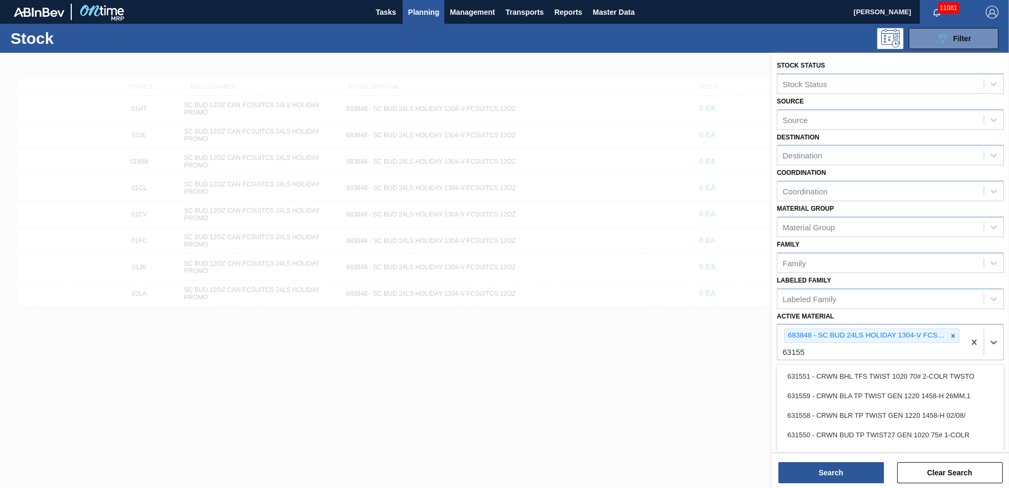
type Material "631551"
type Material "631506"
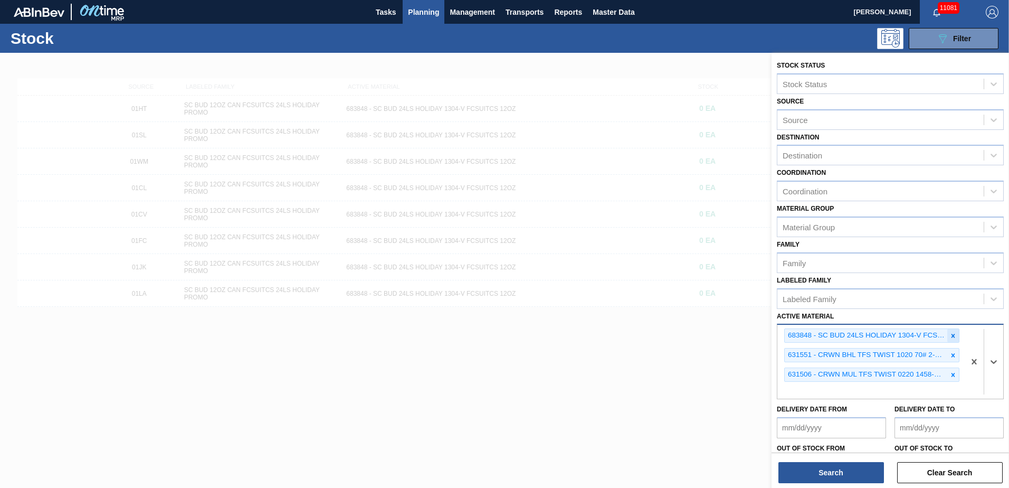
click at [956, 333] on div at bounding box center [953, 335] width 12 height 13
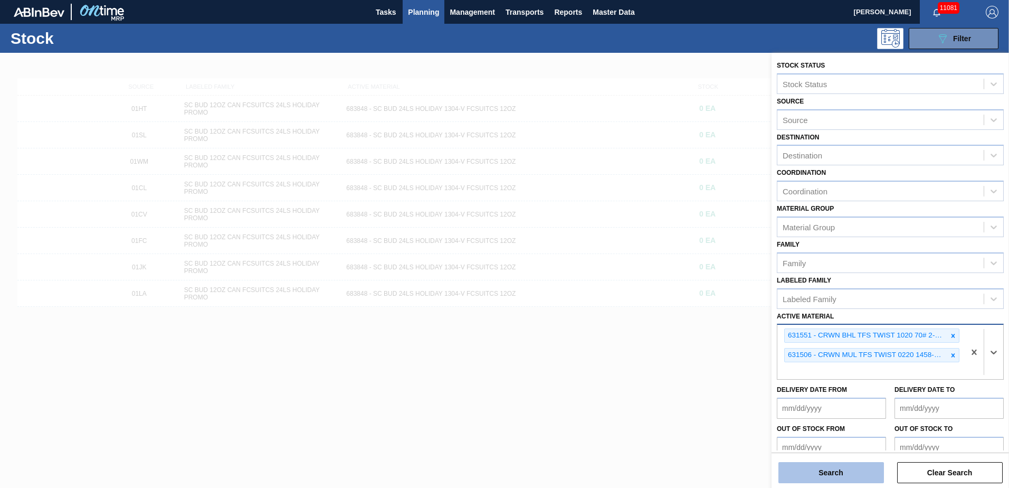
click at [846, 472] on button "Search" at bounding box center [831, 472] width 106 height 21
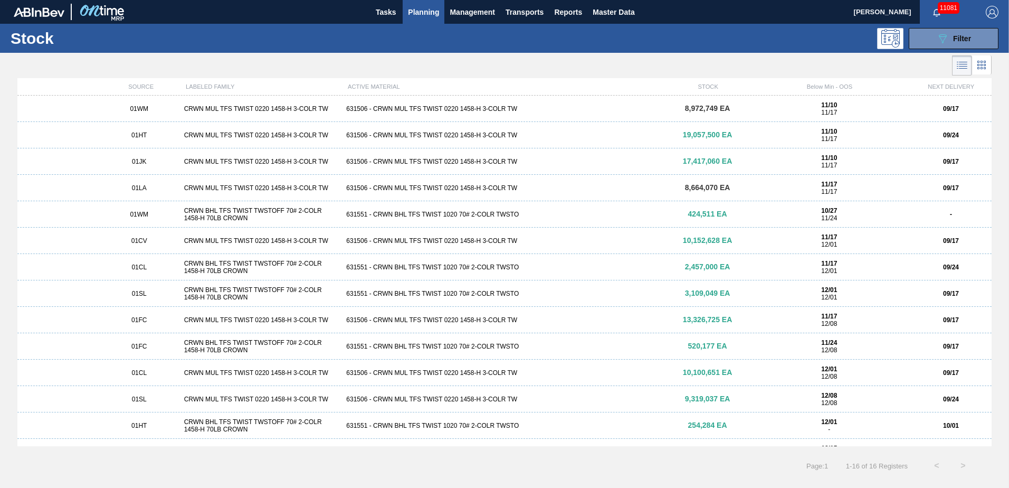
click at [429, 109] on div "631506 - CRWN MUL TFS TWIST 0220 1458-H 3-COLR TW" at bounding box center [504, 108] width 324 height 7
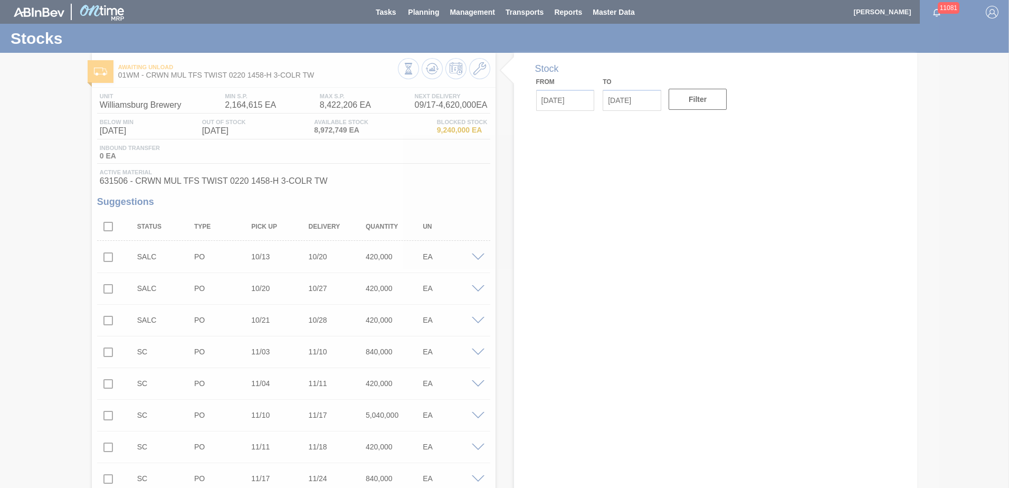
click at [475, 69] on div at bounding box center [504, 244] width 1009 height 488
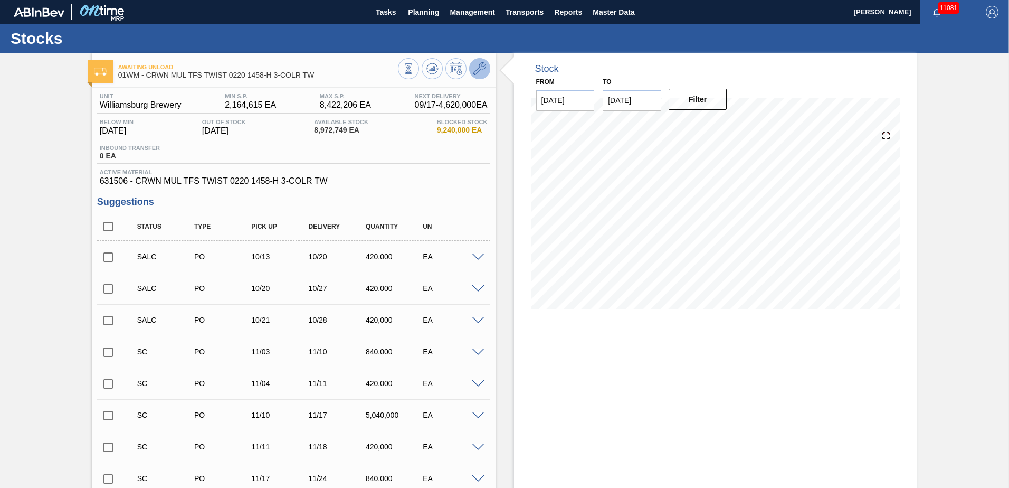
click at [475, 70] on icon at bounding box center [479, 68] width 13 height 13
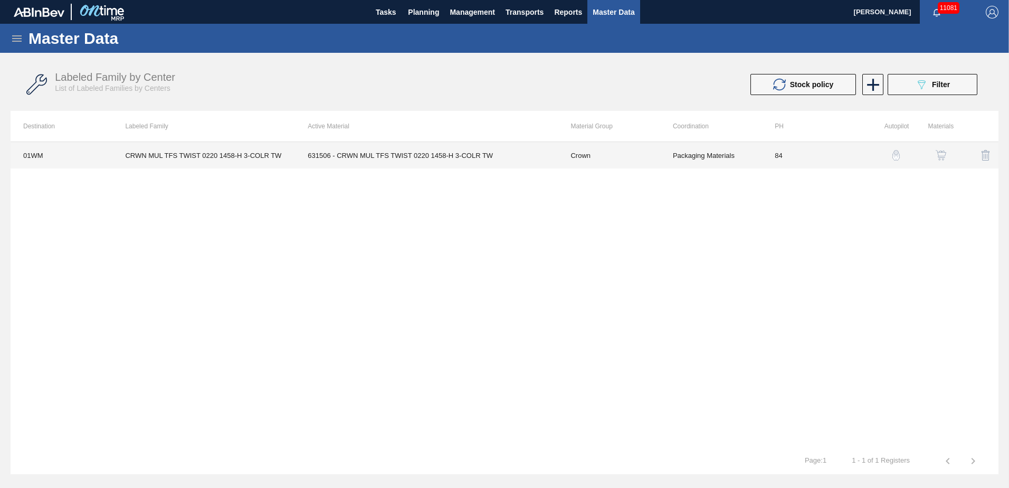
click at [418, 156] on td "631506 - CRWN MUL TFS TWIST 0220 1458-H 3-COLR TW" at bounding box center [426, 155] width 263 height 26
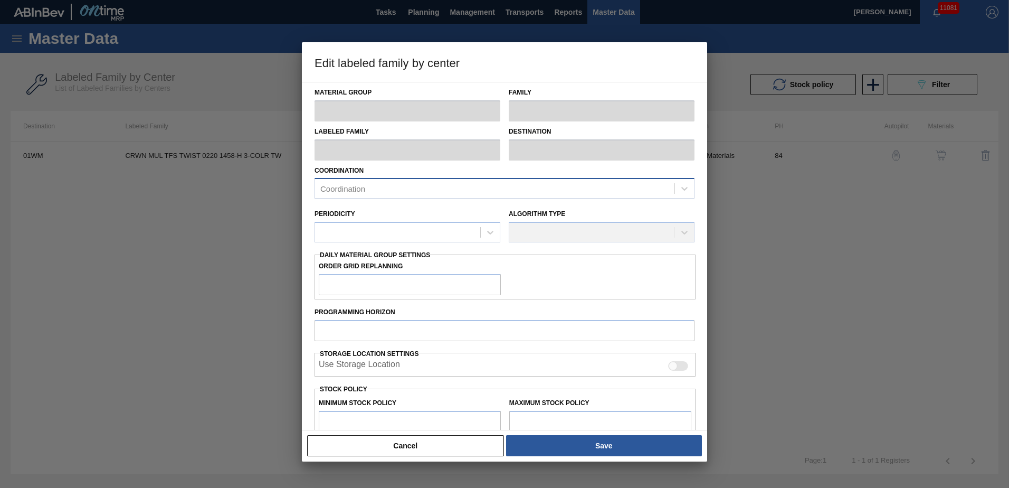
type input "Crown"
type input "Crowns"
type input "CRWN MUL TFS TWIST 0220 1458-H 3-COLR TW"
type input "01WM - Williamsburg Brewery"
type input "84"
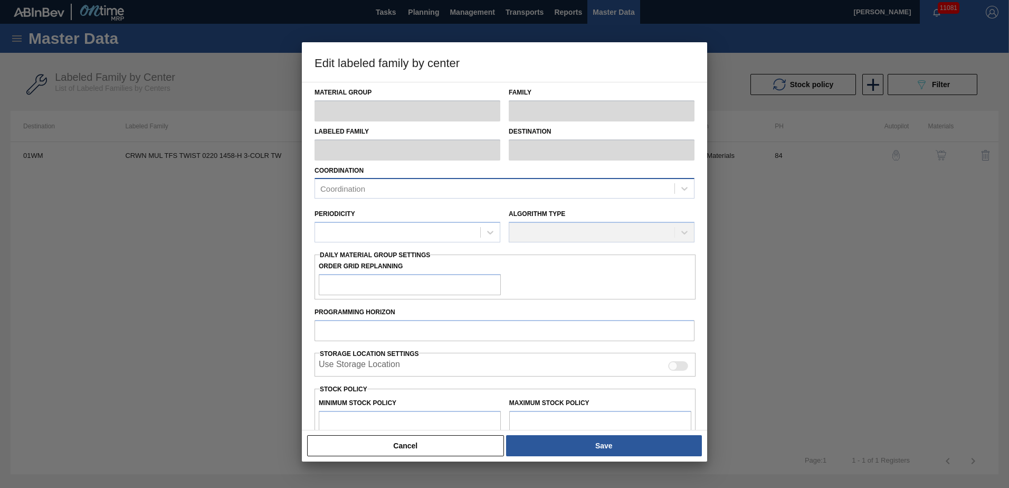
type input "2,164,615"
type input "8,422,206"
type input "20"
type input "3,416,133"
checkbox input "true"
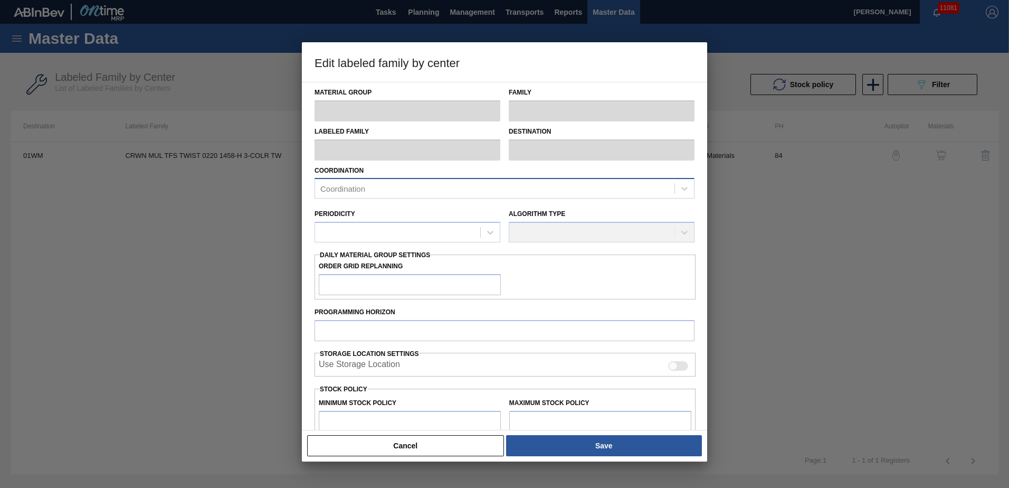
checkbox input "true"
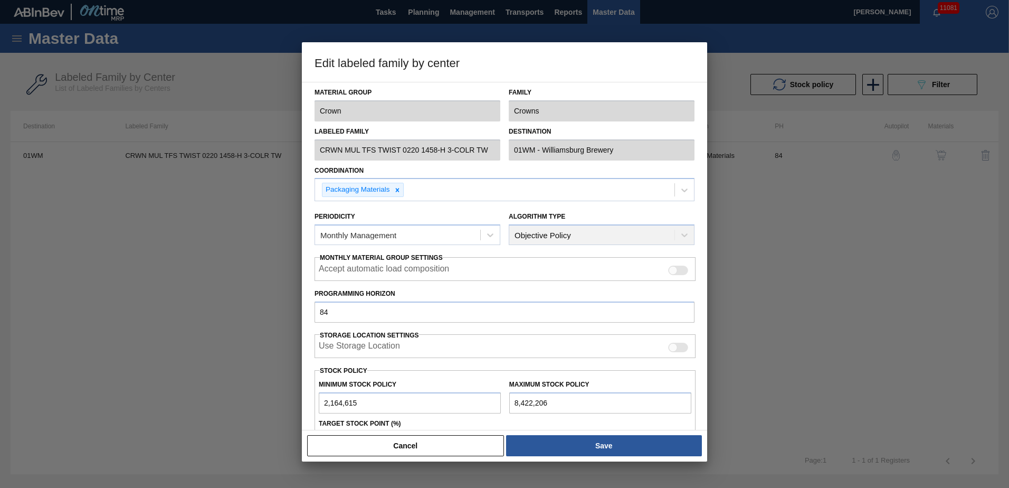
drag, startPoint x: 114, startPoint y: 298, endPoint x: 245, endPoint y: 231, distance: 146.8
click at [122, 287] on div at bounding box center [504, 244] width 1009 height 488
click at [365, 445] on button "Cancel" at bounding box center [405, 445] width 197 height 21
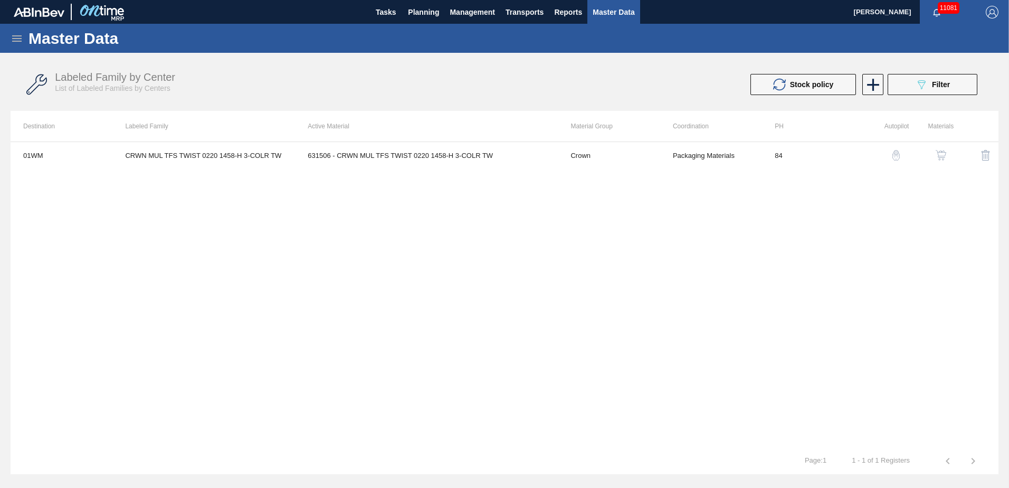
click at [941, 150] on img "button" at bounding box center [940, 155] width 11 height 11
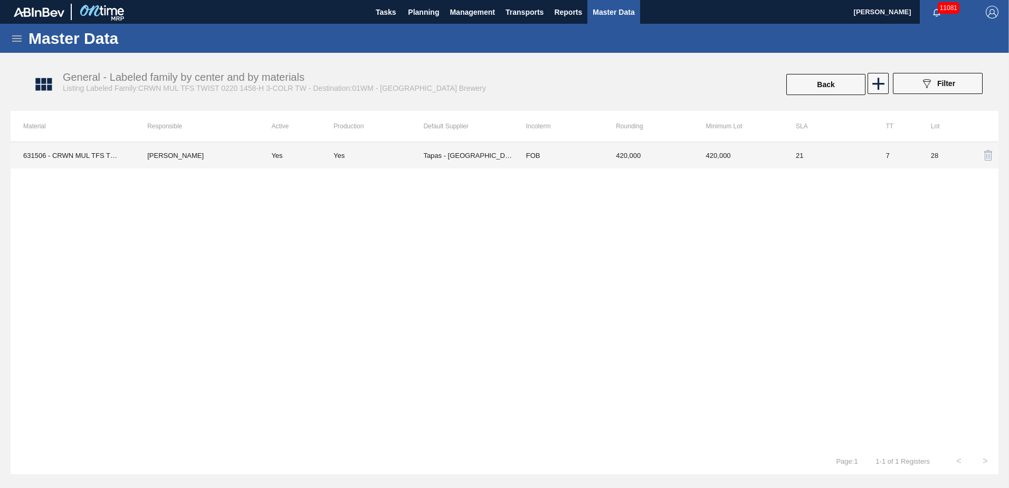
click at [447, 156] on td "Tapas - [GEOGRAPHIC_DATA]" at bounding box center [468, 155] width 90 height 26
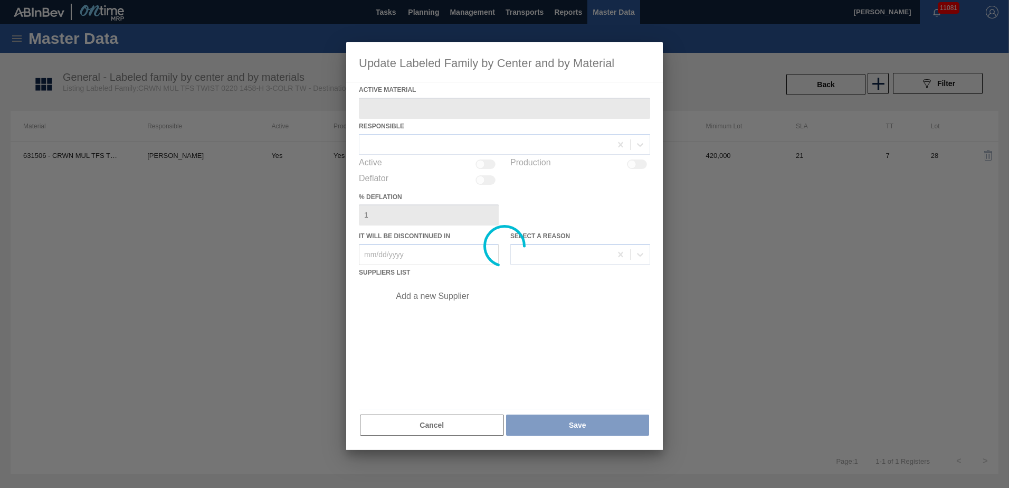
type Material "631506 - CRWN MUL TFS TWIST 0220 1458-H 3-COLR TW"
checkbox input "true"
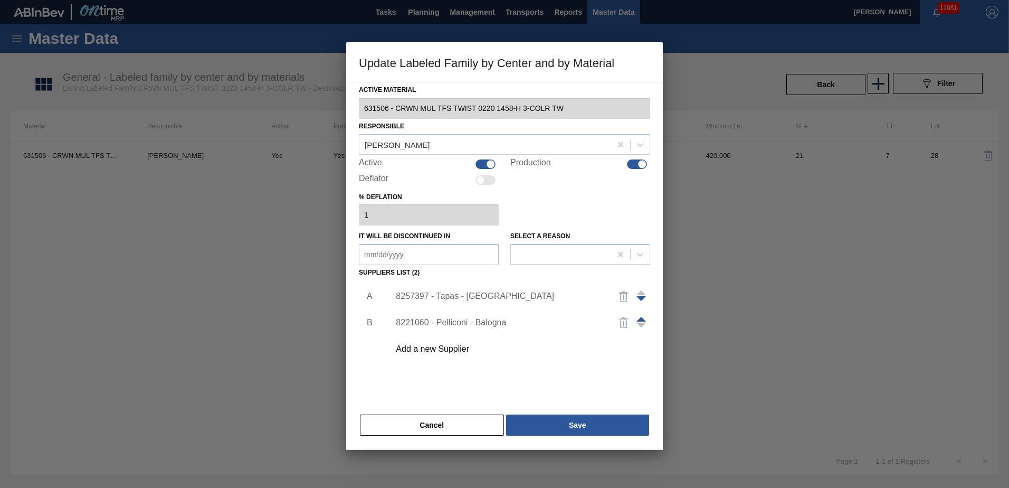
click at [462, 296] on div "8257397 - Tapas - Zacatecas" at bounding box center [499, 295] width 207 height 9
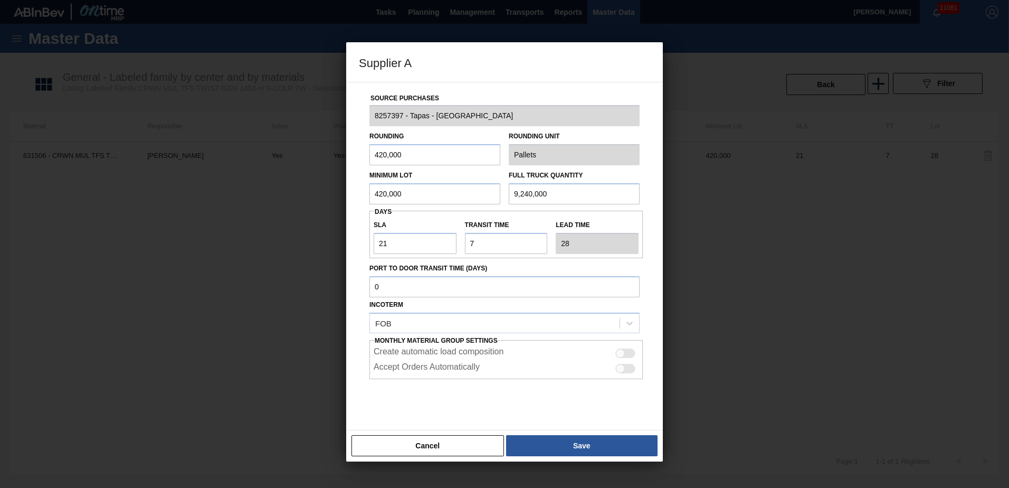
click at [411, 433] on div "Cancel Save" at bounding box center [504, 445] width 317 height 32
click at [413, 441] on button "Cancel" at bounding box center [427, 445] width 152 height 21
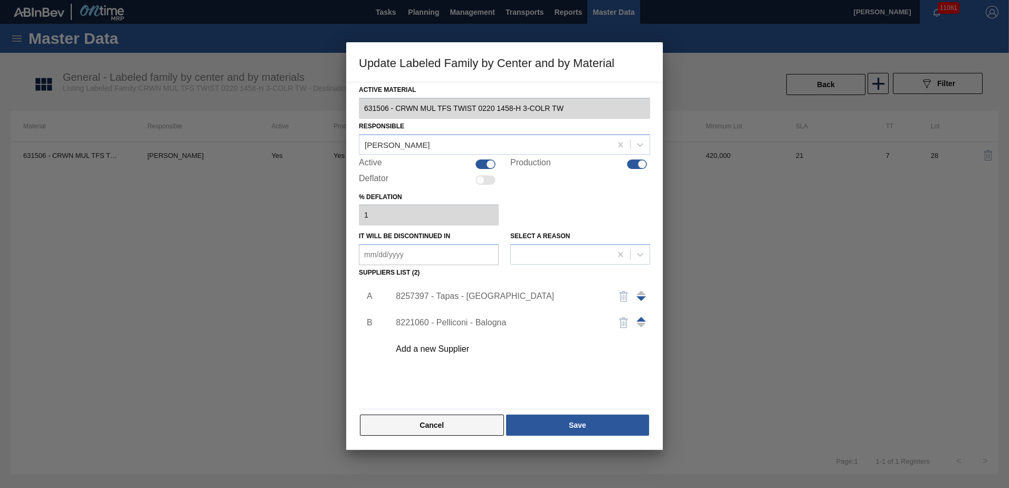
click at [417, 419] on button "Cancel" at bounding box center [432, 424] width 144 height 21
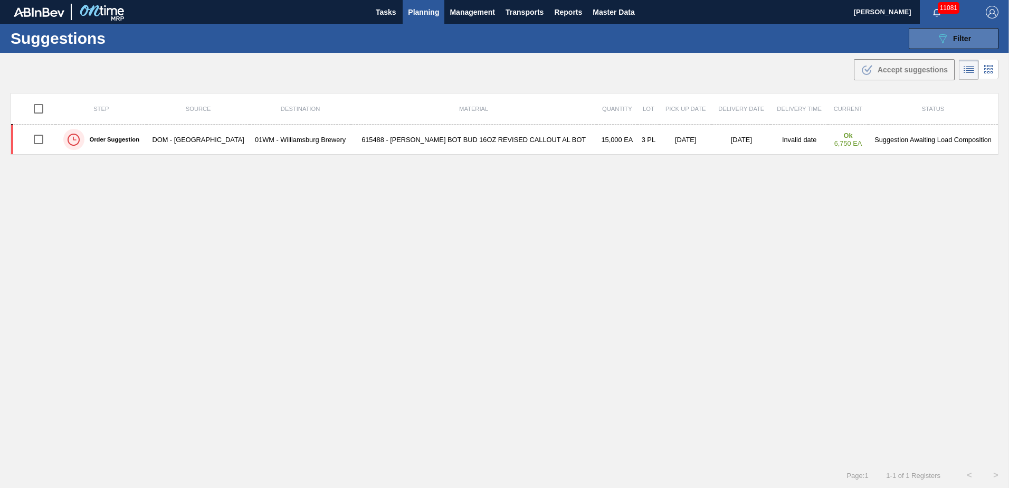
click at [946, 42] on icon "089F7B8B-B2A5-4AFE-B5C0-19BA573D28AC" at bounding box center [942, 38] width 13 height 13
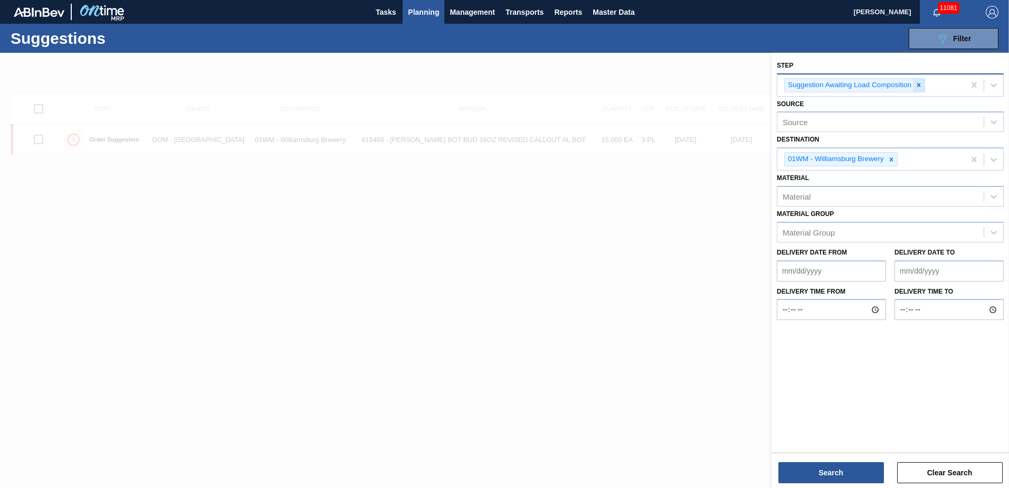
click at [918, 83] on icon at bounding box center [918, 84] width 7 height 7
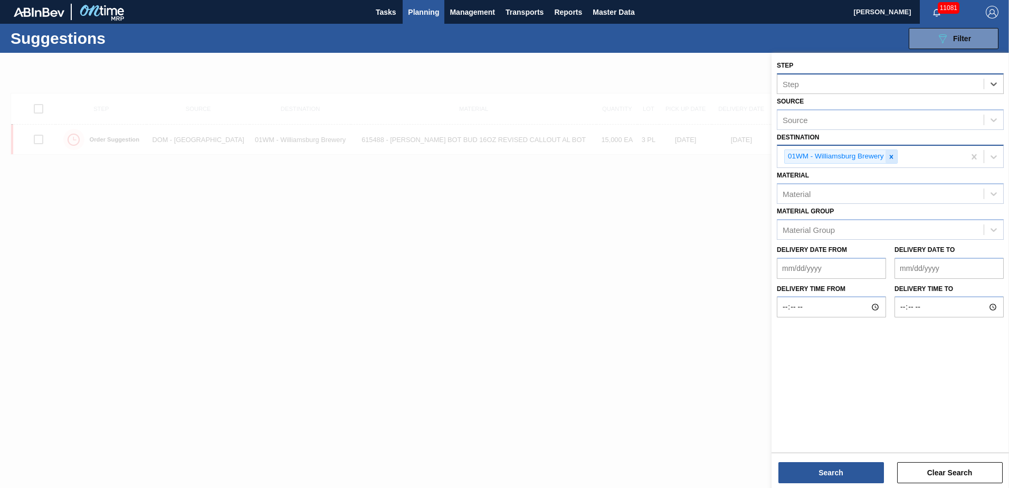
click at [891, 157] on icon at bounding box center [891, 157] width 4 height 4
click at [975, 155] on div "Source" at bounding box center [880, 155] width 206 height 15
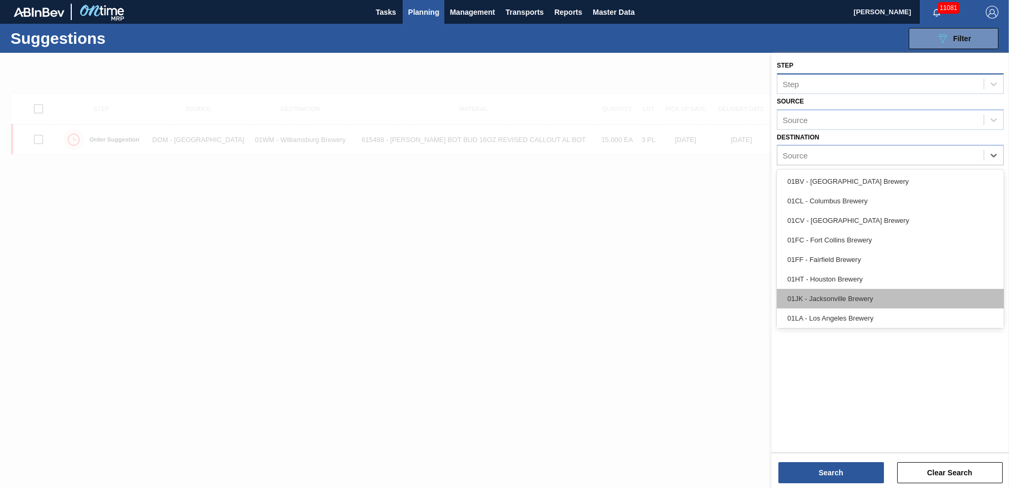
click at [849, 295] on div "01JK - Jacksonville Brewery" at bounding box center [890, 299] width 227 height 20
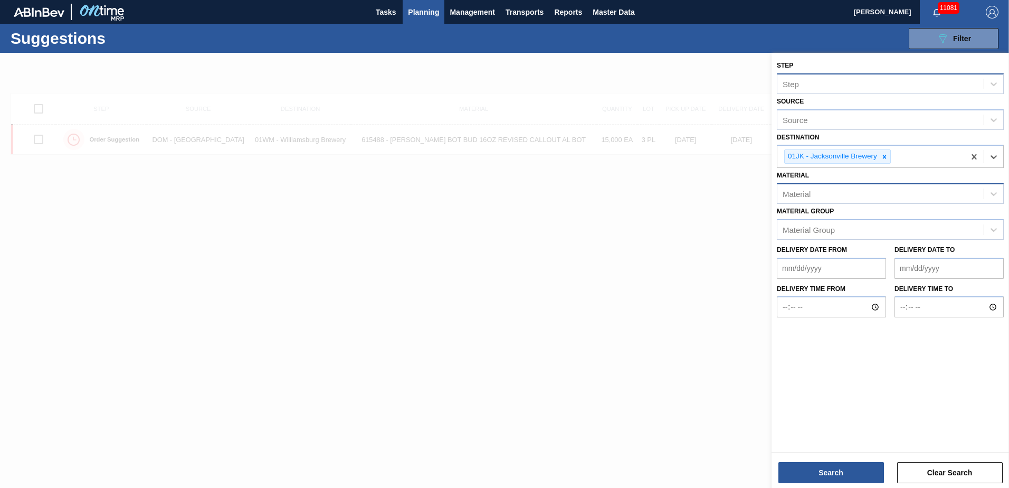
click at [809, 194] on div "Material" at bounding box center [796, 193] width 28 height 9
type input "683623"
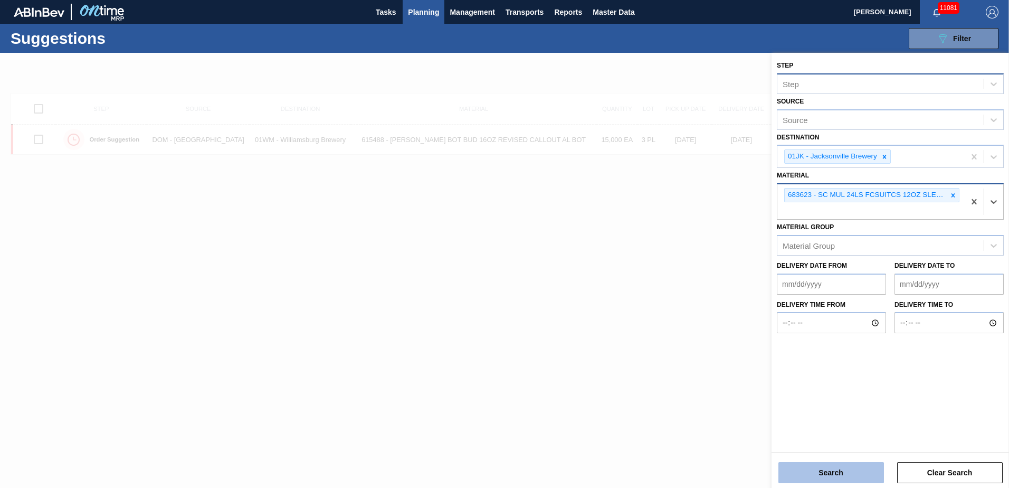
click at [820, 472] on button "Search" at bounding box center [831, 472] width 106 height 21
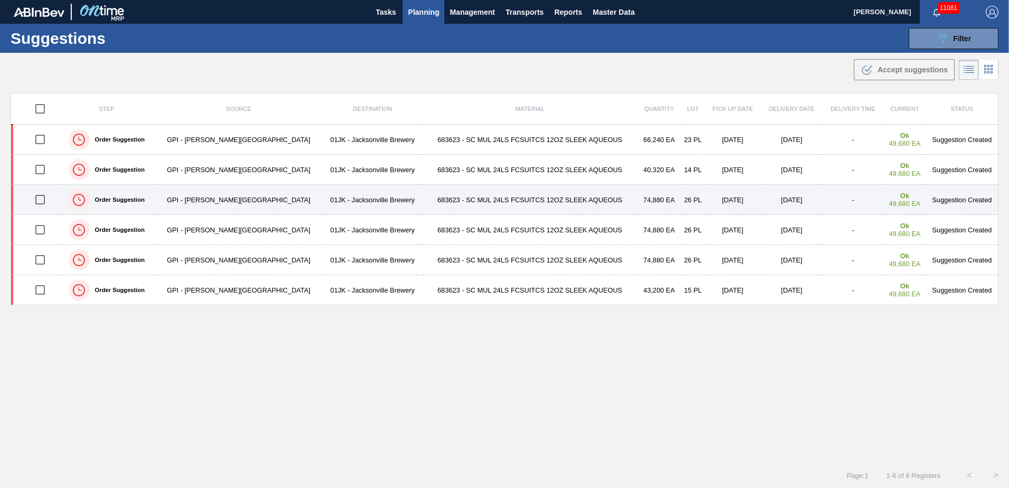
click at [43, 206] on input "checkbox" at bounding box center [40, 199] width 22 height 22
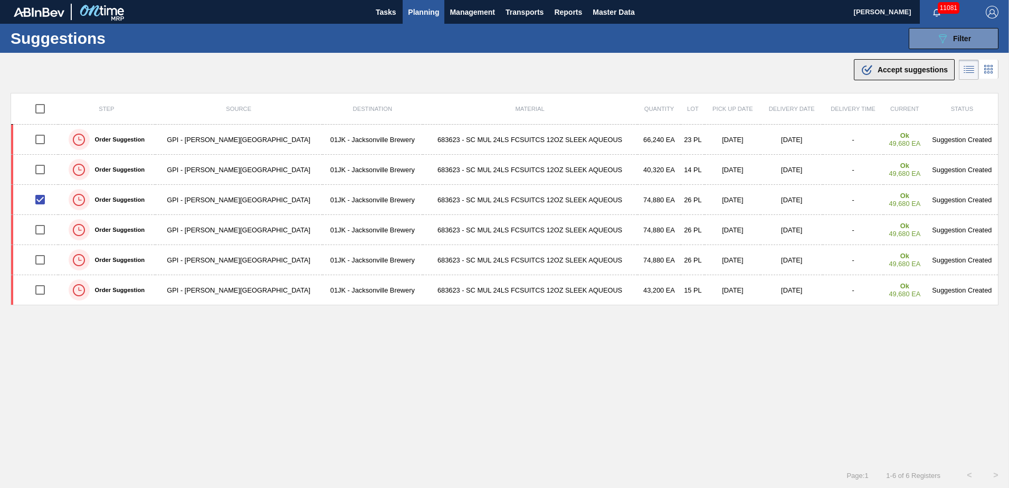
click at [871, 66] on icon ".b{fill:var(--color-action-default)}" at bounding box center [867, 69] width 13 height 13
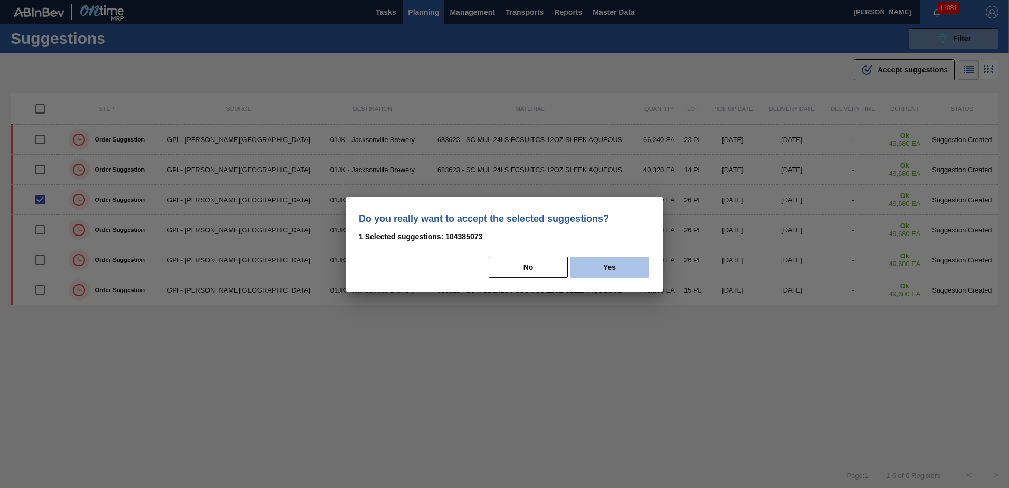
click at [638, 271] on button "Yes" at bounding box center [609, 266] width 79 height 21
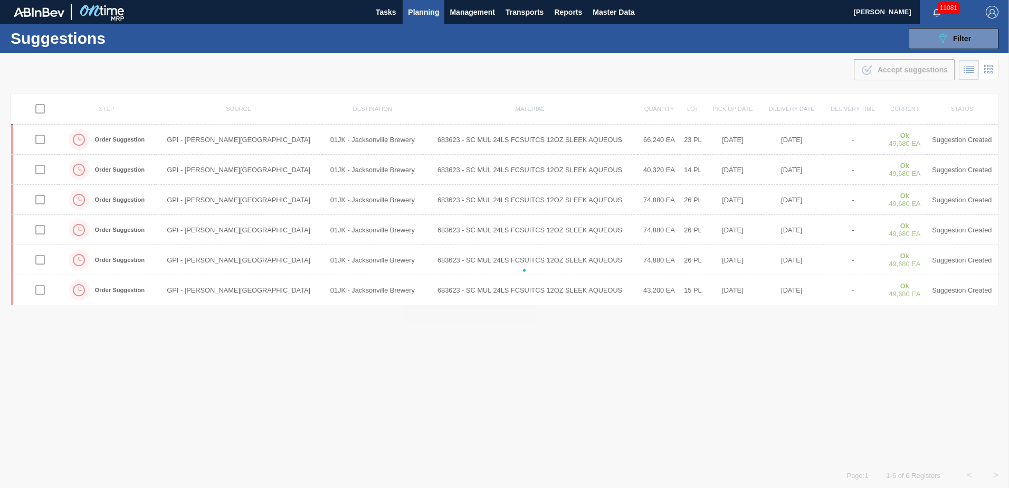
checkbox input "false"
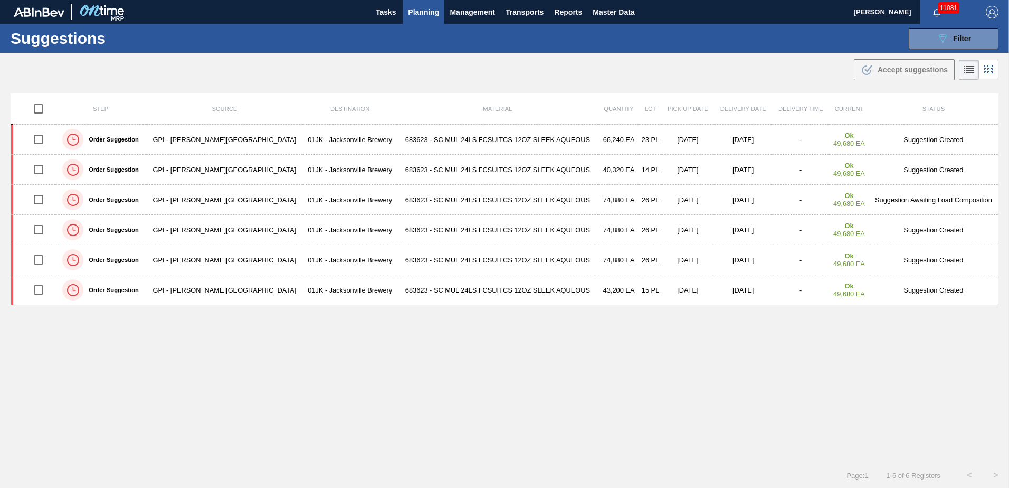
click at [701, 409] on div "Step Source Destination Material Quantity Lot Pick up Date Delivery Date Delive…" at bounding box center [505, 268] width 988 height 350
